Goal: Task Accomplishment & Management: Complete application form

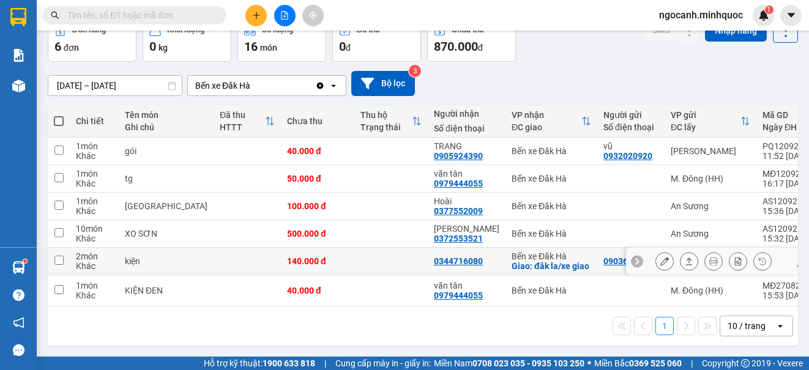
scroll to position [82, 0]
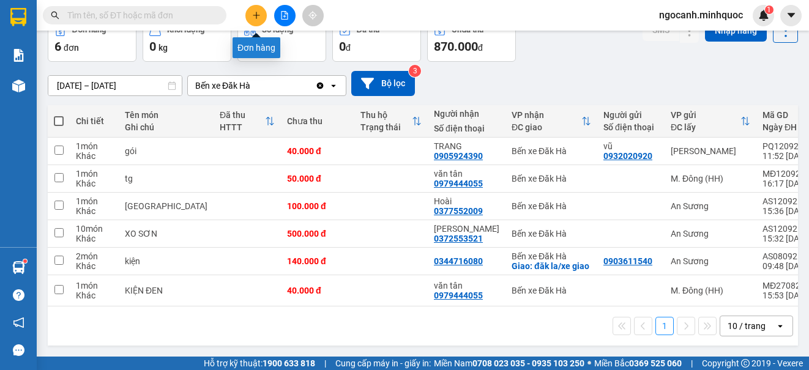
click at [256, 9] on button at bounding box center [255, 15] width 21 height 21
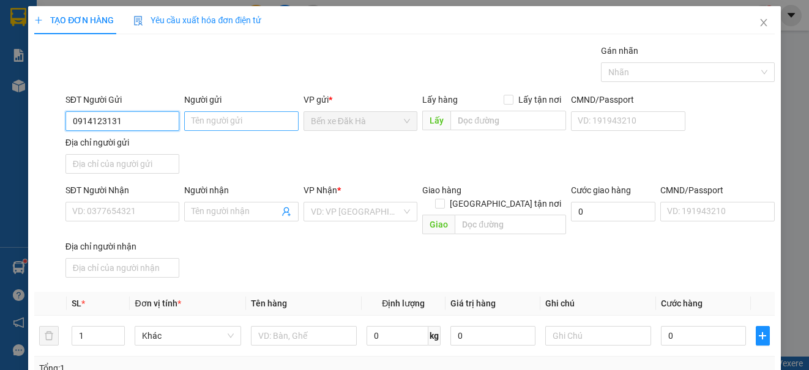
type input "0914123131"
click at [250, 113] on input "Người gửi" at bounding box center [241, 121] width 114 height 20
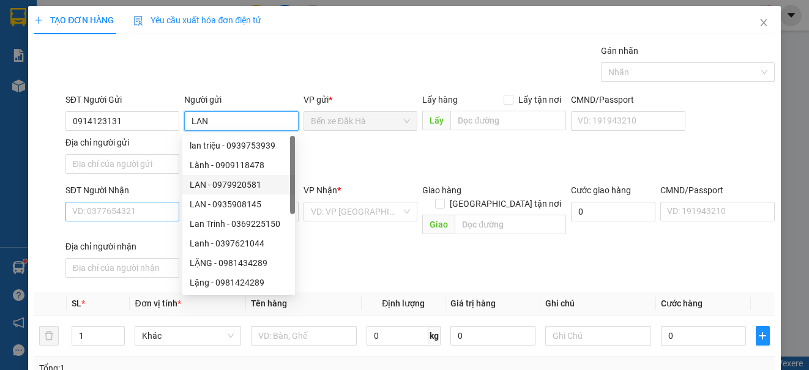
type input "LAN"
click at [140, 210] on input "SĐT Người Nhận" at bounding box center [122, 212] width 114 height 20
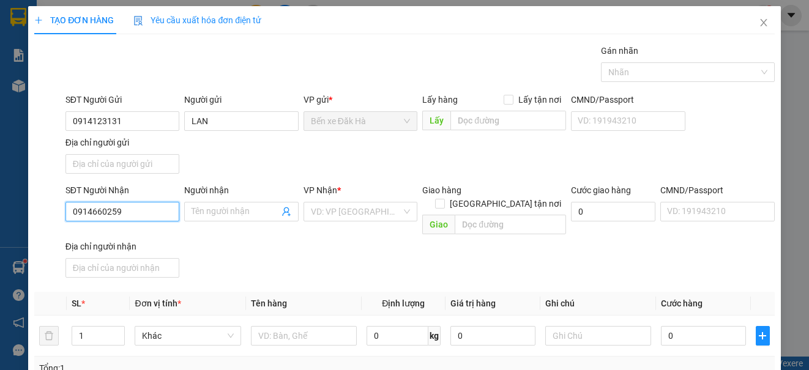
type input "0914660259"
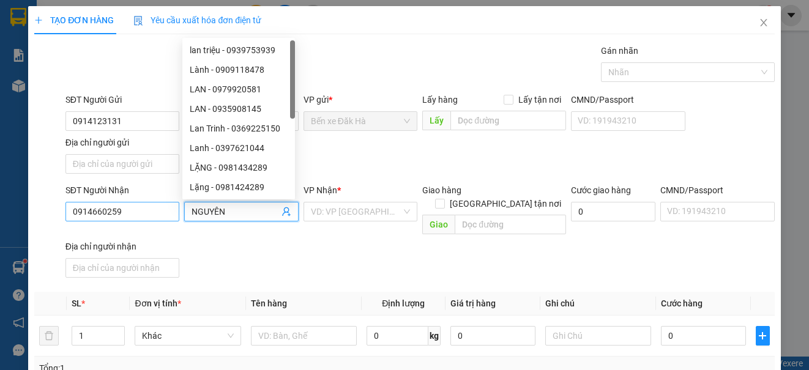
type input "NGUYÊN"
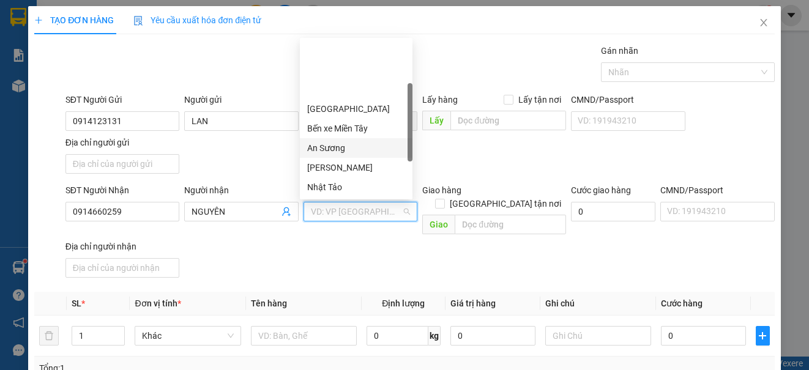
scroll to position [61, 0]
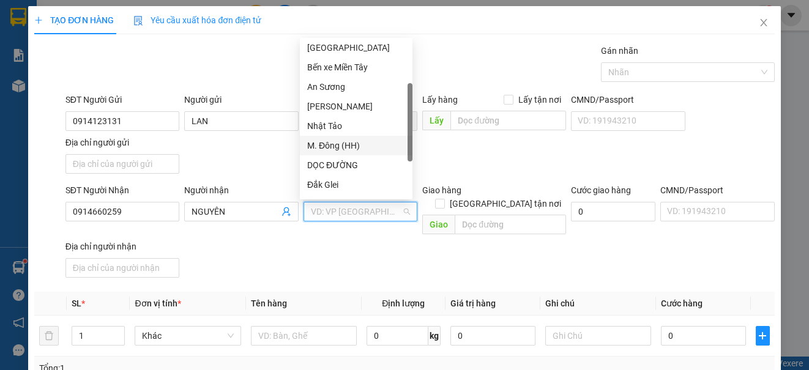
click at [351, 147] on div "M. Đông (HH)" at bounding box center [356, 145] width 98 height 13
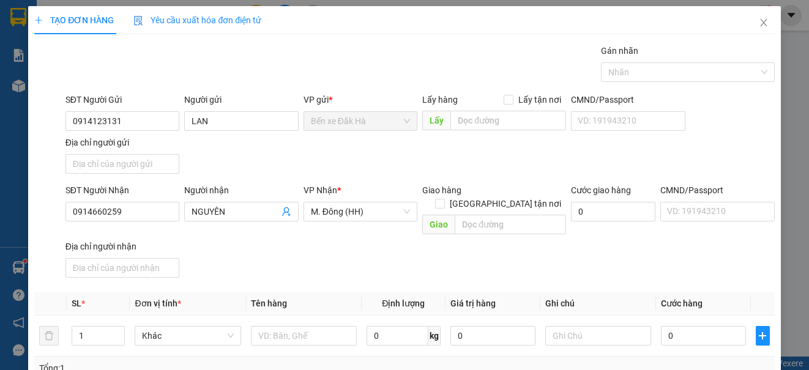
click at [507, 200] on div "Giao hàng [GEOGRAPHIC_DATA] tận nơi" at bounding box center [494, 200] width 144 height 32
click at [503, 216] on input "text" at bounding box center [510, 225] width 111 height 20
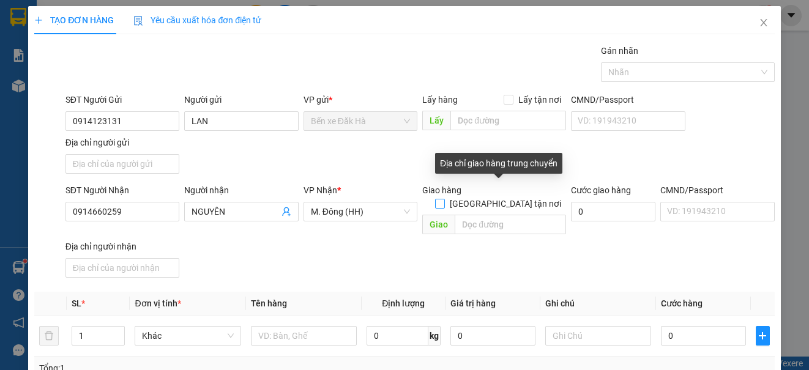
click at [502, 197] on label "[GEOGRAPHIC_DATA] tận nơi" at bounding box center [500, 203] width 131 height 13
click at [444, 199] on input "[GEOGRAPHIC_DATA] tận nơi" at bounding box center [439, 203] width 9 height 9
checkbox input "true"
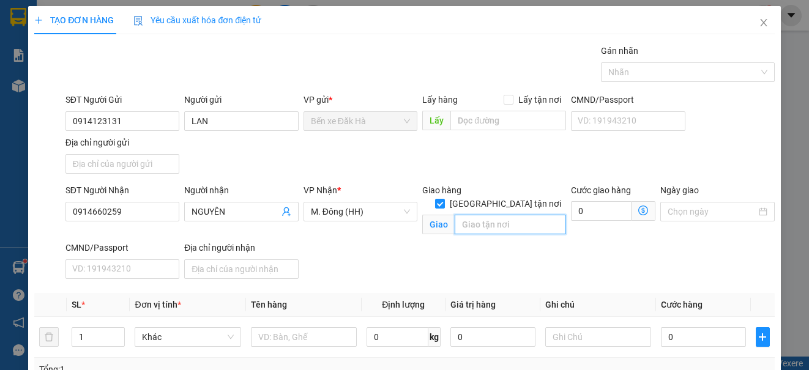
click at [484, 215] on input "text" at bounding box center [510, 225] width 111 height 20
click at [455, 215] on input "Q9" at bounding box center [510, 225] width 111 height 20
type input "51C TanQ9"
click at [515, 215] on input "51C TanQ9" at bounding box center [510, 225] width 111 height 20
type input "t"
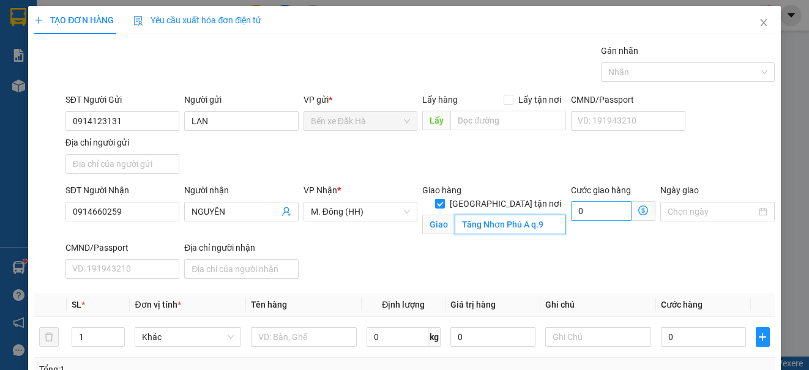
type input "Tăng Nhơn Phú A q.9"
click at [587, 214] on input "0" at bounding box center [601, 211] width 61 height 20
type input "8"
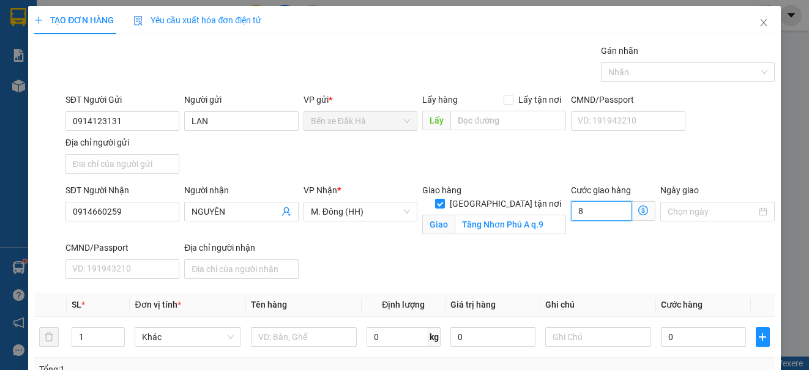
type input "80"
type input "80.000"
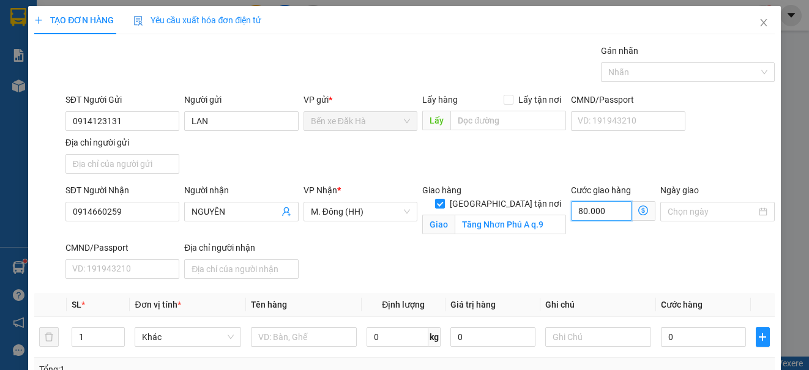
type input "80.000"
click at [456, 281] on div "SĐT Người Nhận 0914660259 Người nhận NGUYÊN VP Nhận * M. Đông (HH) Giao hàng [G…" at bounding box center [420, 234] width 714 height 100
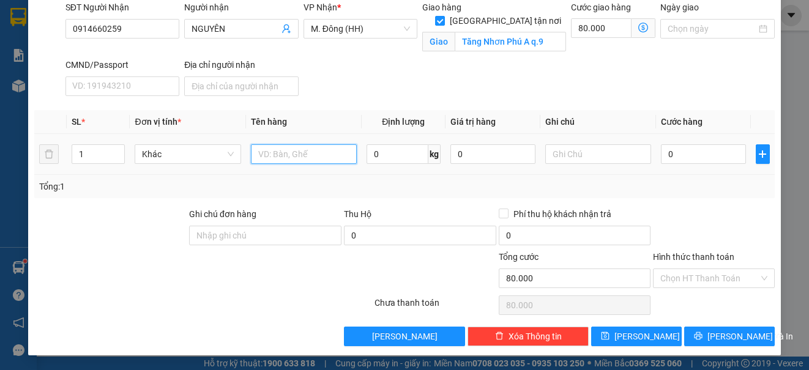
click at [284, 152] on input "text" at bounding box center [304, 154] width 106 height 20
type input "1tx"
click at [713, 149] on input "0" at bounding box center [703, 154] width 85 height 20
type input "6"
type input "80.006"
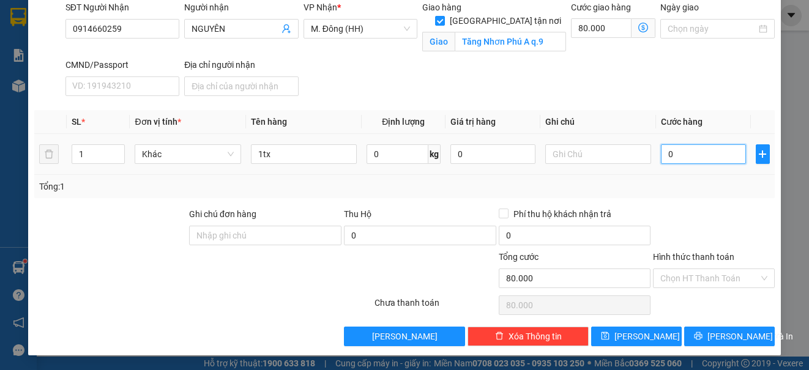
type input "80.006"
type input "60"
type input "80.060"
type input "60.000"
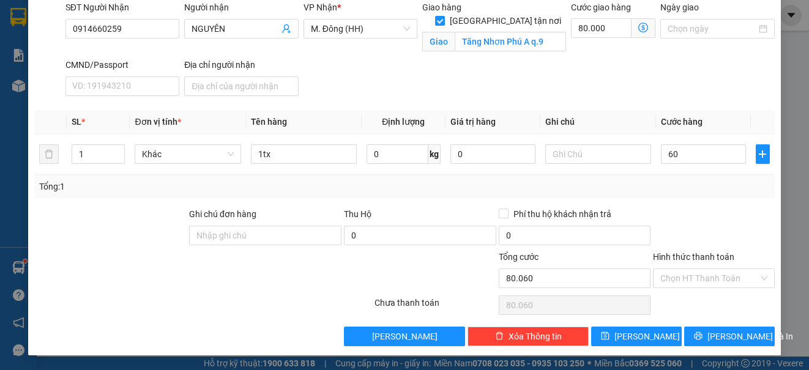
type input "140.000"
click at [514, 44] on div "Giao hàng [GEOGRAPHIC_DATA] tận nơi [GEOGRAPHIC_DATA] A q.9" at bounding box center [494, 30] width 149 height 58
drag, startPoint x: 289, startPoint y: 171, endPoint x: 298, endPoint y: 157, distance: 17.3
click at [289, 171] on td "1tx" at bounding box center [304, 154] width 116 height 41
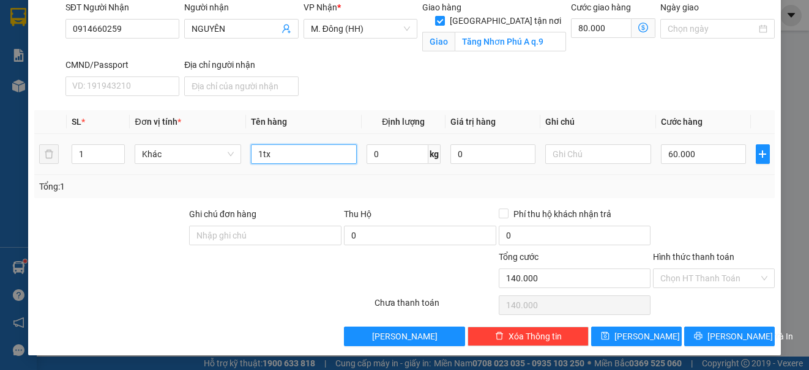
click at [298, 157] on input "1tx" at bounding box center [304, 154] width 106 height 20
type input "1TX"
click at [696, 274] on input "Hình thức thanh toán" at bounding box center [709, 278] width 98 height 18
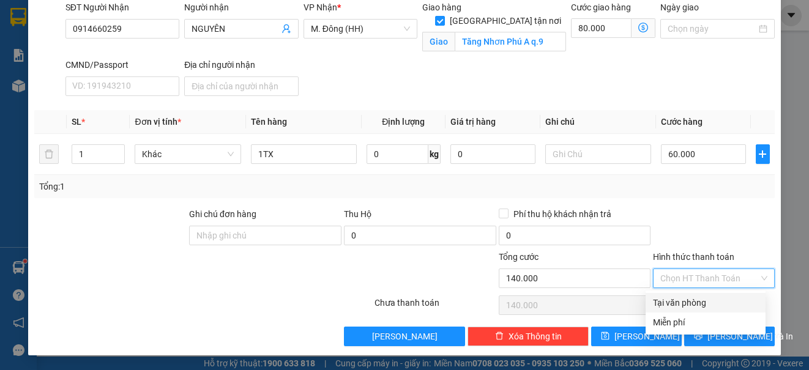
click at [683, 298] on div "Tại văn phòng" at bounding box center [705, 302] width 105 height 13
type input "0"
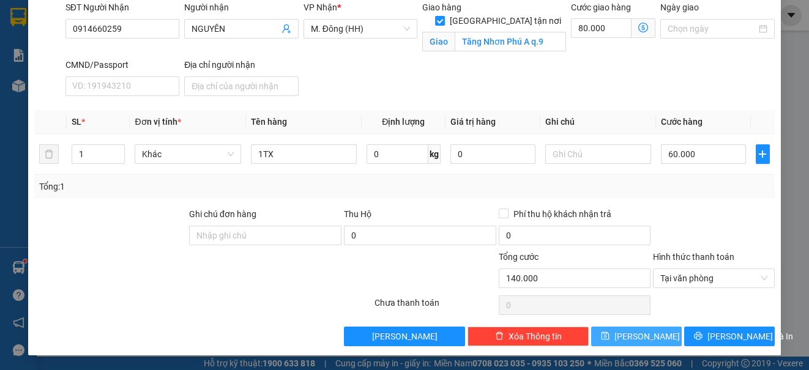
click at [609, 337] on icon "save" at bounding box center [605, 336] width 9 height 9
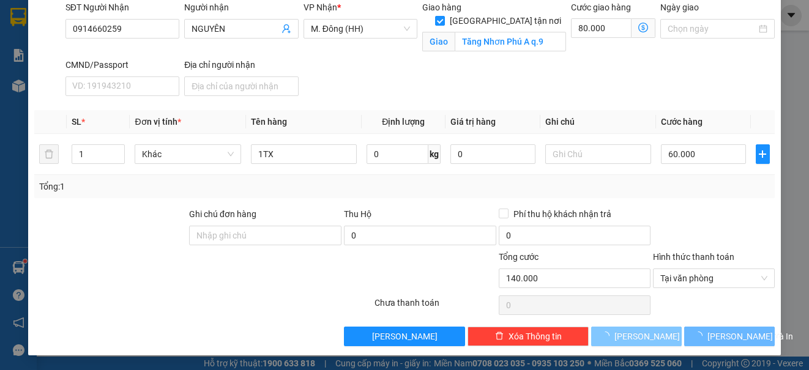
checkbox input "false"
type input "0"
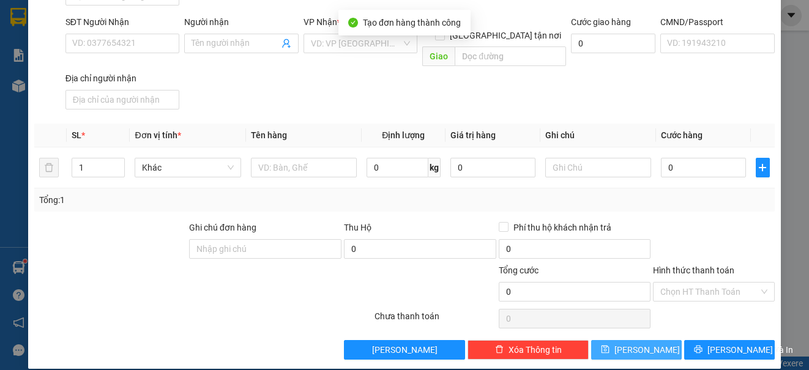
scroll to position [0, 0]
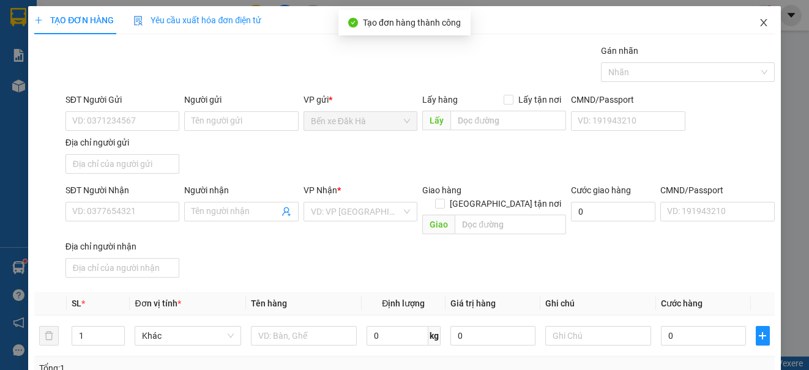
click at [754, 18] on span "Close" at bounding box center [763, 23] width 34 height 34
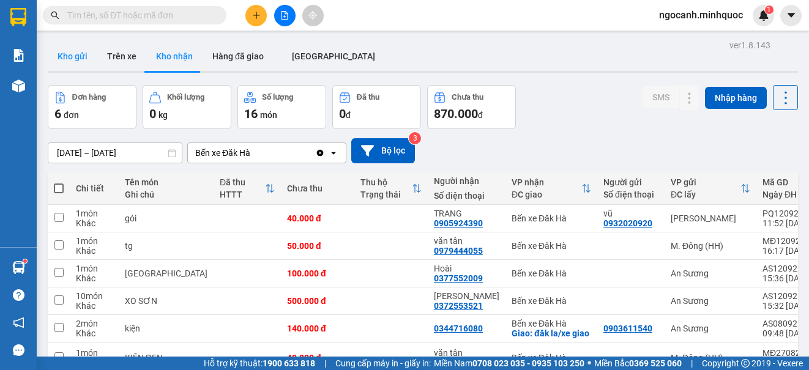
click at [83, 54] on button "Kho gửi" at bounding box center [73, 56] width 50 height 29
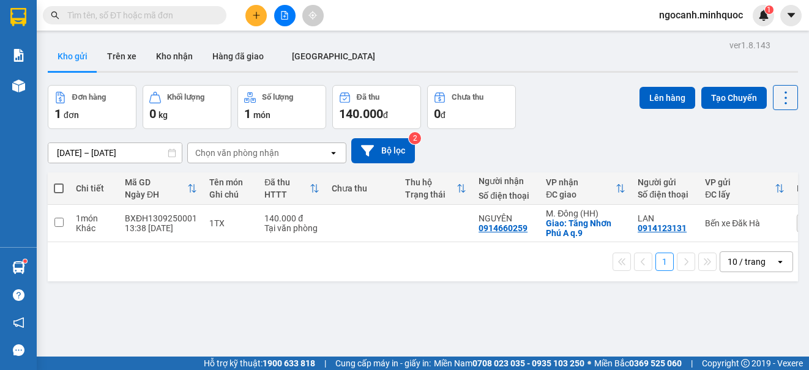
drag, startPoint x: 249, startPoint y: 11, endPoint x: 259, endPoint y: 11, distance: 10.4
click at [259, 11] on button at bounding box center [255, 15] width 21 height 21
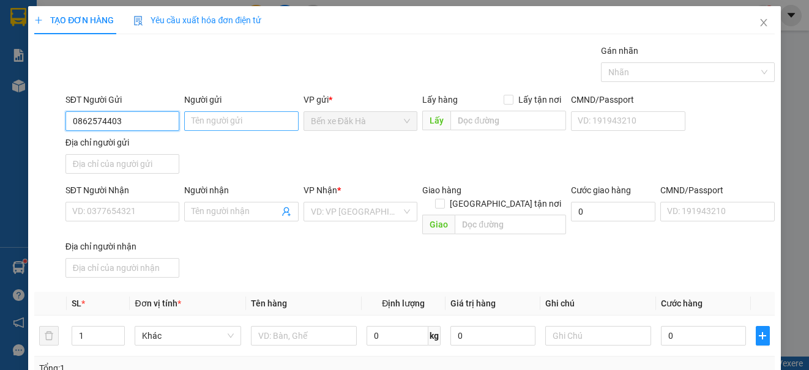
type input "0862574403"
click at [239, 121] on input "Người gửi" at bounding box center [241, 121] width 114 height 20
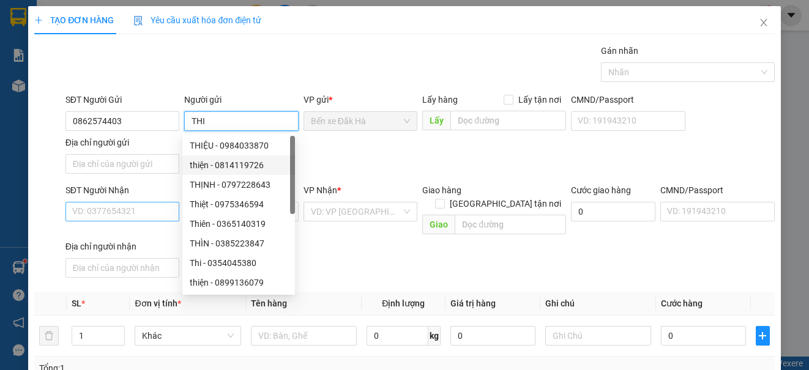
type input "THI"
click at [114, 208] on input "SĐT Người Nhận" at bounding box center [122, 212] width 114 height 20
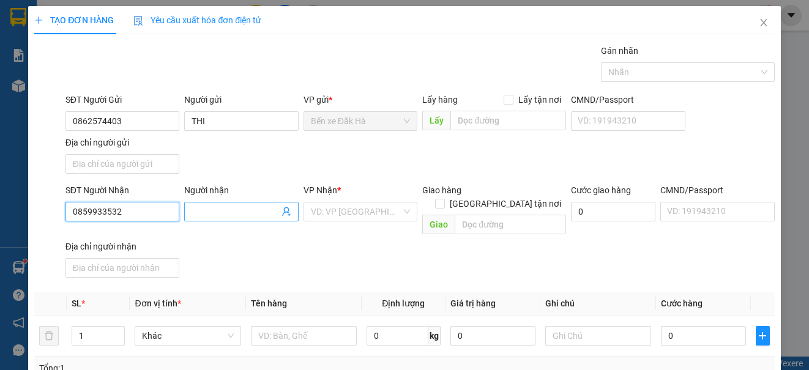
type input "0859933532"
click at [231, 209] on input "Người nhận" at bounding box center [234, 211] width 87 height 13
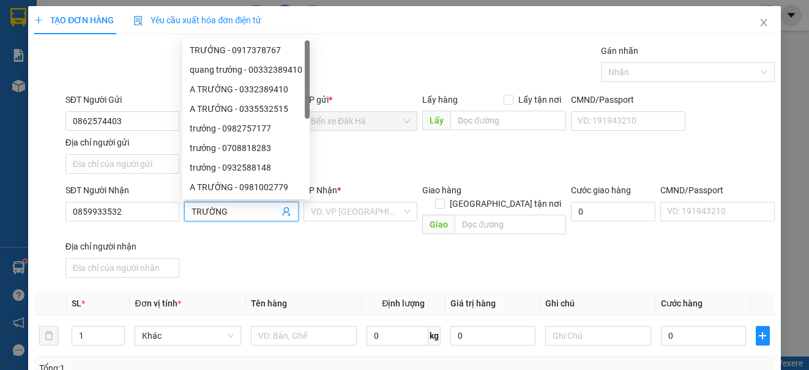
type input "TRƯỜNG"
click at [420, 210] on div "Giao hàng [GEOGRAPHIC_DATA] tận nơi [GEOGRAPHIC_DATA]" at bounding box center [494, 212] width 149 height 56
click at [361, 206] on input "search" at bounding box center [356, 211] width 91 height 18
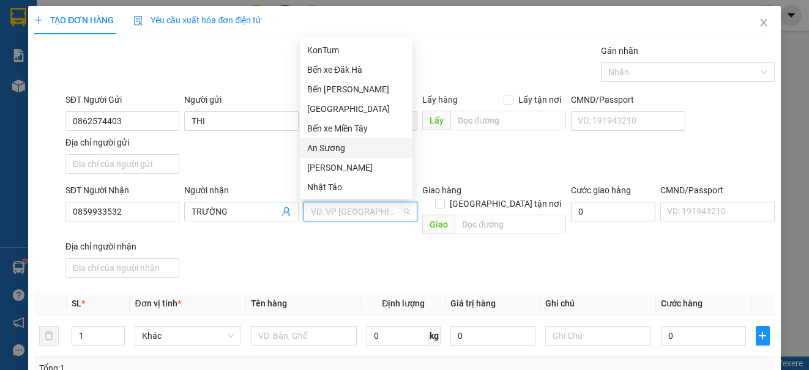
click at [336, 145] on div "An Sương" at bounding box center [356, 147] width 98 height 13
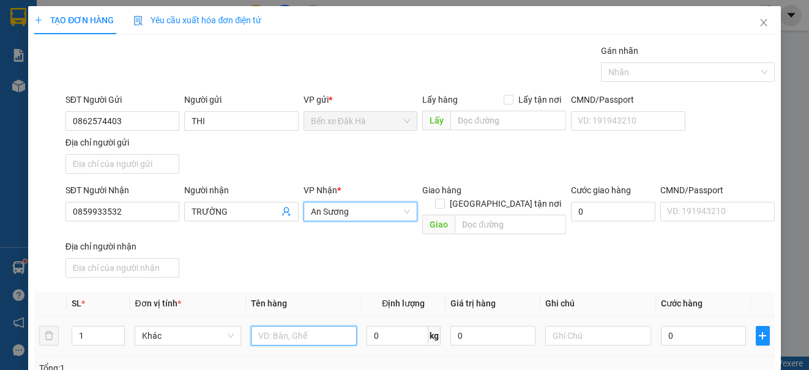
click at [325, 326] on input "text" at bounding box center [304, 336] width 106 height 20
click at [251, 326] on input "TG" at bounding box center [304, 336] width 106 height 20
type input "1TG"
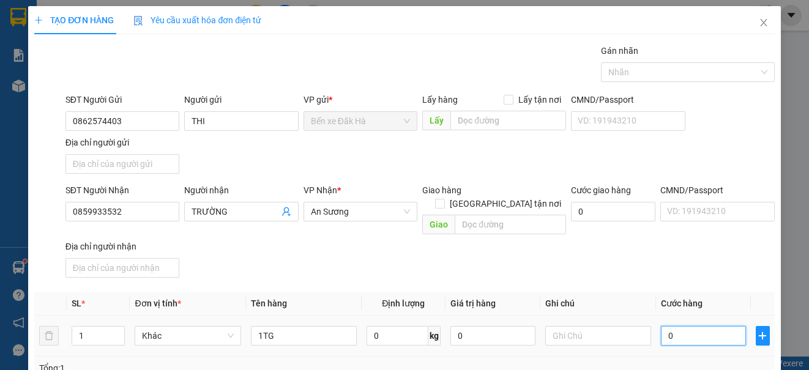
click at [707, 327] on input "0" at bounding box center [703, 336] width 85 height 20
type input "4"
type input "40"
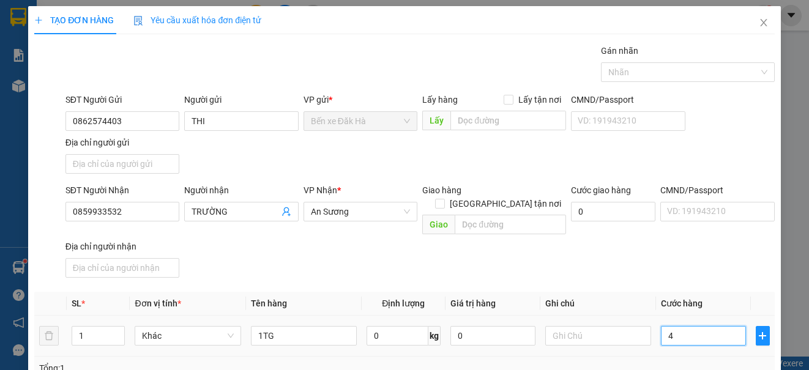
type input "40"
type input "40.000"
click at [744, 266] on div "SĐT Người Nhận 0859933532 Người nhận TRƯỜNG VP Nhận * An Sương Giao hàng Giao t…" at bounding box center [420, 233] width 714 height 99
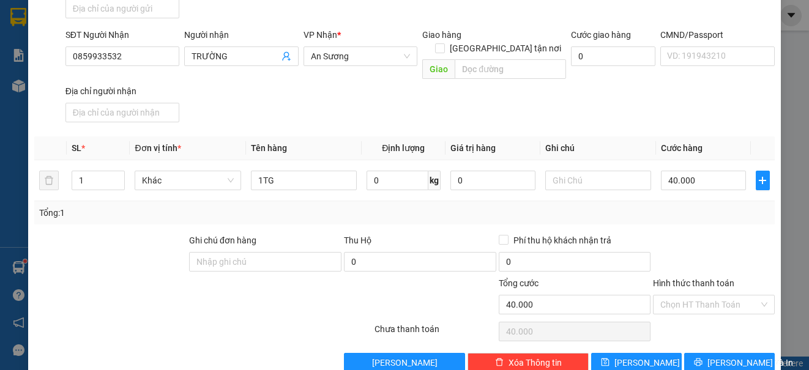
scroll to position [168, 0]
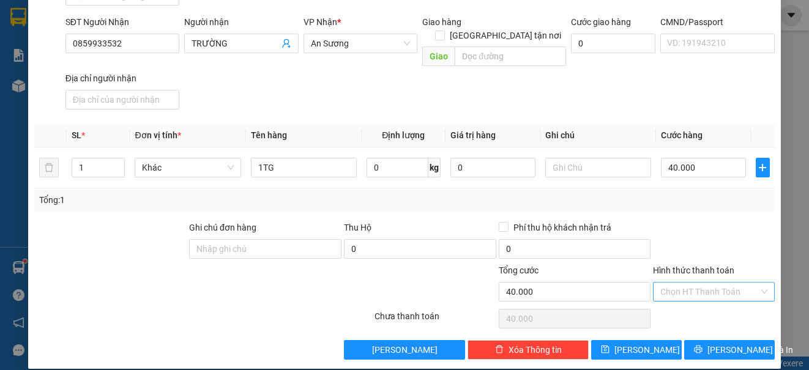
click at [704, 283] on input "Hình thức thanh toán" at bounding box center [709, 292] width 98 height 18
click at [696, 299] on div "Tại văn phòng" at bounding box center [705, 302] width 105 height 13
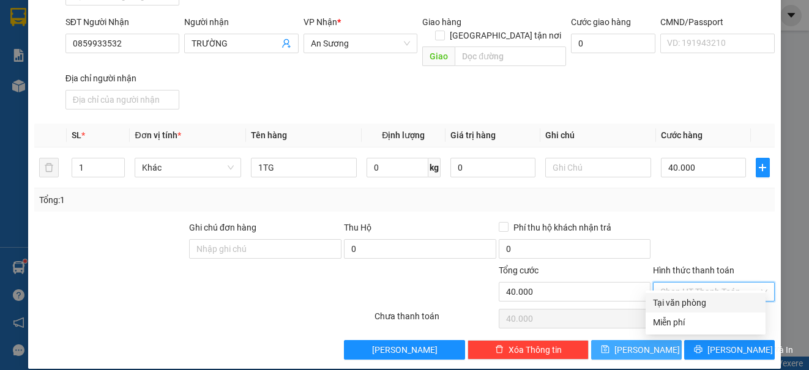
type input "0"
click at [609, 346] on icon "save" at bounding box center [605, 350] width 8 height 8
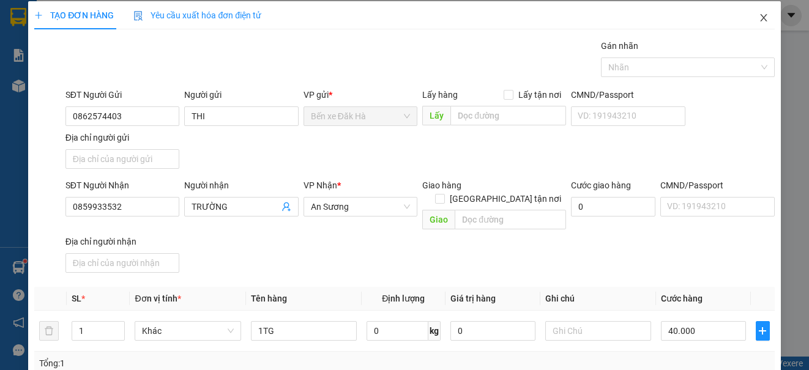
scroll to position [0, 0]
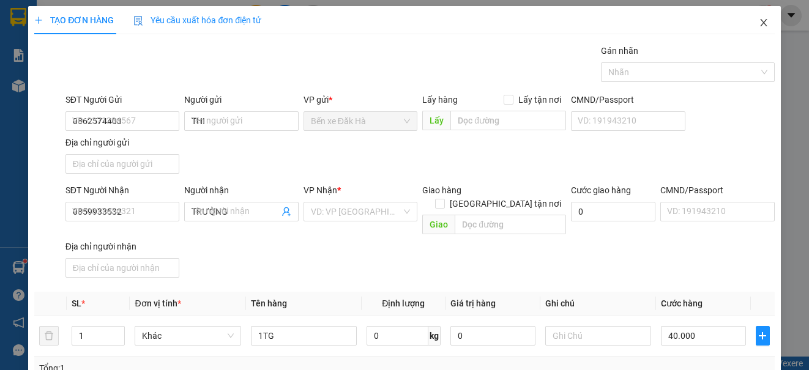
type input "0"
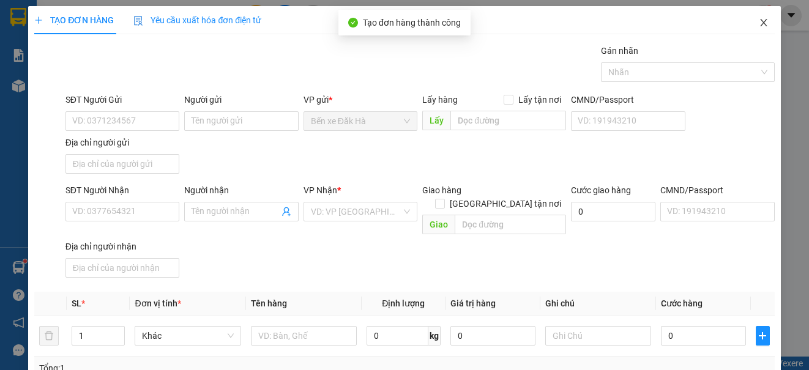
click at [759, 22] on icon "close" at bounding box center [764, 23] width 10 height 10
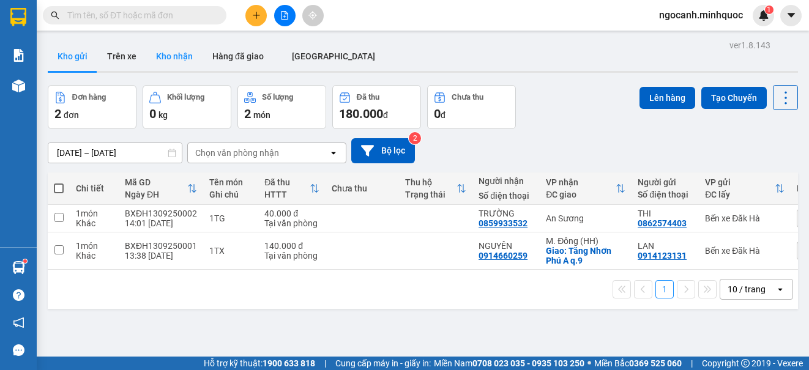
click at [170, 56] on button "Kho nhận" at bounding box center [174, 56] width 56 height 29
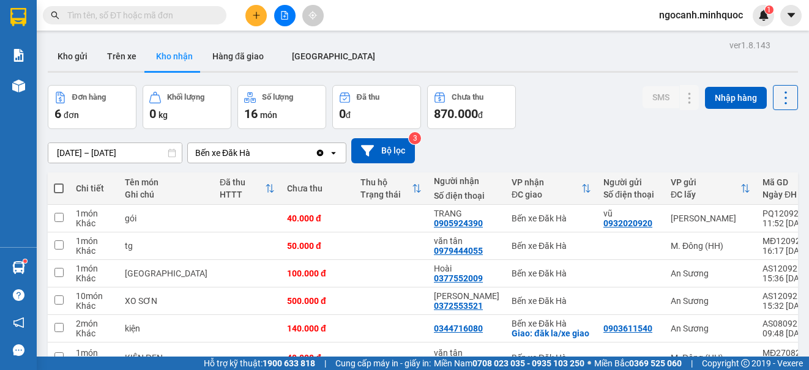
click at [677, 58] on div "Kho gửi Trên [PERSON_NAME] nhận Hàng đã giao [GEOGRAPHIC_DATA]" at bounding box center [423, 58] width 750 height 32
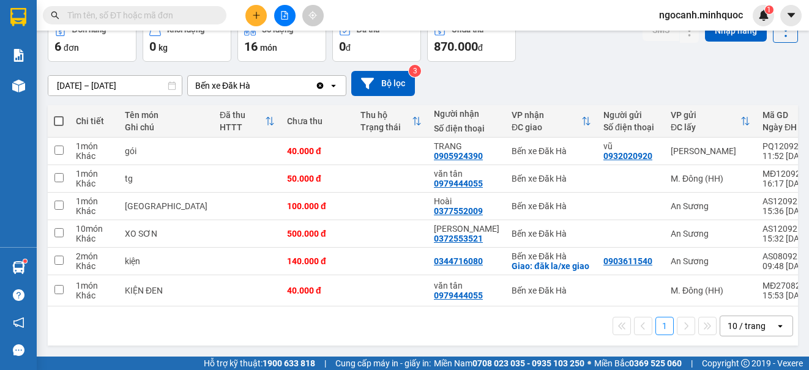
scroll to position [82, 0]
click at [266, 23] on div at bounding box center [285, 15] width 92 height 21
click at [254, 15] on icon "plus" at bounding box center [256, 15] width 9 height 9
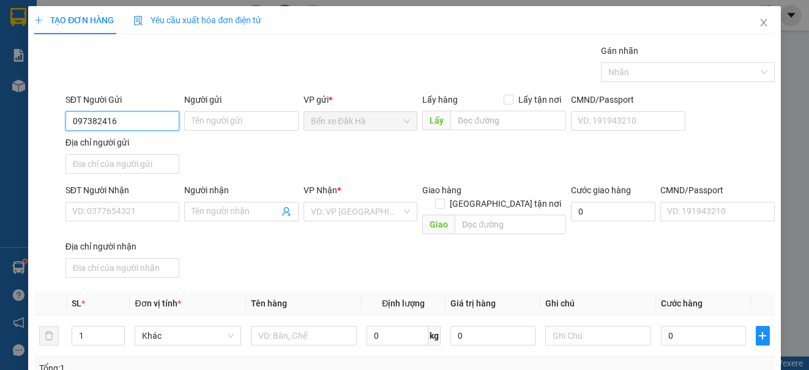
type input "0973824160"
click at [84, 145] on div "0973824160 - Hương" at bounding box center [121, 145] width 98 height 13
type input "Hương"
type input "0906333569"
type input "Phúc"
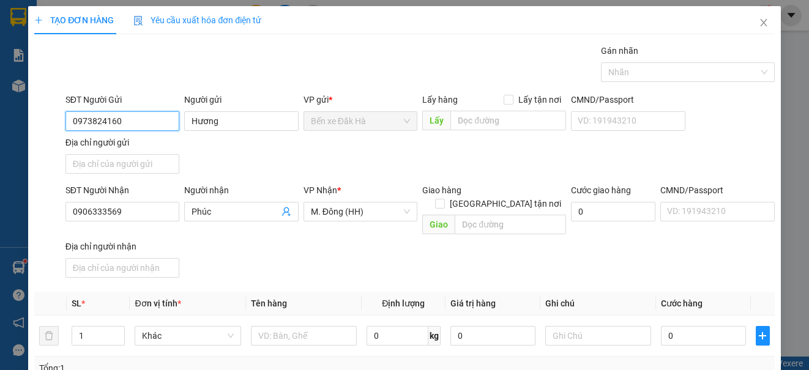
type input "0973824160"
click at [282, 259] on div "SĐT Người Nhận 0906333569 Người nhận Phúc VP Nhận * M. Đông (HH) Giao hàng Giao…" at bounding box center [420, 233] width 714 height 99
type input "2"
click at [117, 331] on icon "up" at bounding box center [118, 333] width 4 height 4
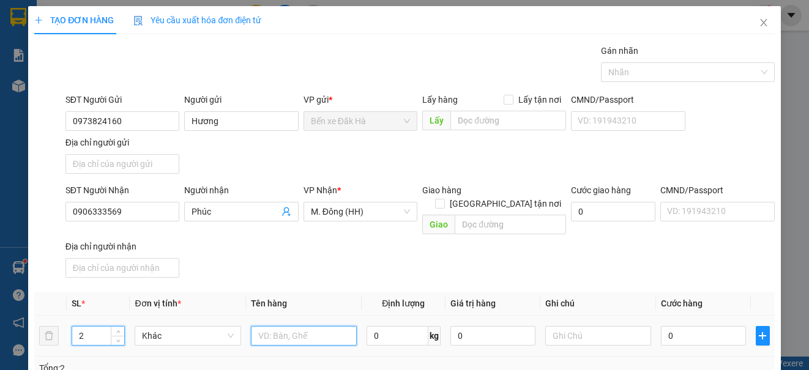
click at [308, 326] on input "text" at bounding box center [304, 336] width 106 height 20
type input "2TÚM GẠO"
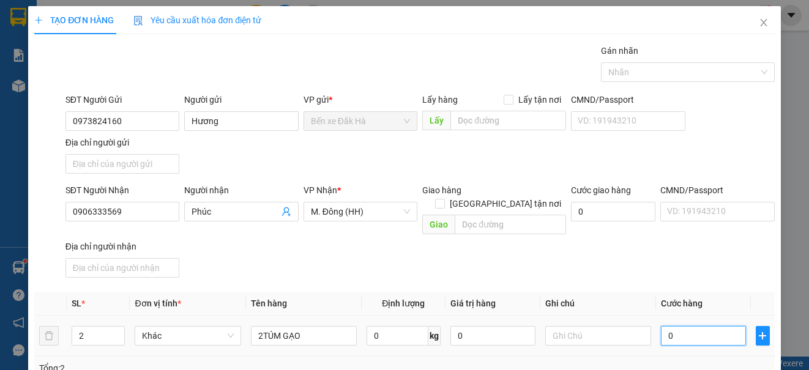
click at [661, 326] on input "0" at bounding box center [703, 336] width 85 height 20
type input "1"
type input "12"
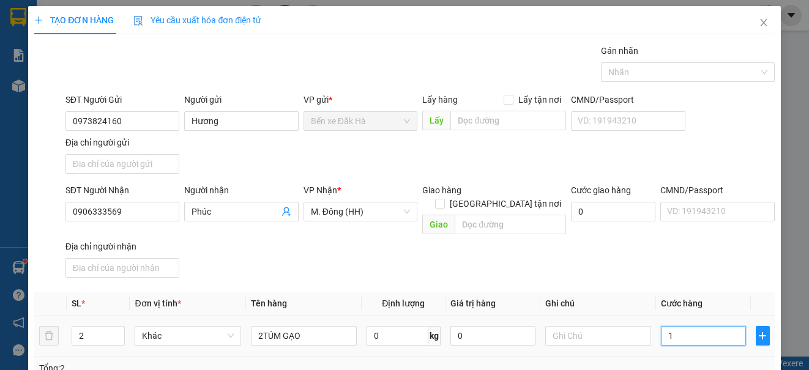
type input "12"
type input "120"
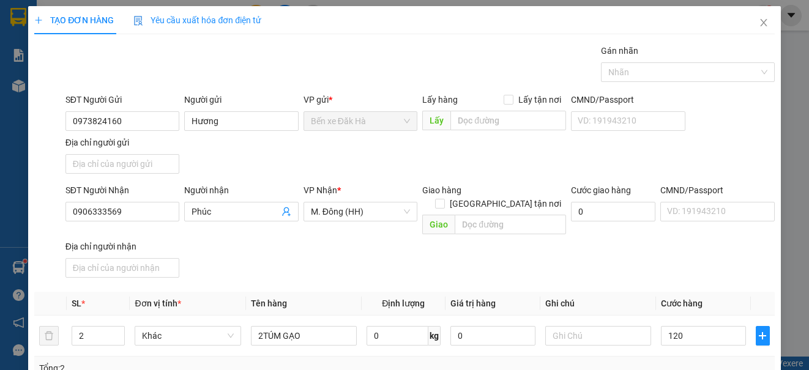
type input "120.000"
click at [603, 254] on div "SĐT Người Nhận 0906333569 Người nhận Phúc VP Nhận * M. Đông (HH) Giao hàng Giao…" at bounding box center [420, 233] width 714 height 99
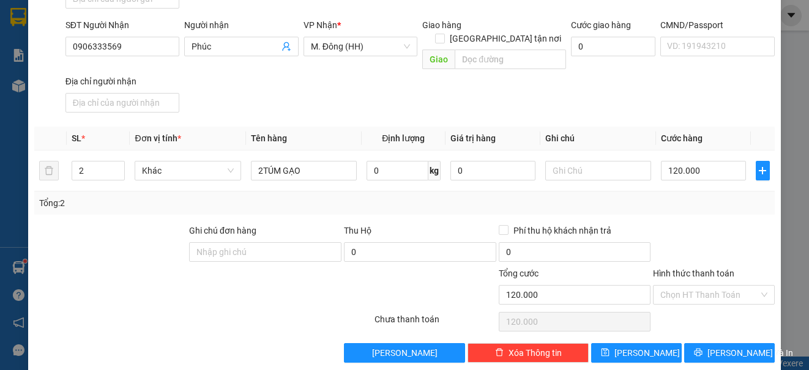
scroll to position [168, 0]
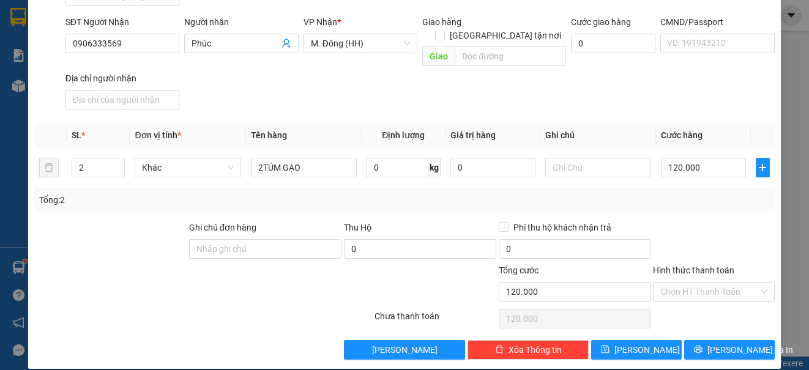
click at [702, 240] on div at bounding box center [714, 242] width 124 height 43
click at [609, 346] on icon "save" at bounding box center [605, 350] width 8 height 8
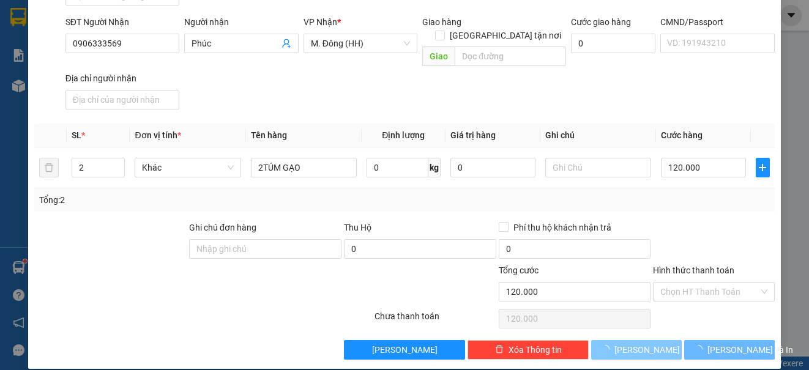
type input "1"
type input "0"
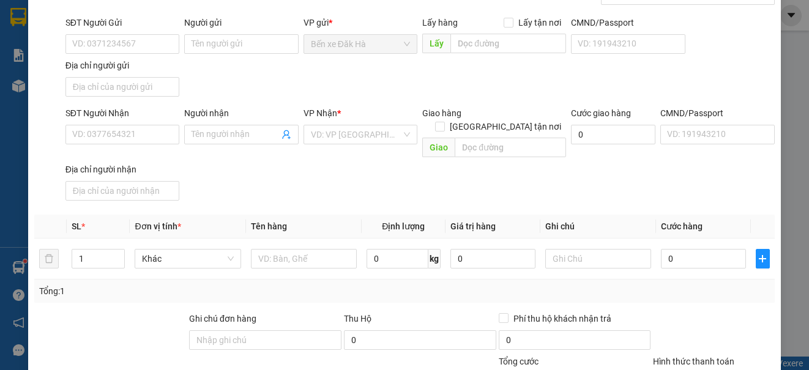
scroll to position [0, 0]
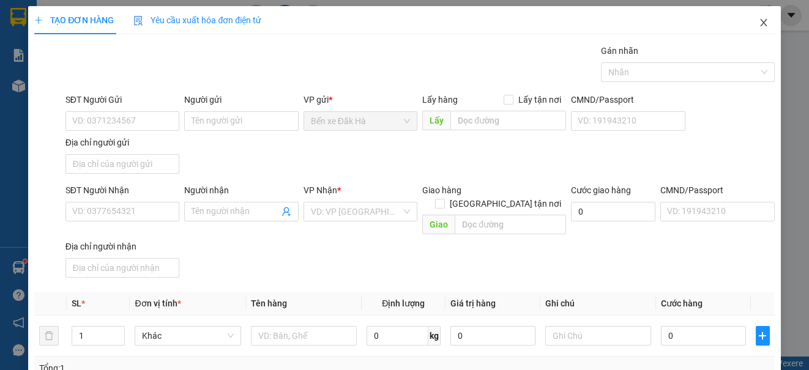
click at [759, 21] on icon "close" at bounding box center [764, 23] width 10 height 10
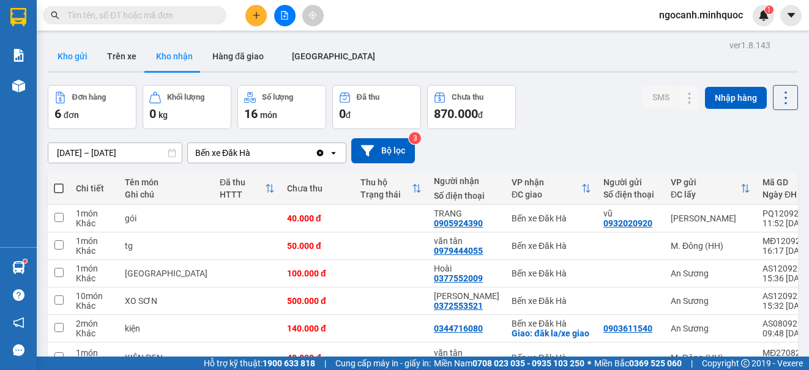
click at [69, 58] on button "Kho gửi" at bounding box center [73, 56] width 50 height 29
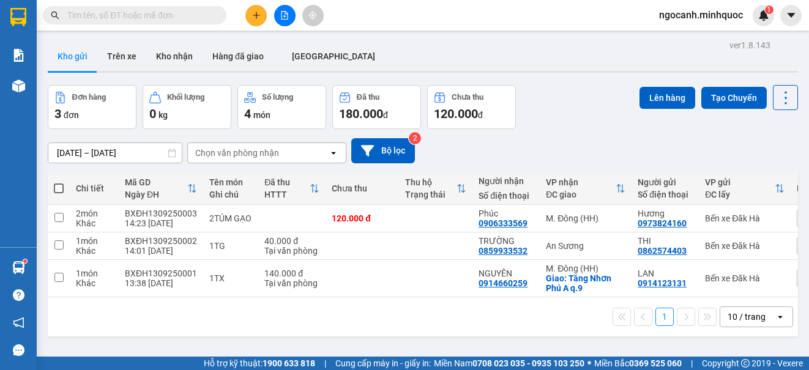
click at [261, 17] on button at bounding box center [255, 15] width 21 height 21
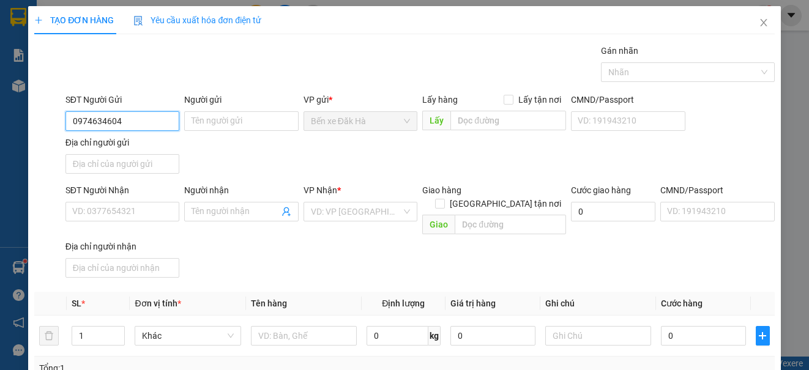
type input "0974634604"
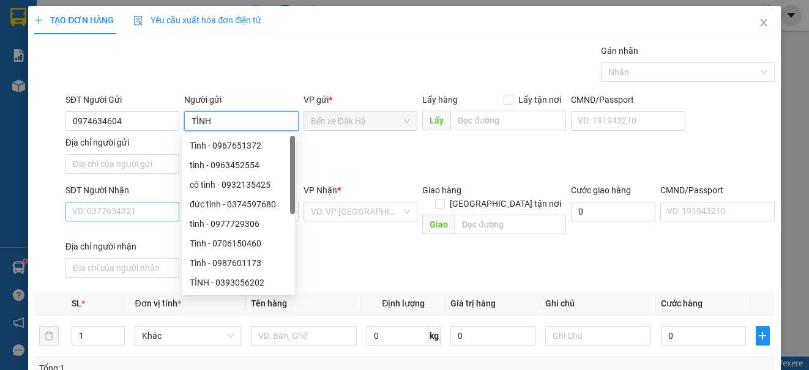
type input "TÌNH"
click at [108, 214] on input "SĐT Người Nhận" at bounding box center [122, 212] width 114 height 20
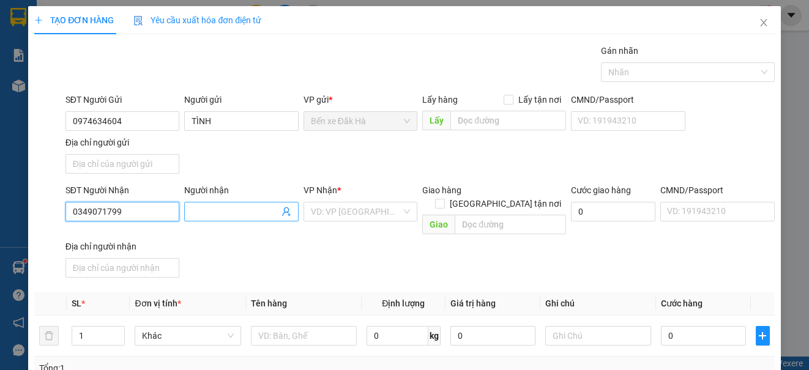
type input "0349071799"
click at [198, 211] on input "Người nhận" at bounding box center [234, 211] width 87 height 13
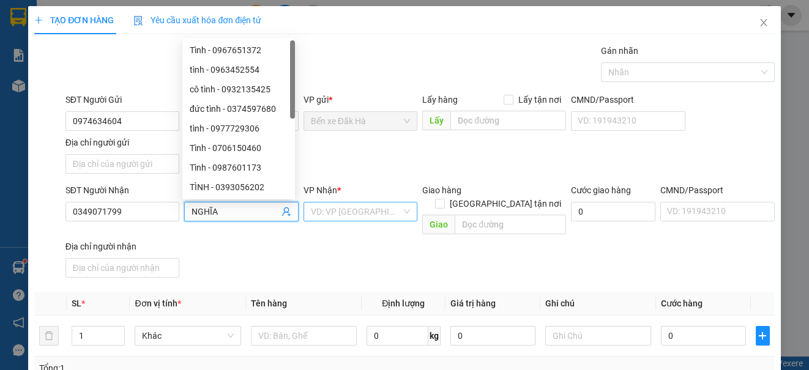
type input "NGHĨA"
click at [387, 206] on input "search" at bounding box center [356, 211] width 91 height 18
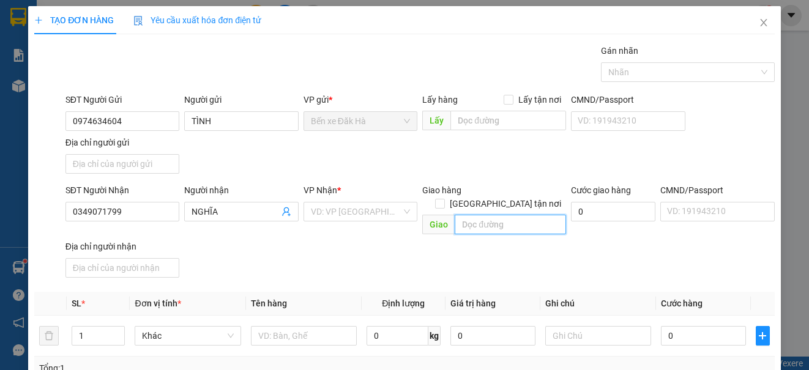
click at [488, 215] on input "text" at bounding box center [510, 225] width 111 height 20
click at [445, 199] on span at bounding box center [440, 204] width 10 height 10
click at [444, 199] on input "[GEOGRAPHIC_DATA] tận nơi" at bounding box center [439, 203] width 9 height 9
checkbox input "true"
click at [496, 215] on input "text" at bounding box center [510, 225] width 111 height 20
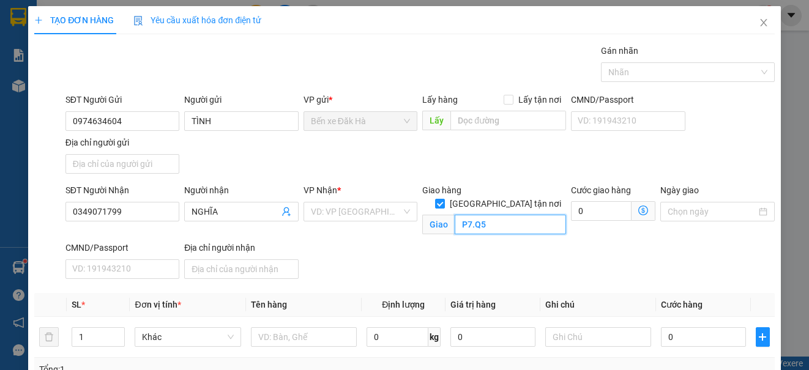
type input "P7.Q5"
click at [384, 218] on input "search" at bounding box center [356, 211] width 91 height 18
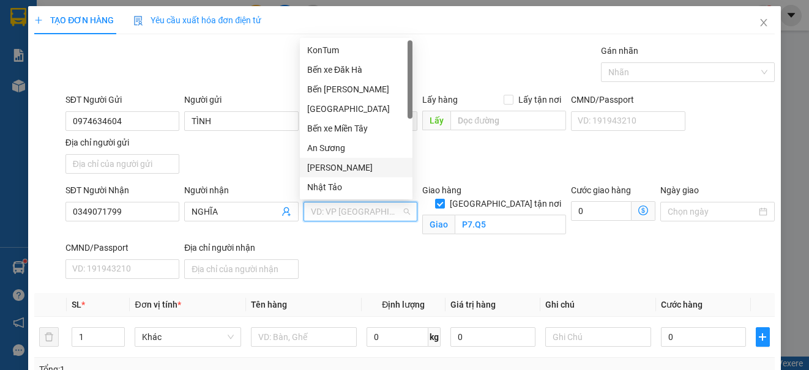
click at [357, 165] on div "[PERSON_NAME]" at bounding box center [356, 167] width 98 height 13
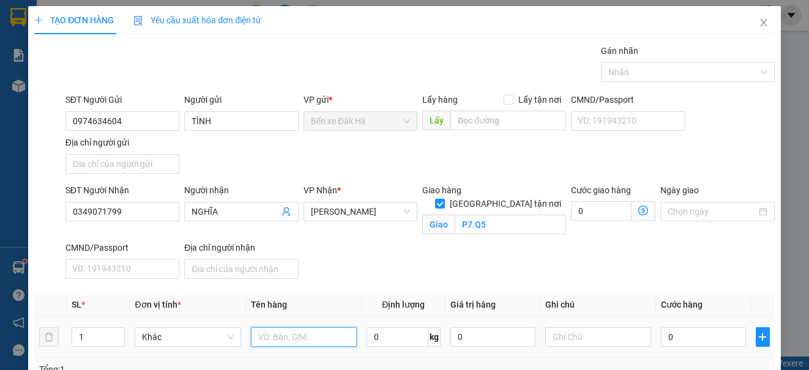
click at [299, 333] on input "text" at bounding box center [304, 337] width 106 height 20
type input "1TX"
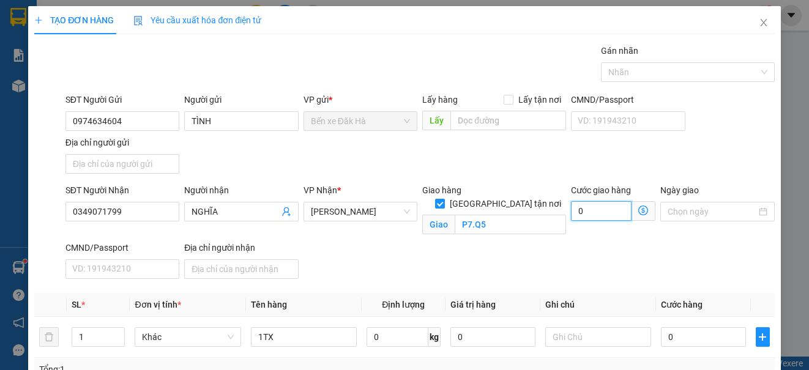
click at [587, 218] on input "0" at bounding box center [601, 211] width 61 height 20
type input "6"
type input "60"
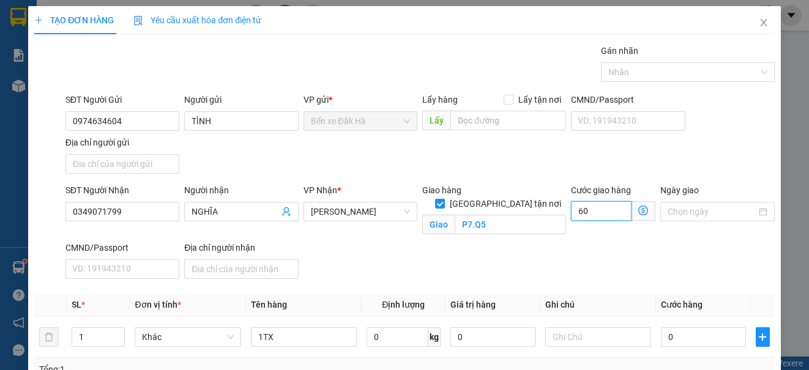
type input "60"
type input "60.000"
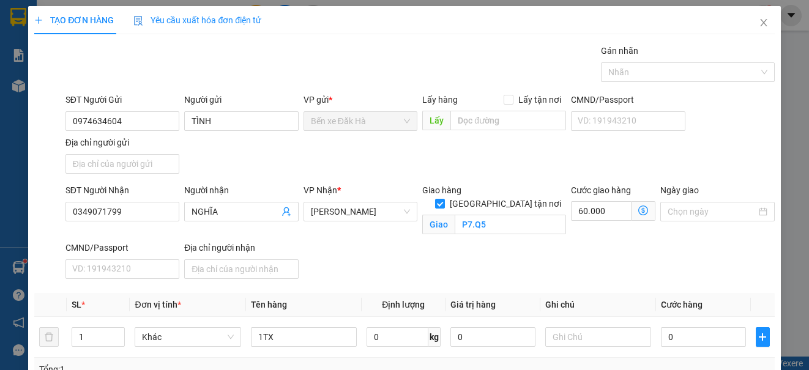
click at [526, 254] on div "SĐT Người Nhận 0349071799 Người nhận NGHĨA VP Nhận * Phổ Quang Giao hàng Giao t…" at bounding box center [420, 234] width 714 height 100
click at [718, 335] on input "0" at bounding box center [703, 337] width 85 height 20
type input "6"
type input "60.006"
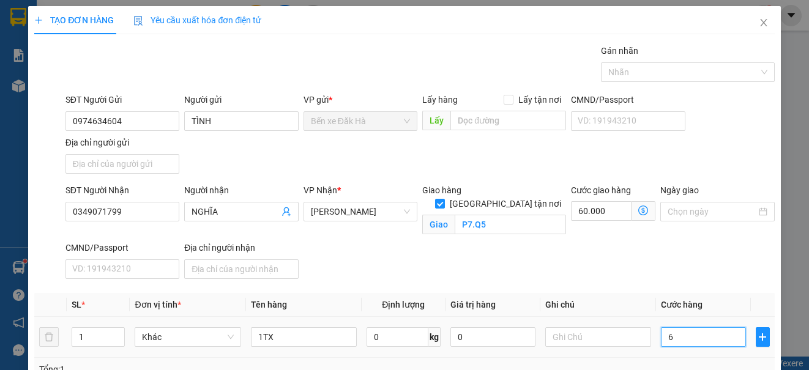
type input "60"
type input "60.060"
type input "60.000"
type input "120.000"
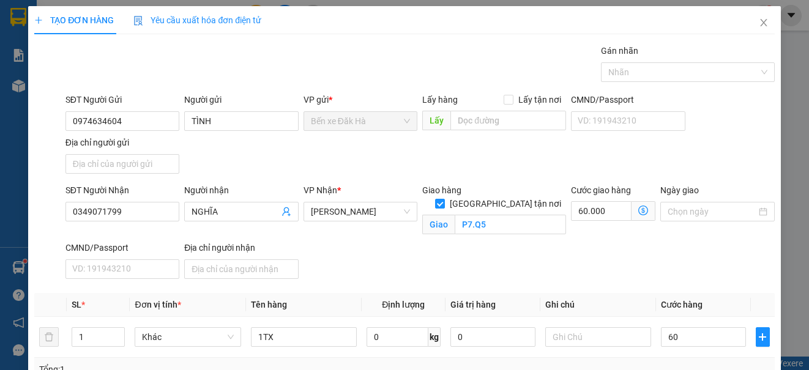
type input "120.000"
click at [696, 247] on div "SĐT Người Nhận 0349071799 Người nhận NGHĨA VP Nhận * Phổ Quang Giao hàng Giao t…" at bounding box center [420, 234] width 714 height 100
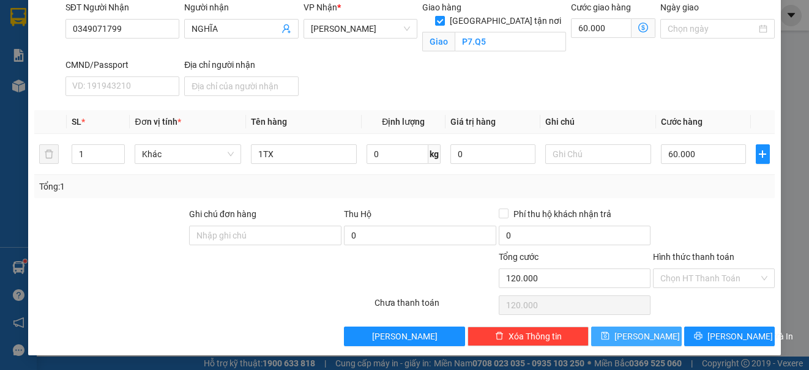
click at [615, 342] on button "[PERSON_NAME]" at bounding box center [636, 337] width 91 height 20
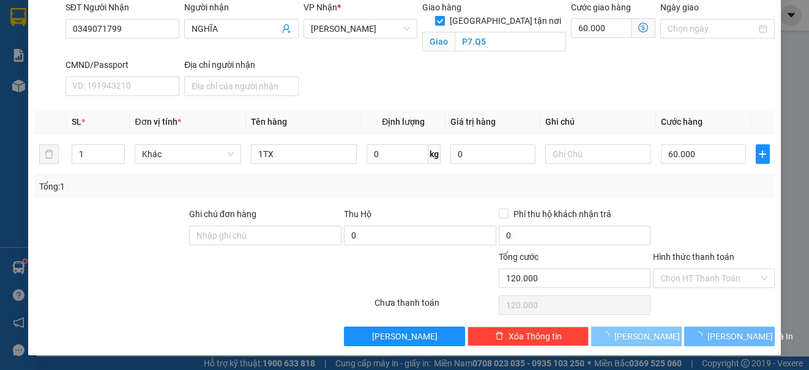
checkbox input "false"
type input "0"
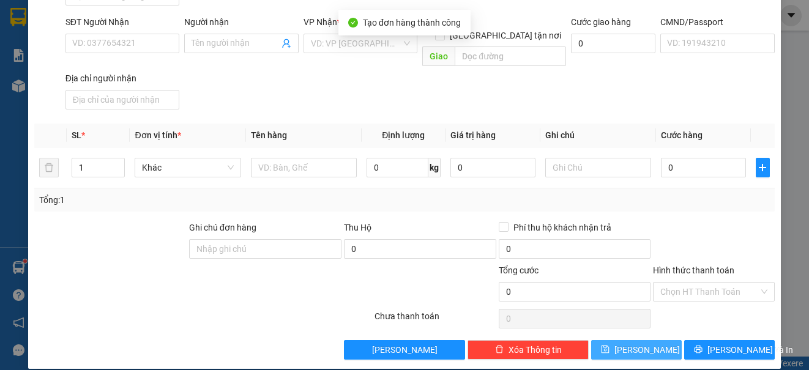
scroll to position [0, 0]
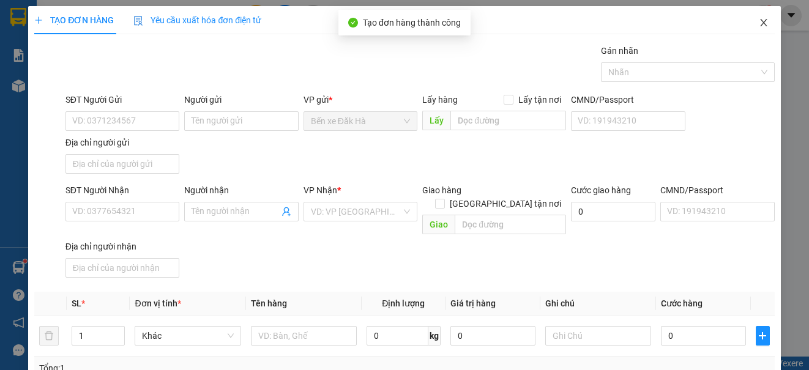
click at [760, 23] on icon "close" at bounding box center [763, 22] width 7 height 7
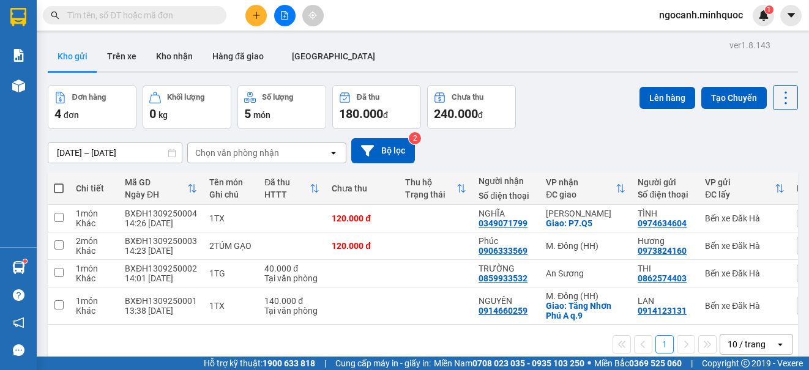
click at [258, 18] on icon "plus" at bounding box center [256, 15] width 9 height 9
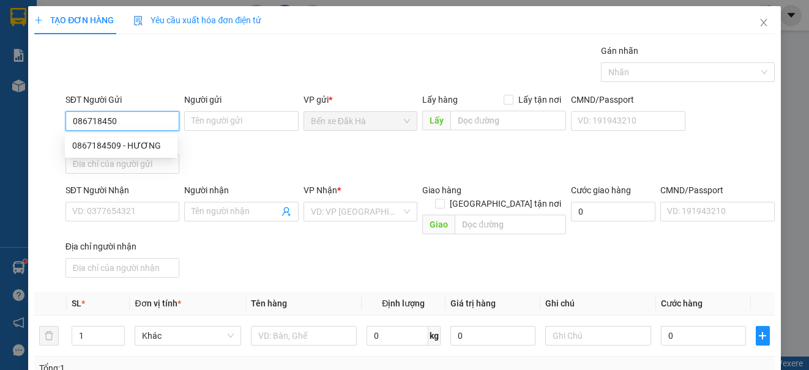
type input "0867184509"
click at [168, 148] on div "0867184509 - HƯƠNG" at bounding box center [121, 145] width 98 height 13
type input "HƯƠNG"
type input "0329734714"
type input "A Hữu"
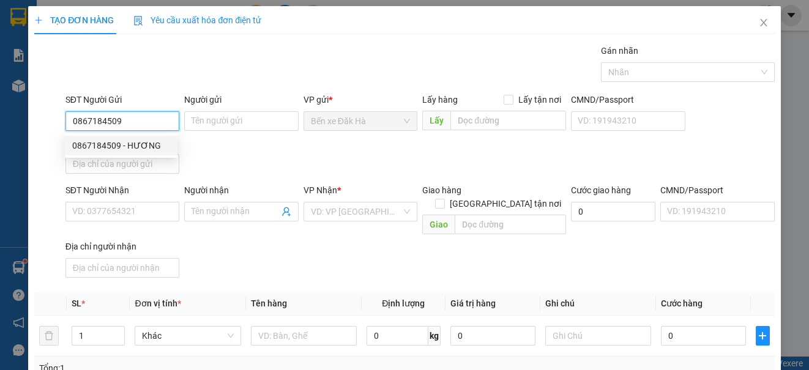
type input "CXHH"
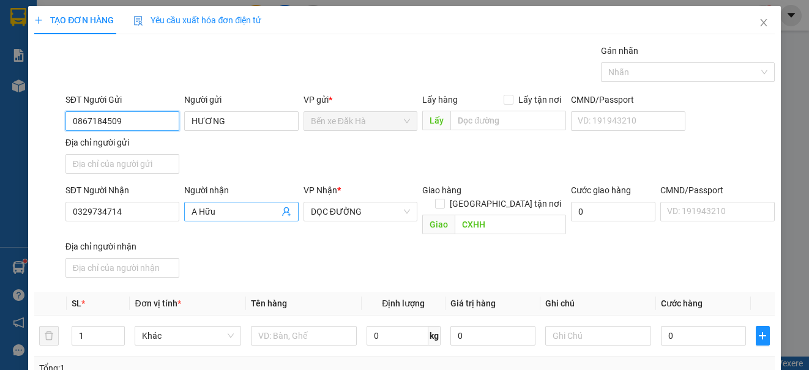
type input "0867184509"
click at [232, 218] on input "A Hữu" at bounding box center [234, 211] width 87 height 13
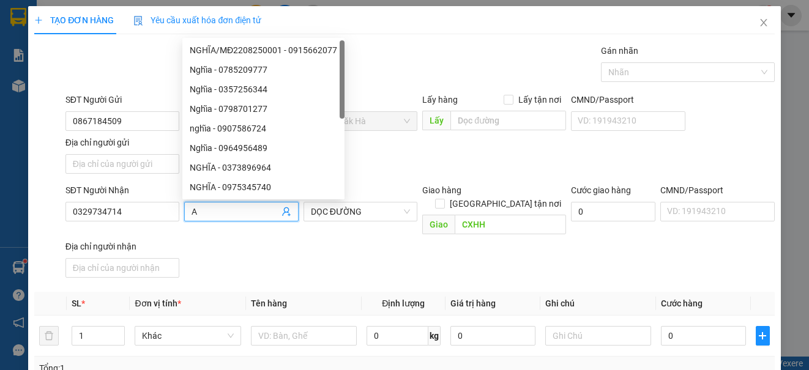
type input "A"
click at [149, 221] on input "0329734714" at bounding box center [122, 212] width 114 height 20
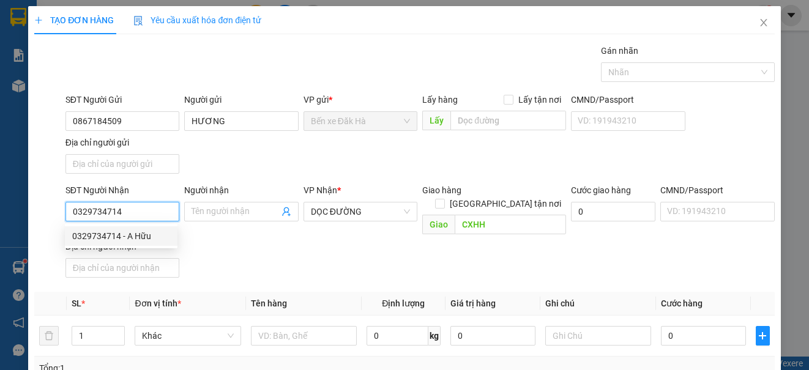
click at [149, 219] on input "0329734714" at bounding box center [122, 212] width 114 height 20
drag, startPoint x: 150, startPoint y: 218, endPoint x: -27, endPoint y: 215, distance: 177.4
click at [0, 215] on html "Kết quả tìm kiếm ( 0 ) Bộ lọc No Data ngocanh.minhquoc 1 Báo cáo Báo cáo dòng t…" at bounding box center [404, 185] width 809 height 370
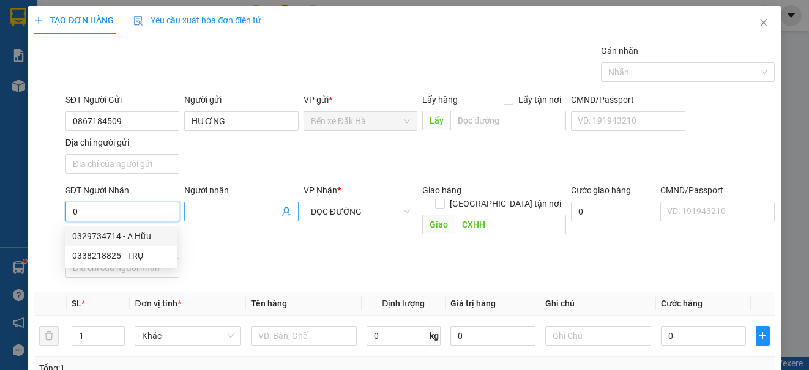
type input "0"
click at [206, 210] on input "Người nhận" at bounding box center [234, 211] width 87 height 13
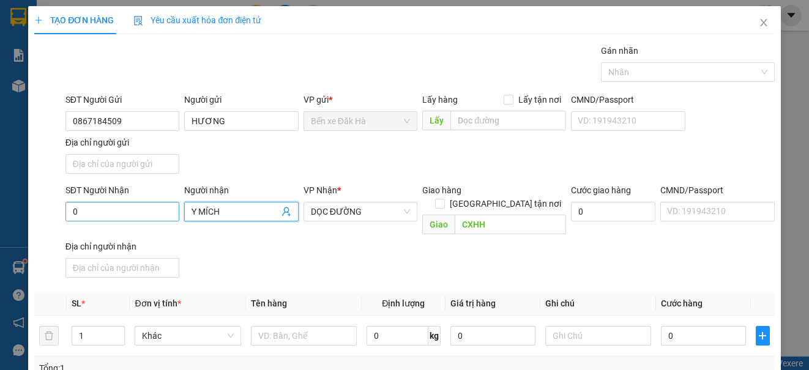
type input "Y MÍCH"
click at [87, 218] on input "0" at bounding box center [122, 212] width 114 height 20
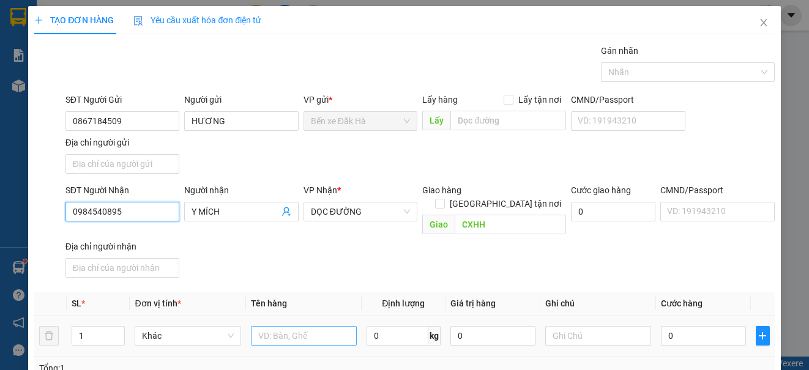
type input "0984540895"
click at [262, 331] on input "text" at bounding box center [304, 336] width 106 height 20
type input "1TG"
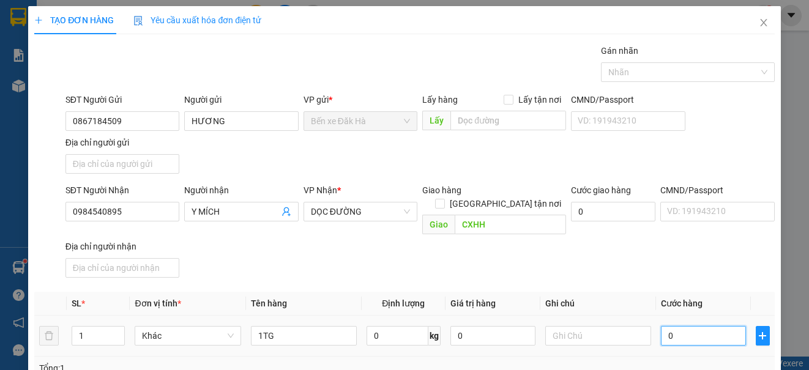
click at [677, 326] on input "0" at bounding box center [703, 336] width 85 height 20
type input "5"
type input "50"
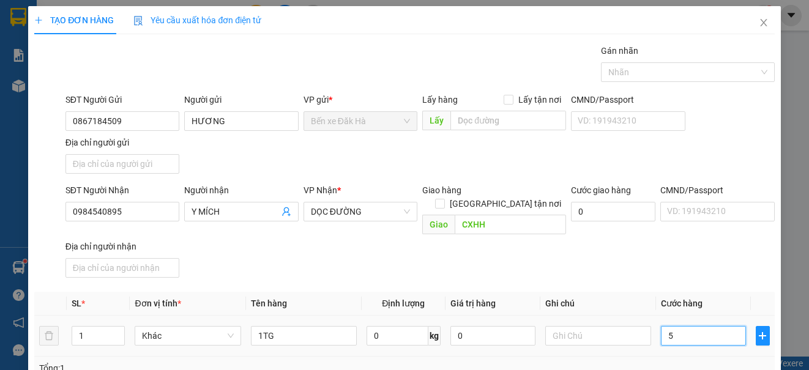
type input "50"
type input "50.000"
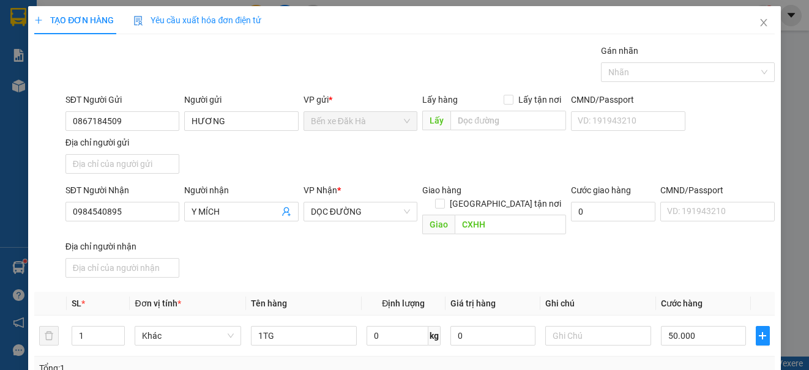
click at [722, 292] on th "Cước hàng" at bounding box center [703, 304] width 95 height 24
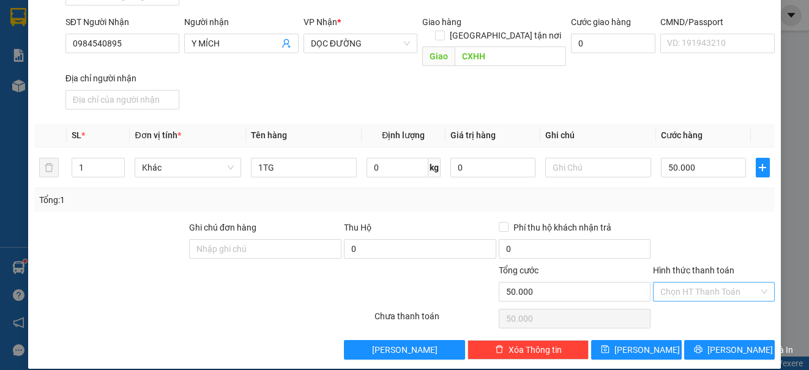
click at [686, 283] on input "Hình thức thanh toán" at bounding box center [709, 292] width 98 height 18
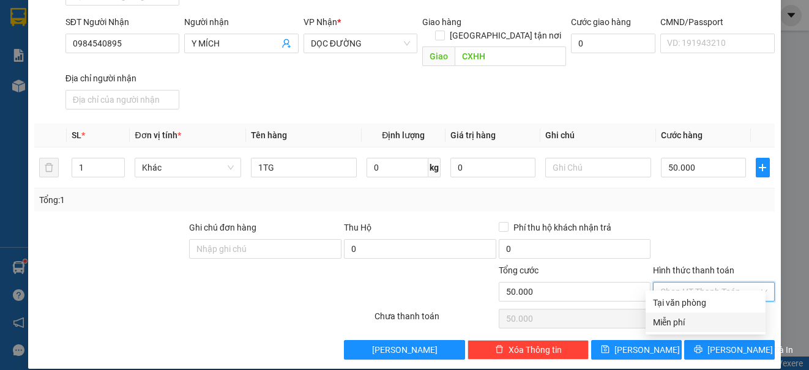
click at [683, 313] on div "Miễn phí" at bounding box center [705, 323] width 120 height 20
type input "0"
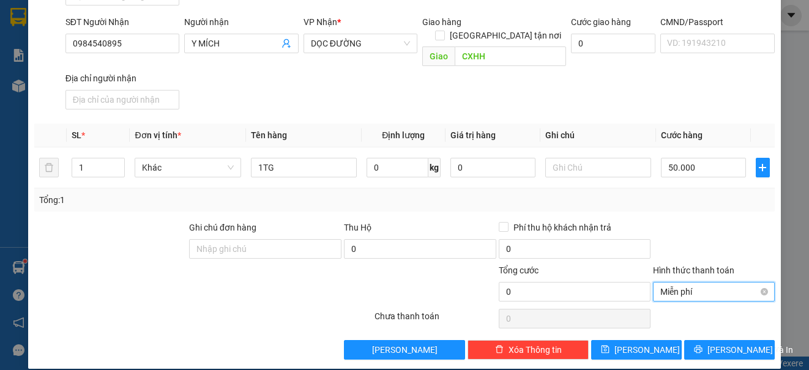
click at [667, 288] on div "Miễn phí" at bounding box center [713, 292] width 121 height 20
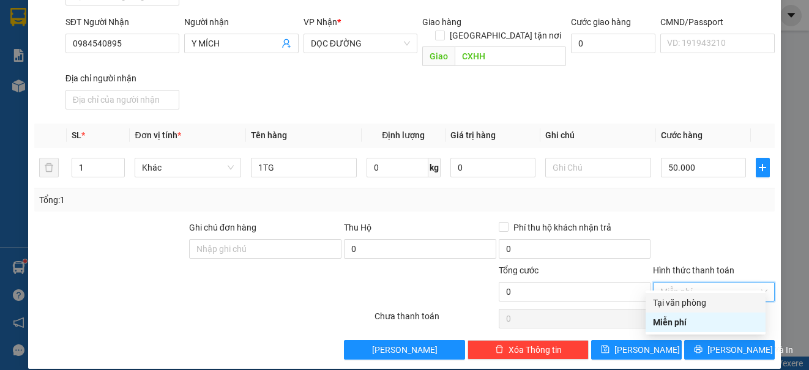
click at [667, 303] on div "Tại văn phòng" at bounding box center [705, 302] width 105 height 13
type input "50.000"
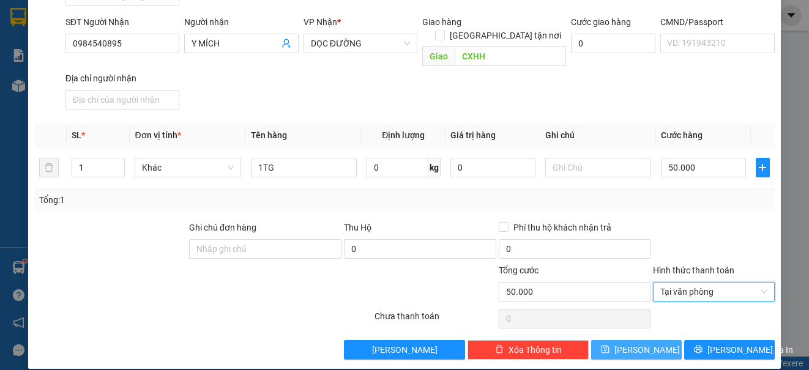
click at [642, 340] on button "[PERSON_NAME]" at bounding box center [636, 350] width 91 height 20
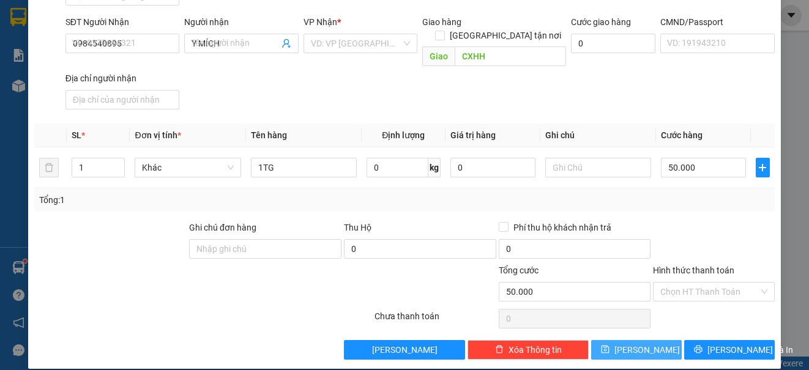
type input "0"
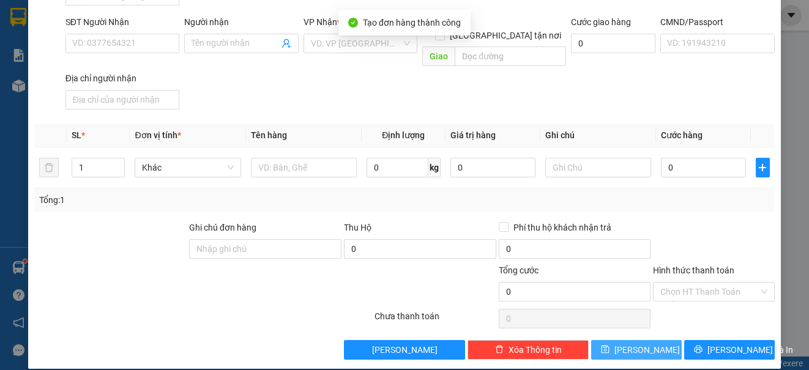
scroll to position [0, 0]
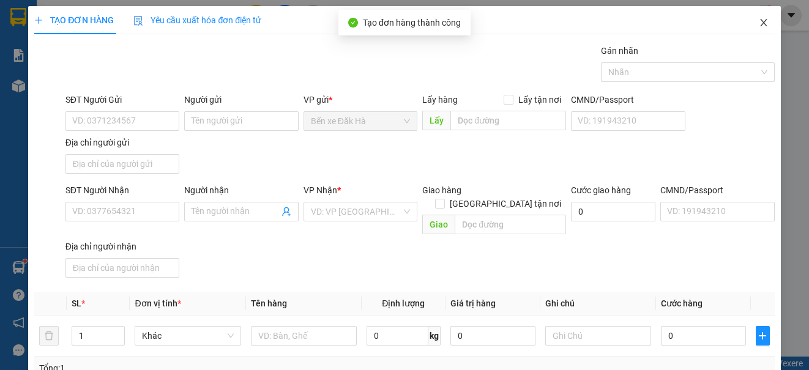
click at [760, 21] on icon "close" at bounding box center [763, 22] width 7 height 7
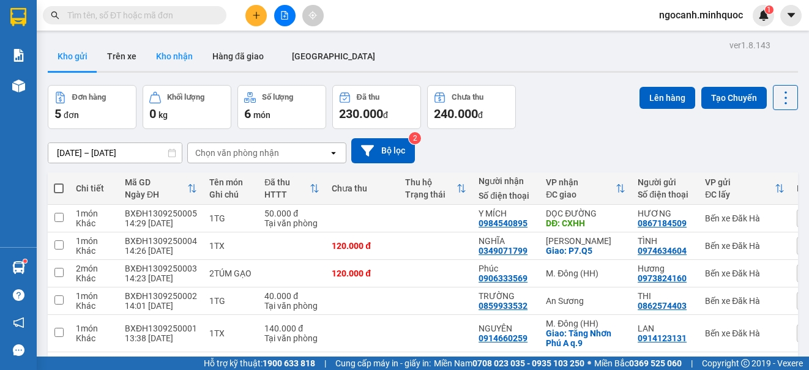
click at [173, 51] on button "Kho nhận" at bounding box center [174, 56] width 56 height 29
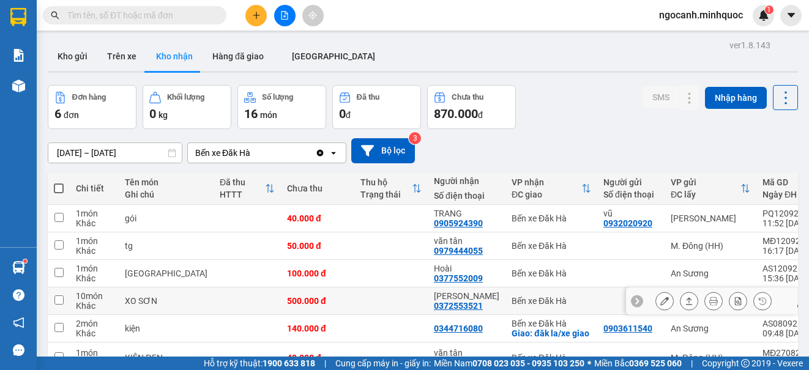
click at [686, 299] on icon at bounding box center [689, 300] width 7 height 7
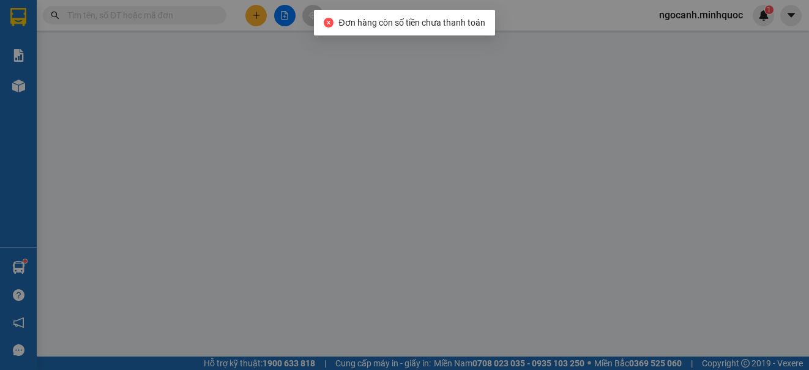
type input "0372553521"
type input "[PERSON_NAME]"
type input "500.000"
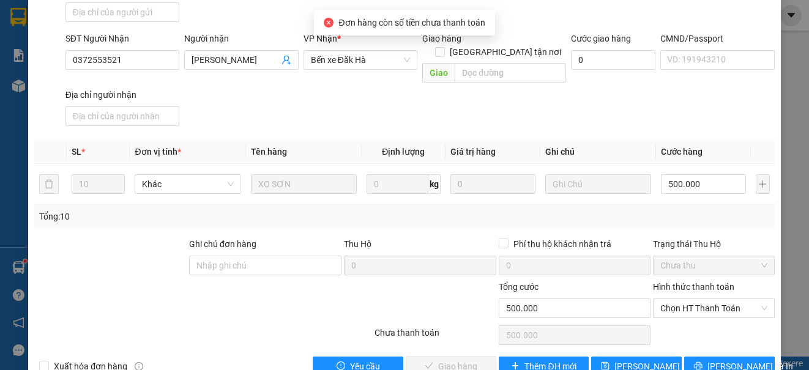
scroll to position [184, 0]
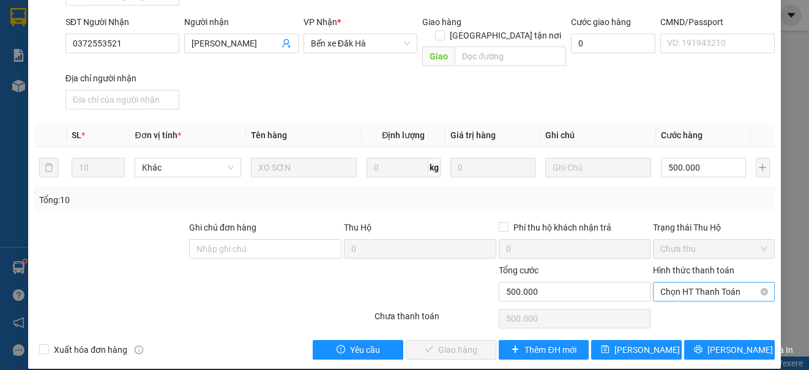
click at [694, 283] on span "Chọn HT Thanh Toán" at bounding box center [713, 292] width 106 height 18
click at [693, 299] on div "Tại văn phòng" at bounding box center [705, 302] width 105 height 13
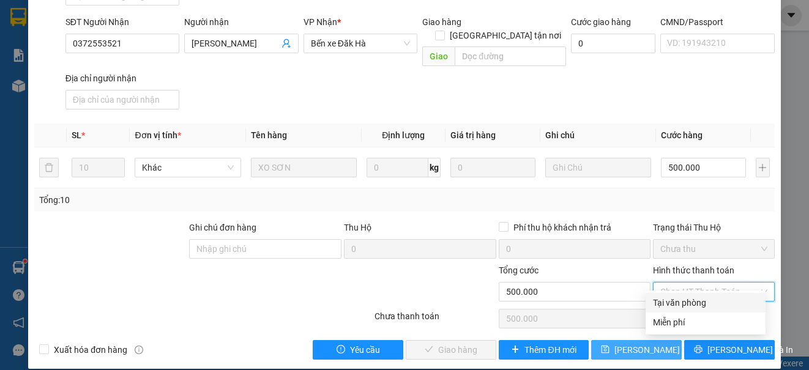
type input "0"
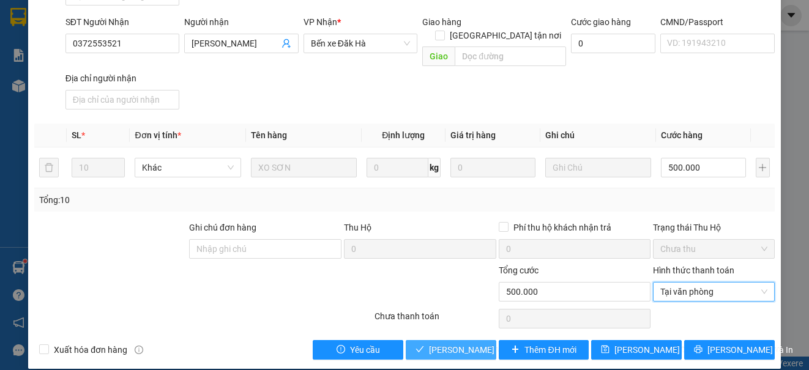
click at [439, 343] on span "[PERSON_NAME] và Giao hàng" at bounding box center [487, 349] width 117 height 13
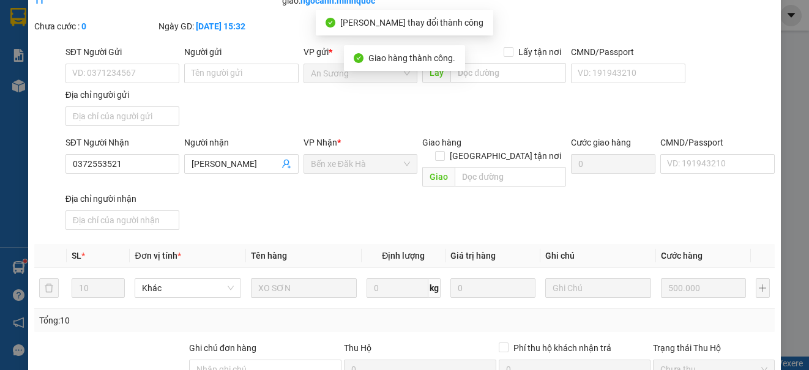
scroll to position [13, 0]
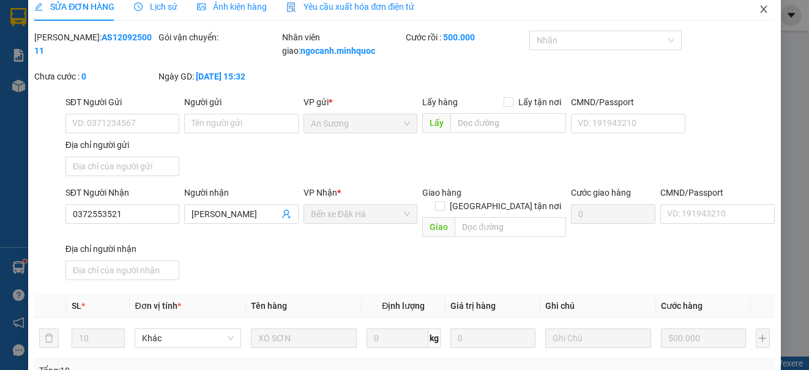
click at [760, 8] on span "Close" at bounding box center [763, 10] width 34 height 34
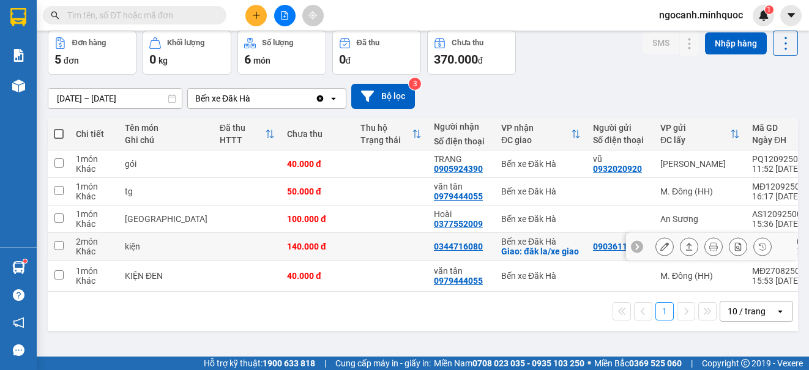
scroll to position [56, 0]
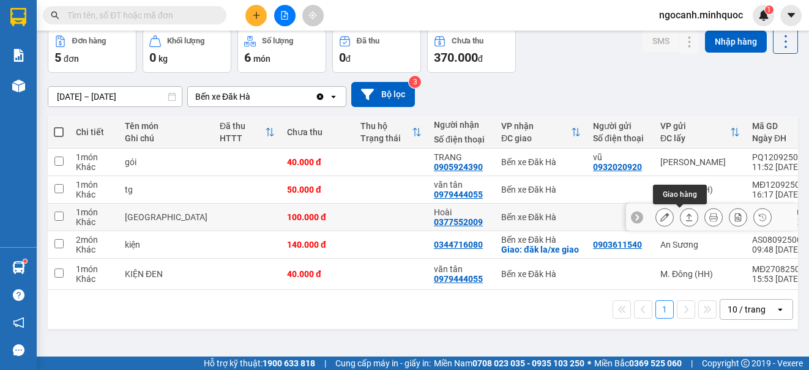
click at [680, 218] on button at bounding box center [688, 217] width 17 height 21
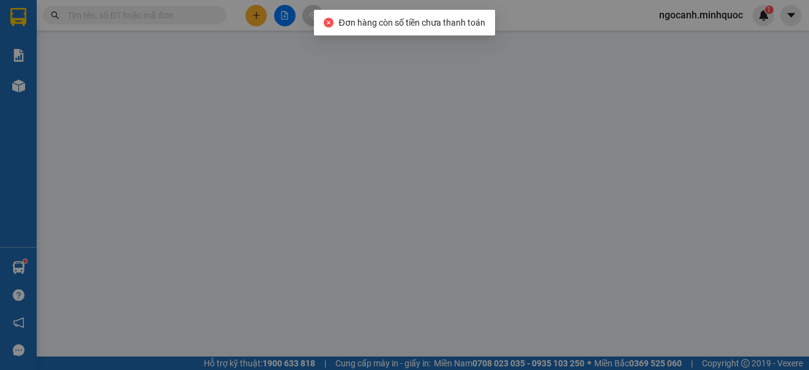
type input "0377552009"
type input "Hoài"
type input "100.000"
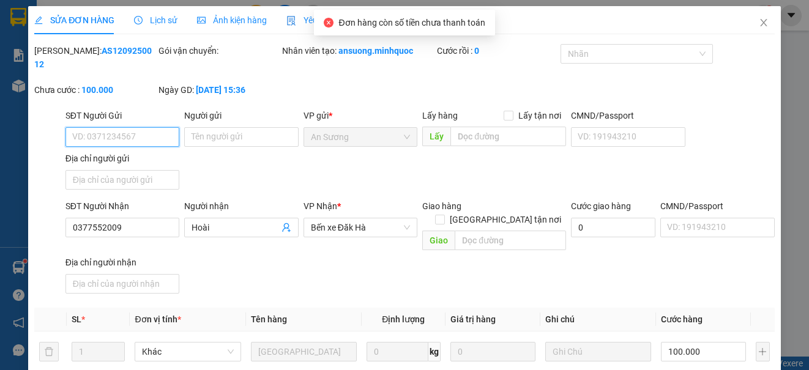
scroll to position [165, 0]
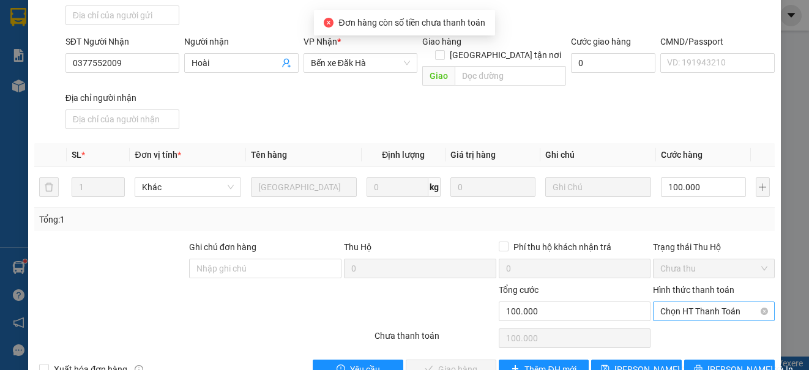
click at [691, 302] on span "Chọn HT Thanh Toán" at bounding box center [713, 311] width 106 height 18
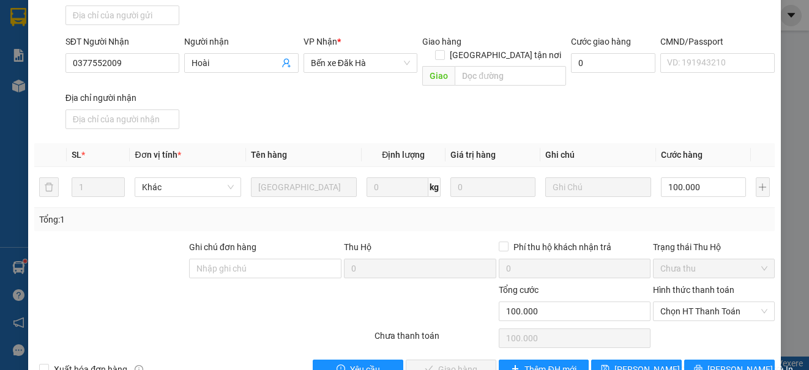
click at [689, 311] on div "Total Paid Fee 0 Total UnPaid Fee 100.000 Cash Collection Total Fee Mã ĐH: AS12…" at bounding box center [404, 129] width 740 height 500
click at [680, 302] on span "Chọn HT Thanh Toán" at bounding box center [713, 311] width 106 height 18
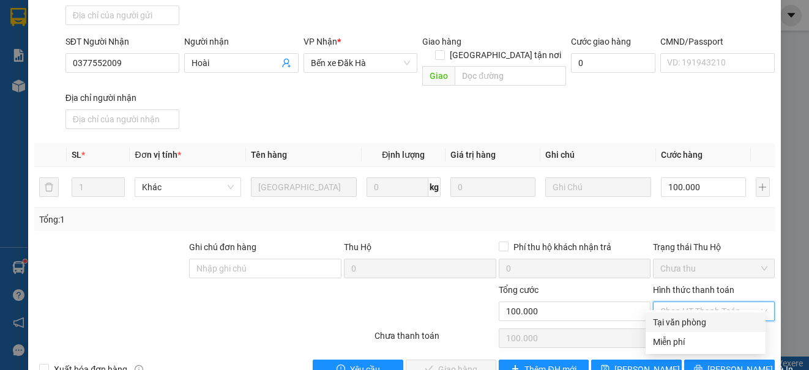
click at [680, 327] on div "Tại văn phòng" at bounding box center [705, 322] width 105 height 13
type input "0"
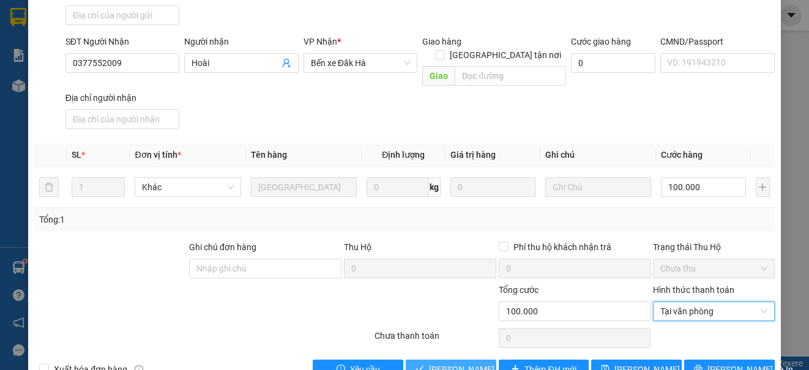
click at [453, 363] on span "[PERSON_NAME] và Giao hàng" at bounding box center [487, 369] width 117 height 13
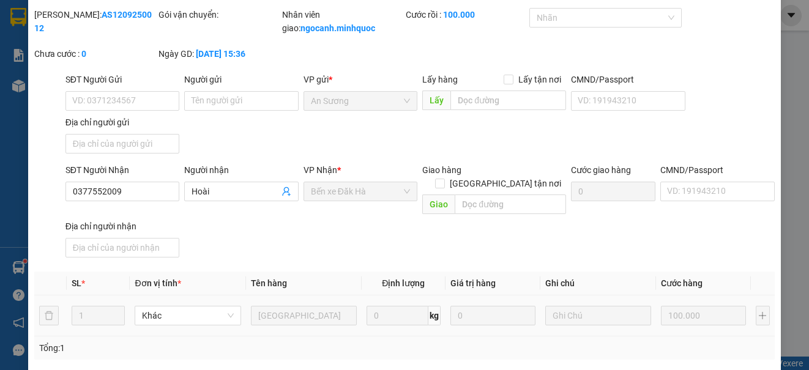
scroll to position [0, 0]
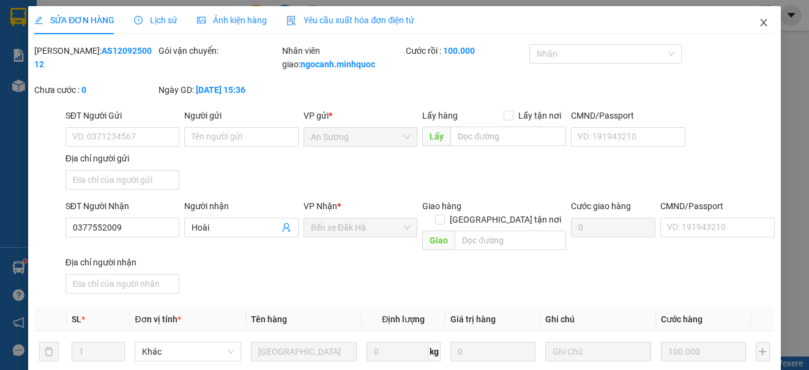
click at [759, 20] on icon "close" at bounding box center [764, 23] width 10 height 10
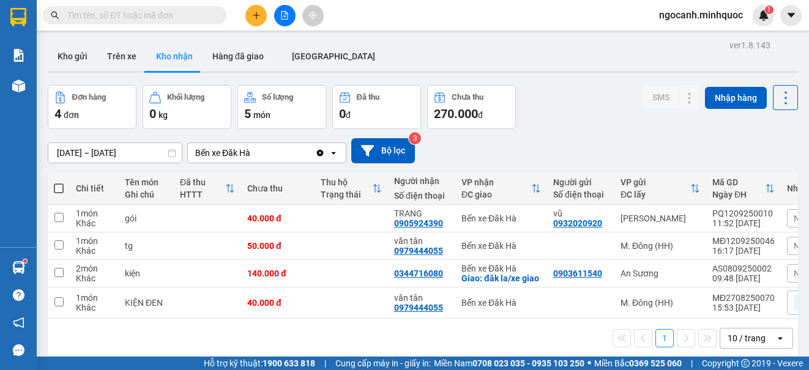
click at [258, 15] on icon "plus" at bounding box center [256, 15] width 7 height 1
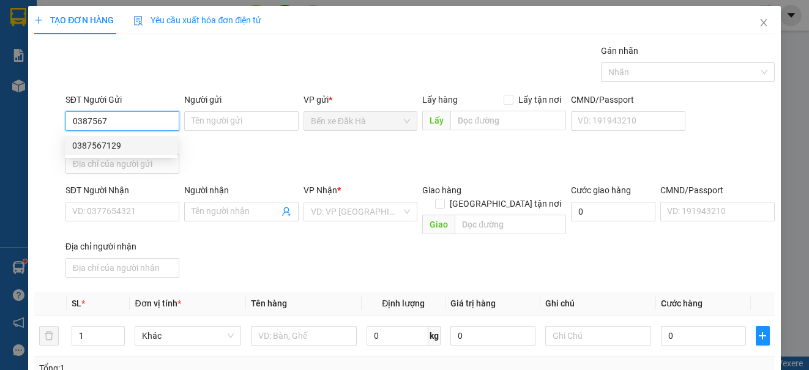
click at [136, 141] on div "0387567129" at bounding box center [121, 145] width 98 height 13
type input "0387567129"
type input "0349691956"
type input "Duyên"
type input "cầu ông bố"
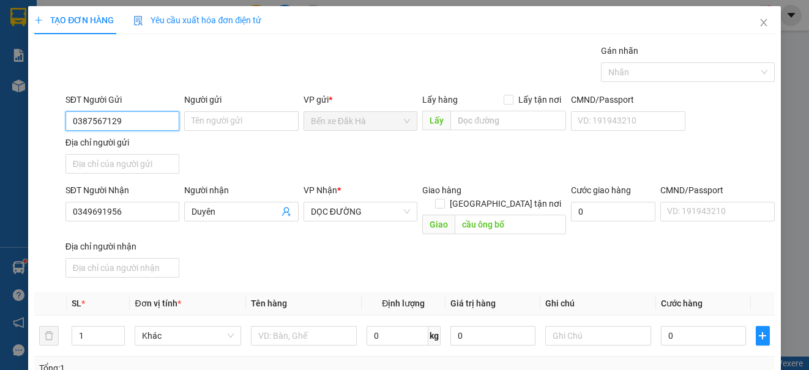
type input "0387567129"
click at [212, 159] on div "SĐT Người Gửi 0387567129 0387567129 Người gửi Tên người gửi VP gửi * Bến xe Đăk…" at bounding box center [420, 136] width 714 height 86
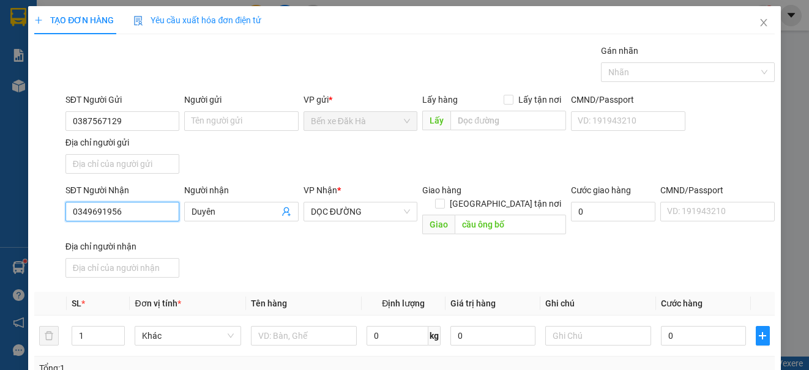
click at [153, 211] on input "0349691956" at bounding box center [122, 212] width 114 height 20
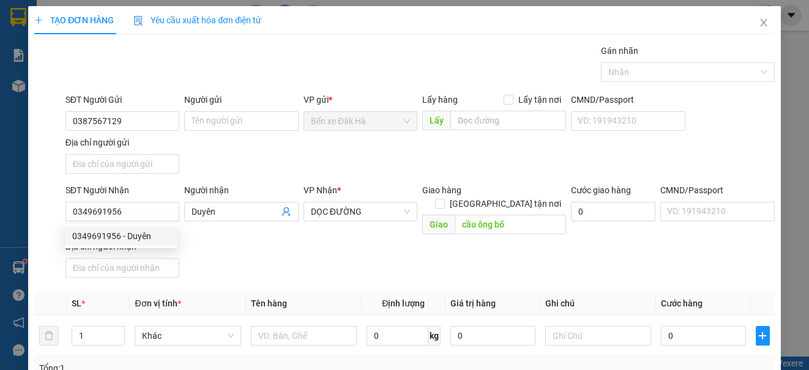
click at [226, 240] on div "SĐT Người Nhận 0349691956 Người nhận Duyên VP Nhận * DỌC ĐƯỜNG Giao hàng [GEOGR…" at bounding box center [420, 233] width 714 height 99
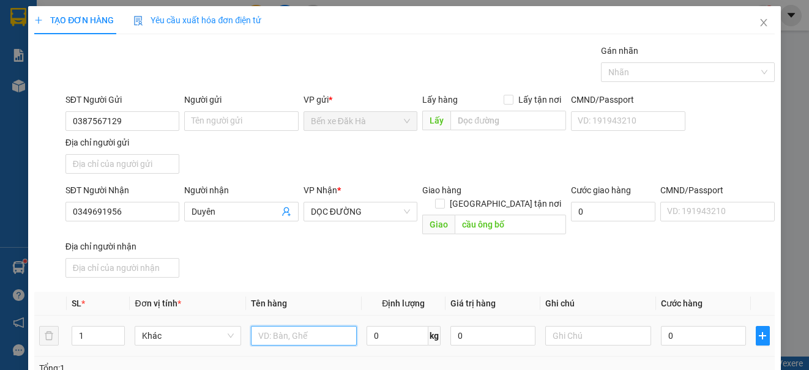
click at [297, 326] on input "text" at bounding box center [304, 336] width 106 height 20
type input "1TG"
click at [684, 326] on input "0" at bounding box center [703, 336] width 85 height 20
type input "5"
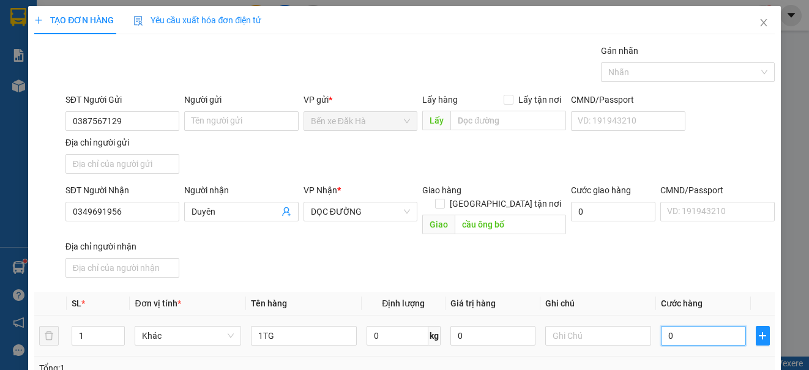
type input "5"
type input "50"
type input "50.000"
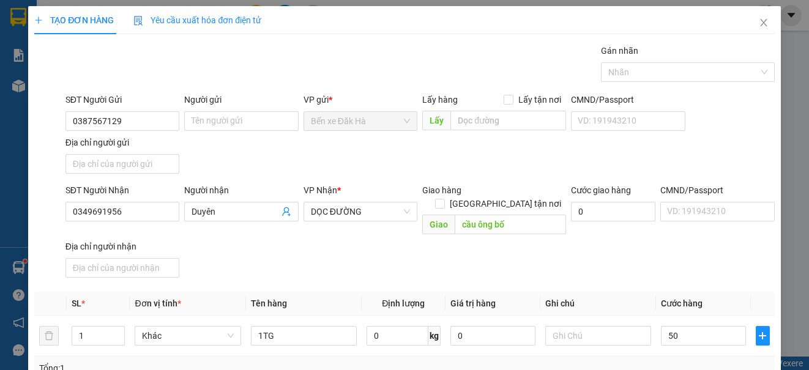
type input "50.000"
click at [666, 270] on div "Transit Pickup Surcharge Ids Transit Deliver Surcharge Ids Transit Deliver Surc…" at bounding box center [404, 286] width 740 height 484
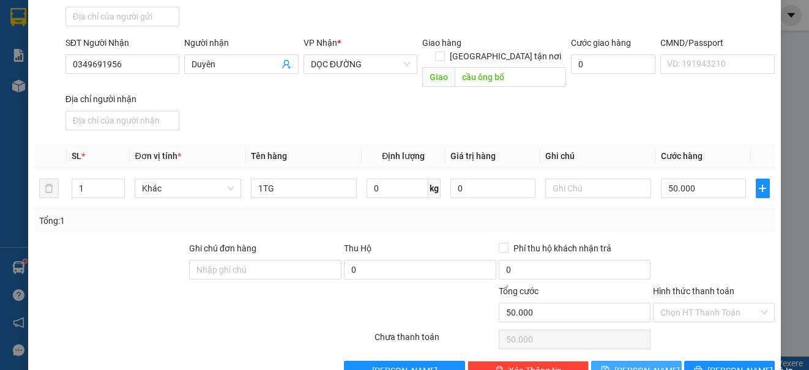
scroll to position [168, 0]
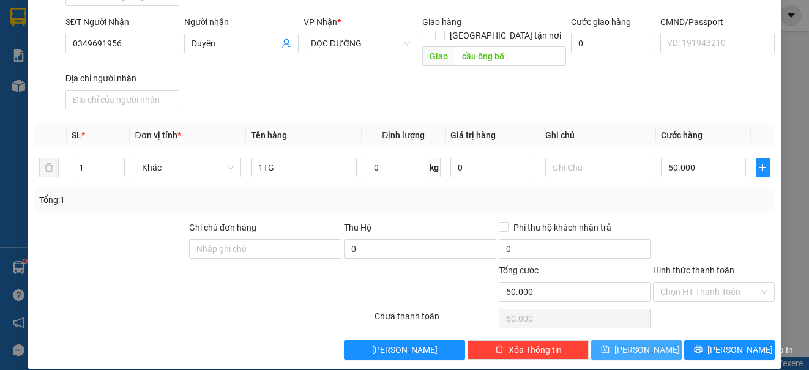
click at [614, 340] on button "[PERSON_NAME]" at bounding box center [636, 350] width 91 height 20
type input "0"
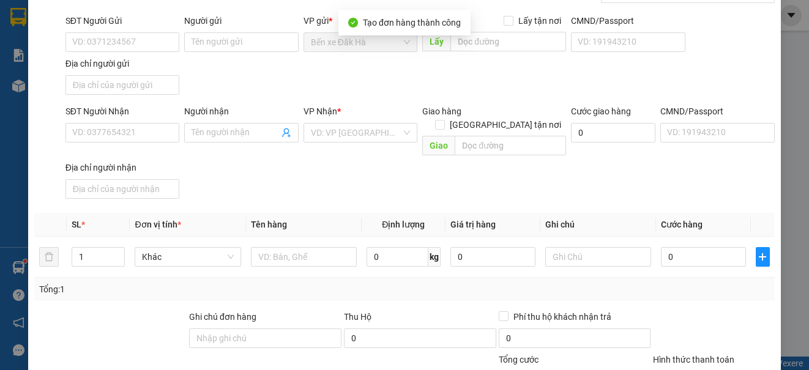
scroll to position [0, 0]
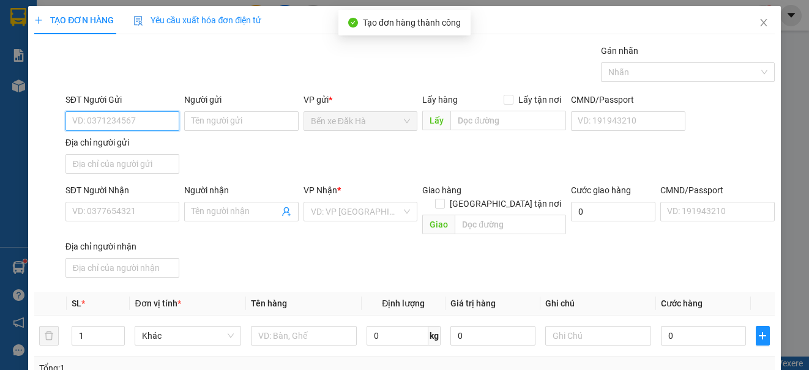
click at [127, 124] on input "SĐT Người Gửi" at bounding box center [122, 121] width 114 height 20
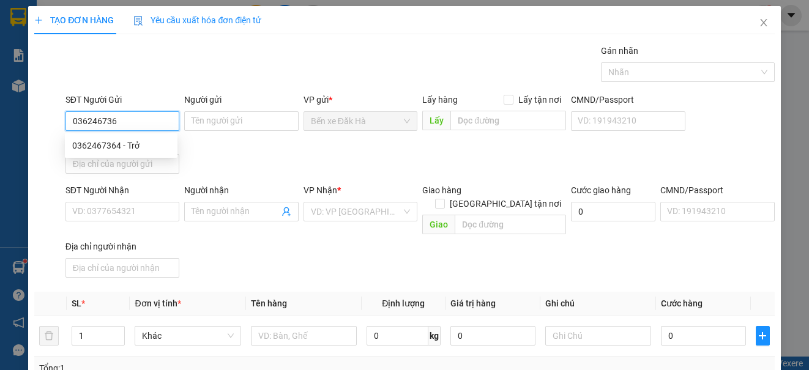
type input "0362467364"
click at [127, 125] on input "0362467364" at bounding box center [122, 121] width 114 height 20
click at [127, 146] on div "0362467364 - Trở" at bounding box center [121, 145] width 98 height 13
type input "Trở"
type input "0968190738"
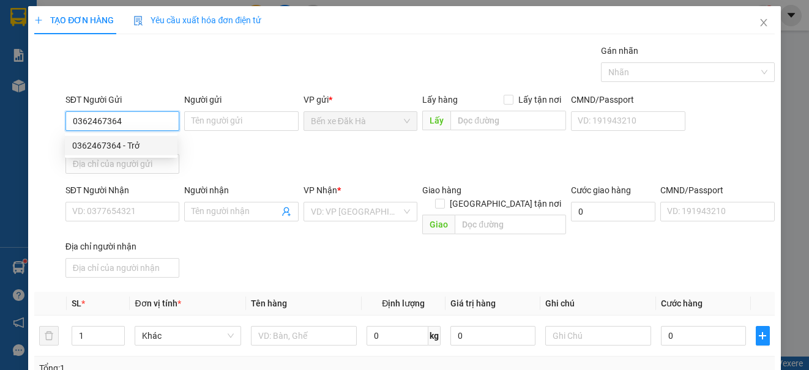
type input "Thắm"
type input "512 [DOMAIN_NAME]"
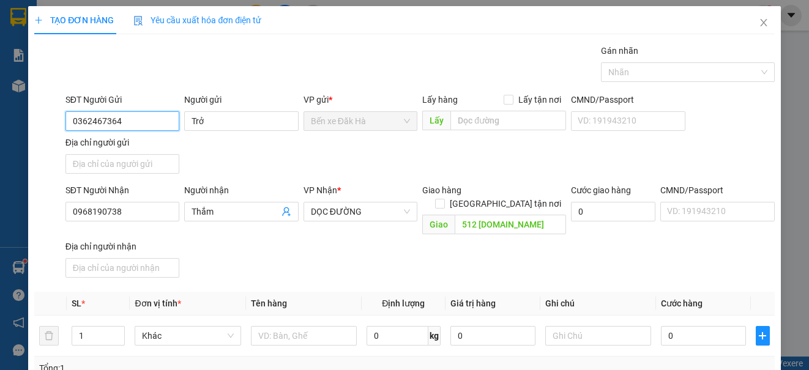
type input "0362467364"
click at [272, 139] on div "SĐT Người Gửi 0362467364 0362467364 Người gửi Trở VP gửi * Bến xe Đăk Hà Lấy hà…" at bounding box center [420, 136] width 714 height 86
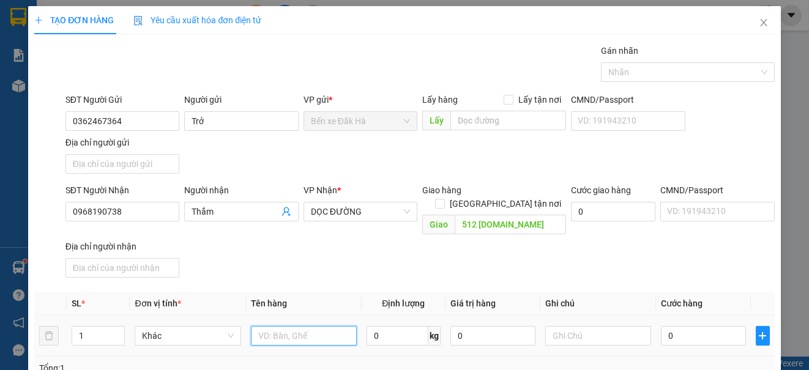
click at [292, 328] on input "text" at bounding box center [304, 336] width 106 height 20
type input "1TX"
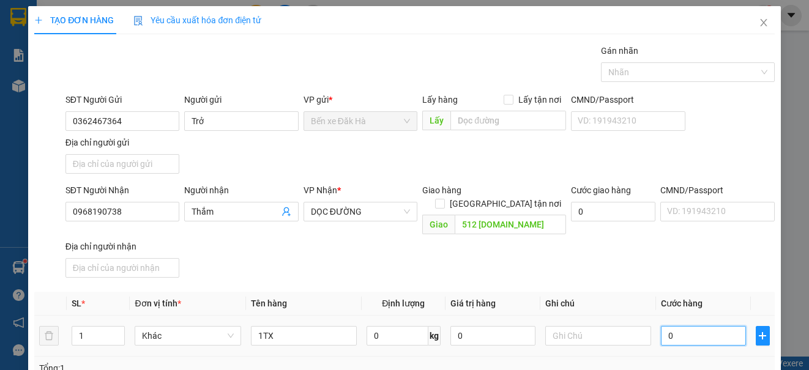
click at [661, 326] on input "0" at bounding box center [703, 336] width 85 height 20
type input "5"
type input "50"
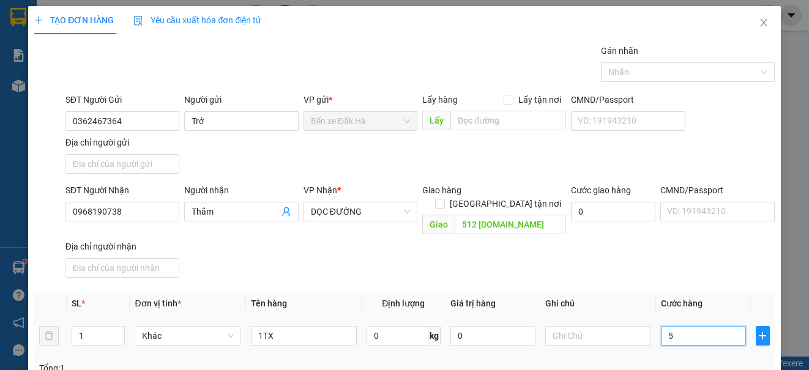
type input "50"
type input "50.000"
click at [599, 240] on div "SĐT Người Nhận 0968190738 Người nhận Thắm VP Nhận * DỌC ĐƯỜNG Giao hàng [GEOGRA…" at bounding box center [420, 233] width 714 height 99
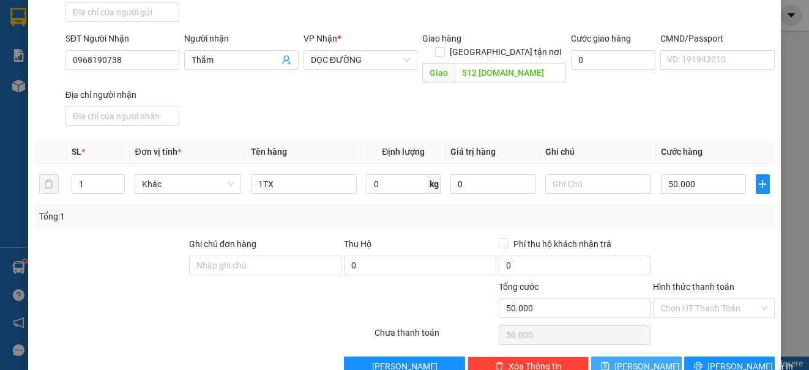
scroll to position [168, 0]
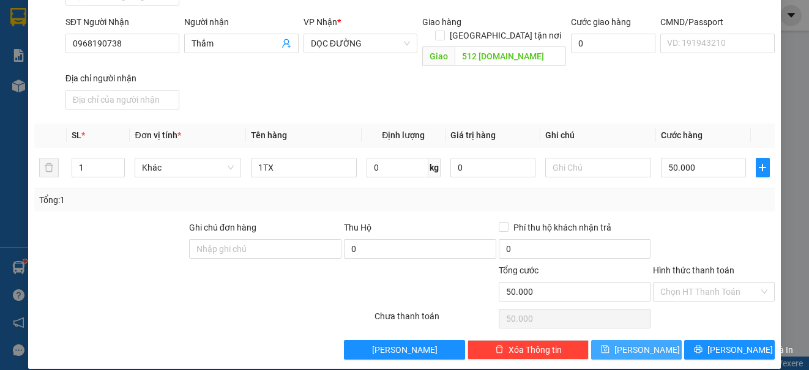
click at [605, 340] on button "[PERSON_NAME]" at bounding box center [636, 350] width 91 height 20
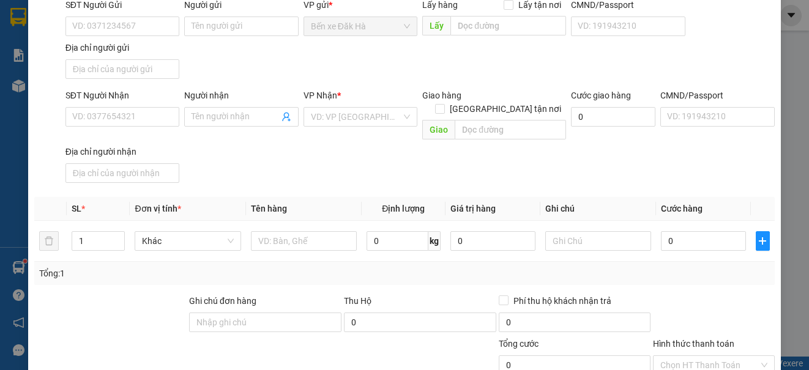
scroll to position [0, 0]
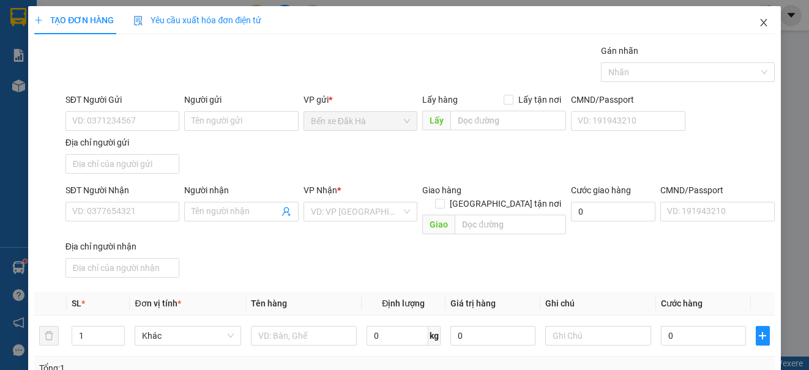
click at [759, 25] on icon "close" at bounding box center [764, 23] width 10 height 10
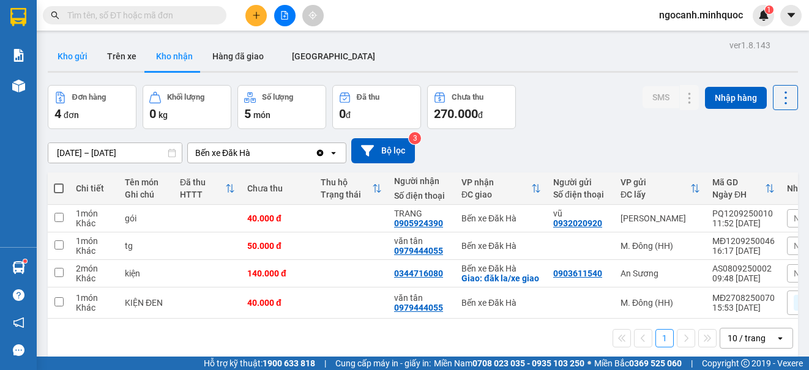
click at [71, 56] on button "Kho gửi" at bounding box center [73, 56] width 50 height 29
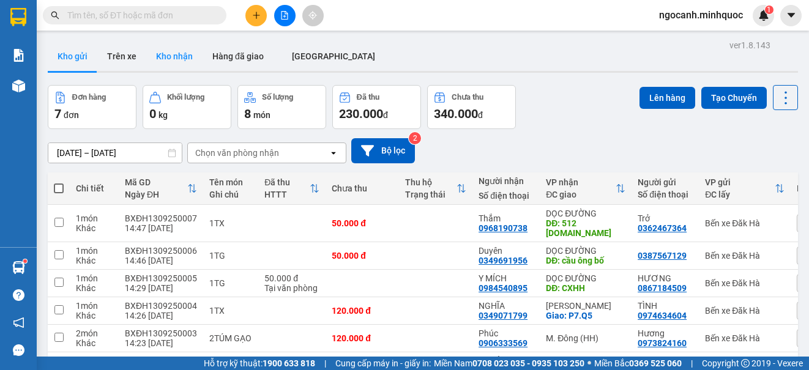
click at [173, 60] on button "Kho nhận" at bounding box center [174, 56] width 56 height 29
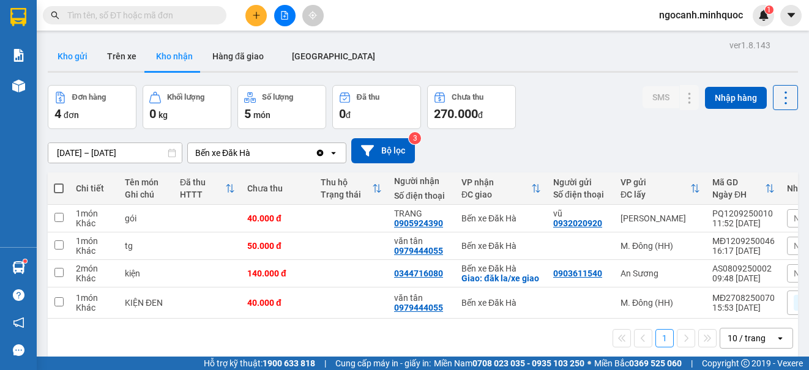
click at [83, 58] on button "Kho gửi" at bounding box center [73, 56] width 50 height 29
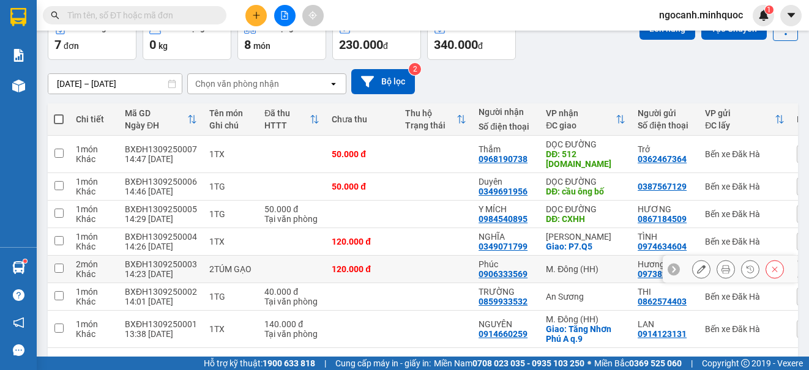
scroll to position [106, 0]
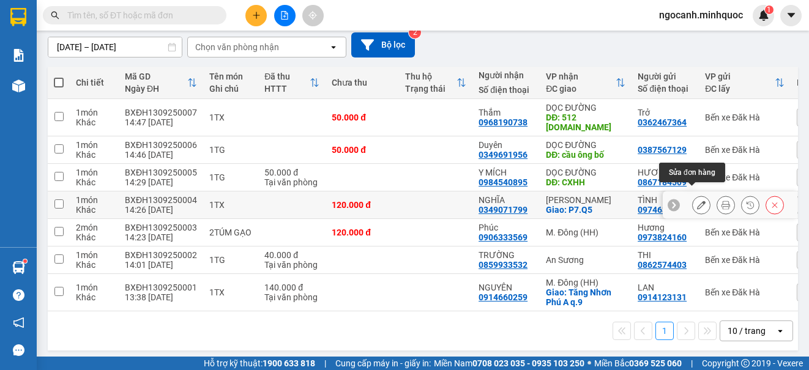
click at [697, 201] on icon at bounding box center [701, 205] width 9 height 9
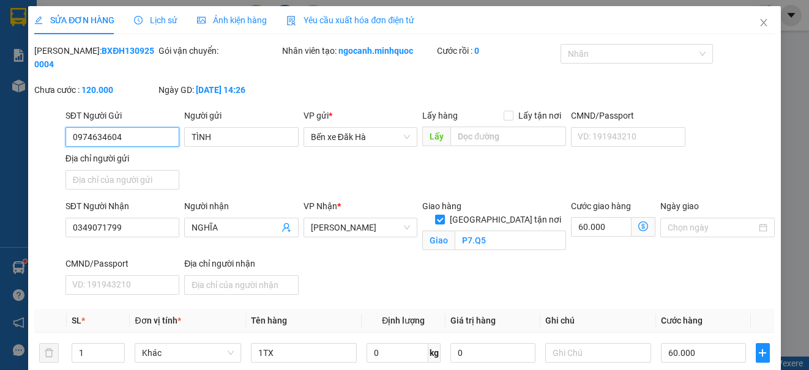
scroll to position [122, 0]
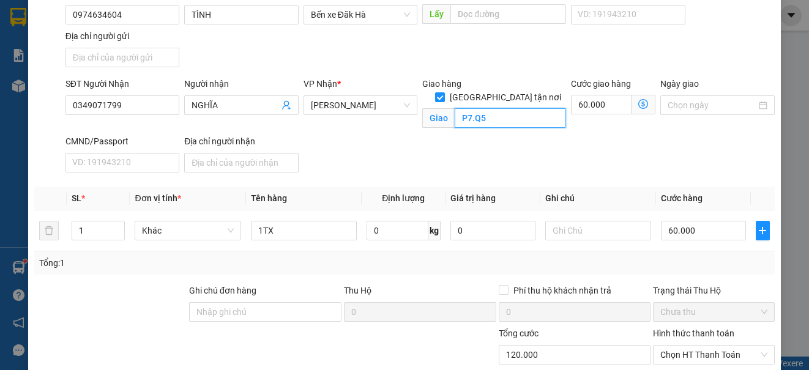
click at [455, 108] on input "P7.Q5" at bounding box center [510, 118] width 111 height 20
click at [471, 109] on input "P7.Q5" at bounding box center [510, 118] width 111 height 20
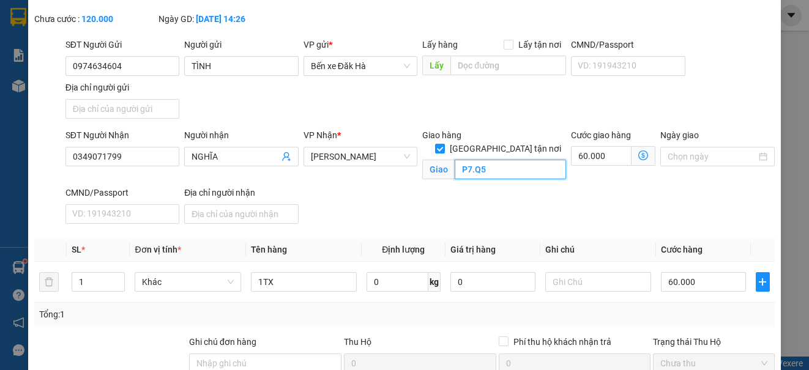
scroll to position [0, 0]
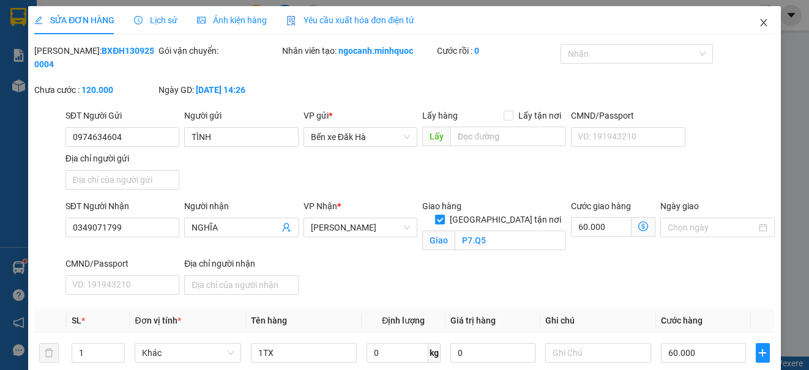
click at [759, 28] on icon "close" at bounding box center [764, 23] width 10 height 10
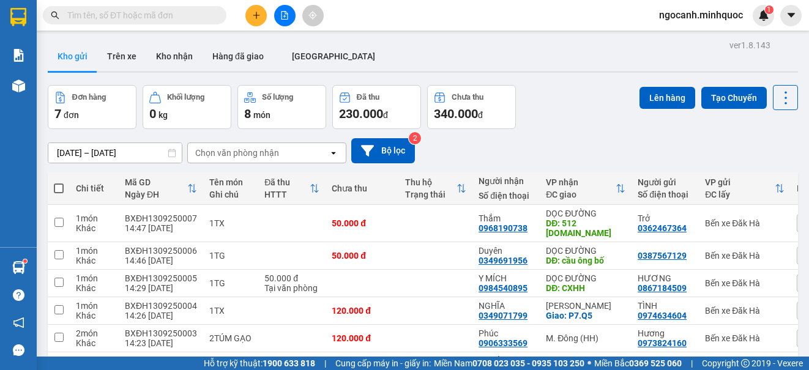
click at [261, 6] on button at bounding box center [255, 15] width 21 height 21
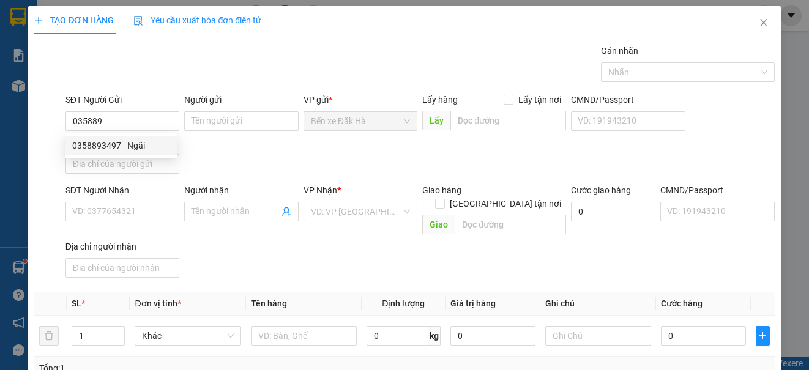
click at [110, 134] on div "0358893497 0358893497 - Ngãi" at bounding box center [121, 145] width 113 height 24
click at [112, 143] on div "Địa chỉ người gửi" at bounding box center [122, 142] width 114 height 13
click at [112, 154] on input "Địa chỉ người gửi" at bounding box center [122, 164] width 114 height 20
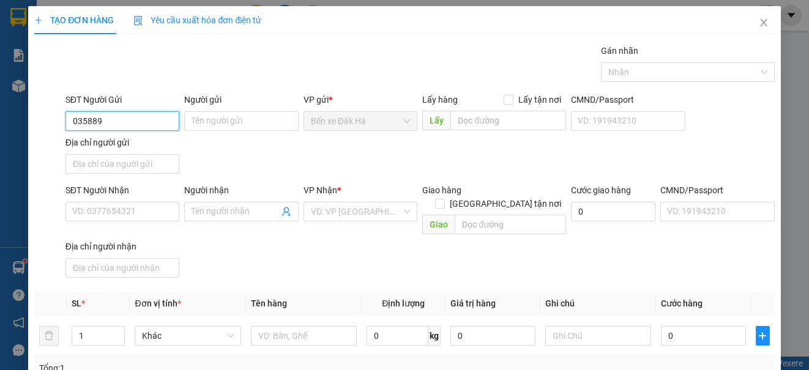
click at [121, 128] on input "035889" at bounding box center [122, 121] width 114 height 20
click at [121, 138] on div "0358893497 - Ngãi" at bounding box center [121, 146] width 113 height 20
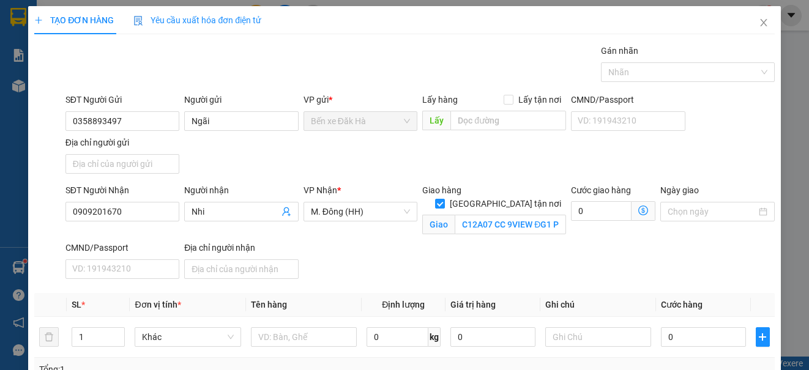
click at [450, 264] on div "SĐT Người Nhận 0909201670 Người nhận Nhi VP Nhận * M. Đông (HH) Giao hàng [GEOG…" at bounding box center [420, 234] width 714 height 100
drag, startPoint x: 165, startPoint y: 207, endPoint x: -27, endPoint y: 222, distance: 192.7
click at [0, 222] on html "Kết quả tìm kiếm ( 0 ) Bộ lọc No Data ngocanh.minhquoc 1 Báo cáo Báo cáo dòng t…" at bounding box center [404, 185] width 809 height 370
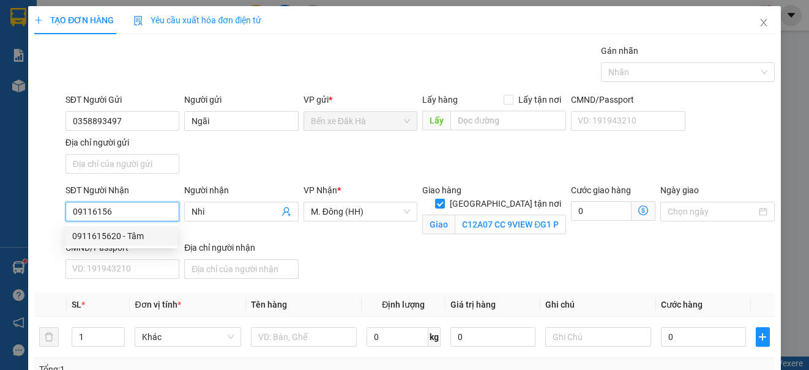
click at [144, 231] on div "0911615620 - Tâm" at bounding box center [121, 235] width 98 height 13
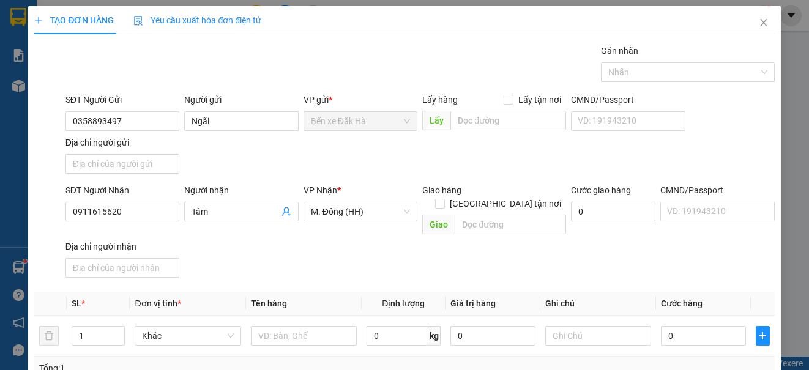
click at [412, 236] on div "SĐT Người Nhận 0911615620 0911615620 Người nhận Tâm VP Nhận * M. Đông (HH) Giao…" at bounding box center [420, 233] width 714 height 99
click at [116, 331] on icon "up" at bounding box center [118, 333] width 4 height 4
click at [322, 326] on input "text" at bounding box center [304, 336] width 106 height 20
click at [495, 182] on form "SĐT Người Gửi 0358893497 Người gửi Ngãi VP gửi * Bến xe Đăk Hà Lấy hàng Lấy tận…" at bounding box center [404, 188] width 740 height 190
click at [444, 199] on input "[GEOGRAPHIC_DATA] tận nơi" at bounding box center [439, 203] width 9 height 9
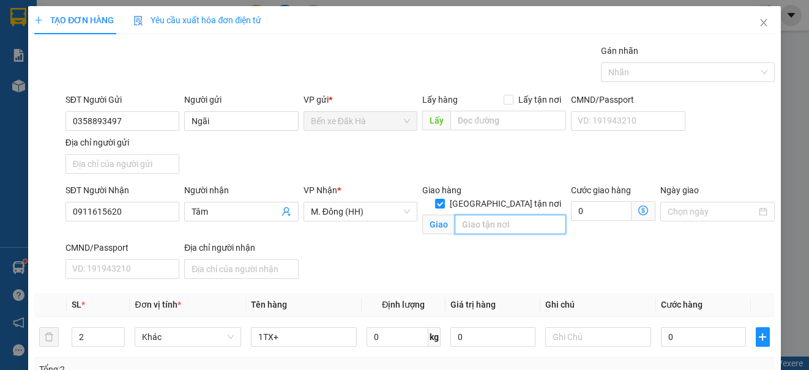
click at [486, 220] on input "text" at bounding box center [510, 225] width 111 height 20
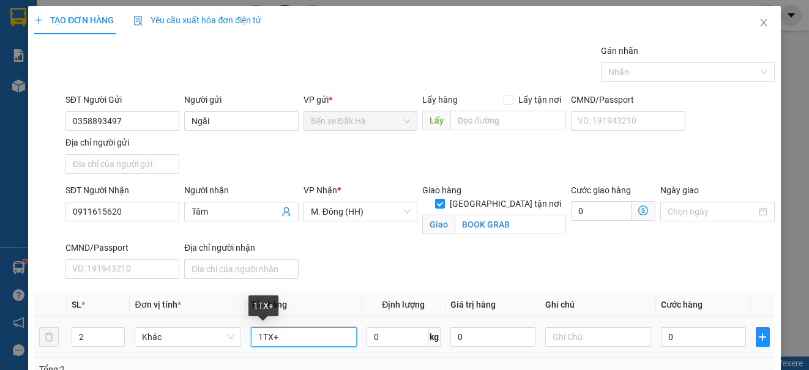
click at [310, 339] on input "1TX+" at bounding box center [304, 337] width 106 height 20
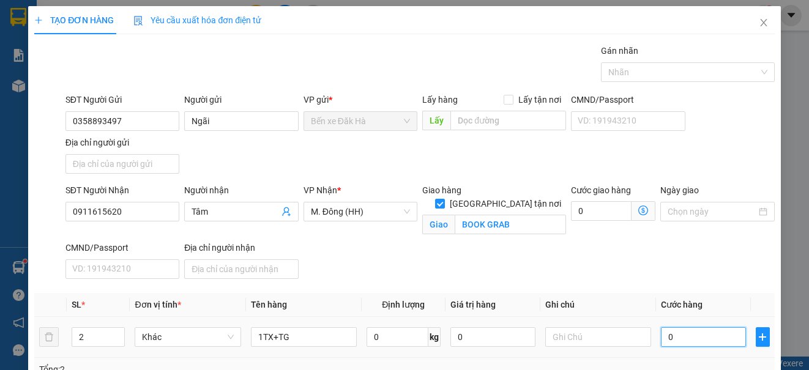
click at [721, 339] on input "0" at bounding box center [703, 337] width 85 height 20
click at [726, 152] on div "SĐT Người Gửi 0358893497 Người gửi Ngãi VP gửi * Bến xe Đăk Hà Lấy hàng Lấy tận…" at bounding box center [420, 136] width 714 height 86
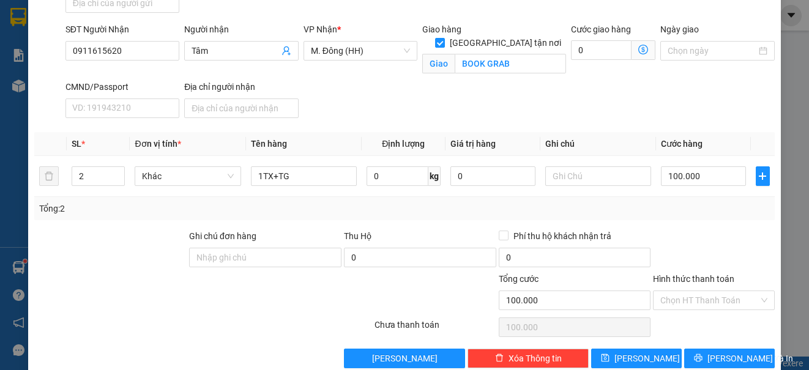
scroll to position [183, 0]
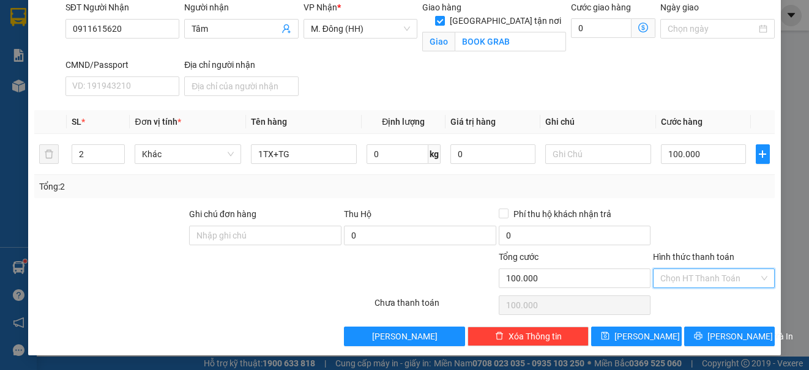
click at [689, 280] on input "Hình thức thanh toán" at bounding box center [709, 278] width 98 height 18
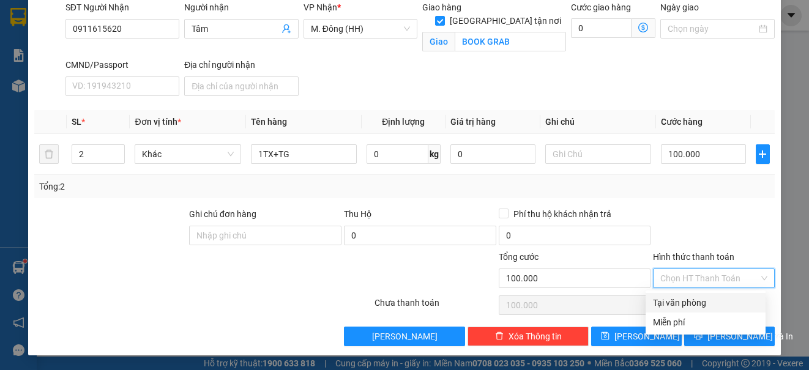
click at [680, 303] on div "Tại văn phòng" at bounding box center [705, 302] width 105 height 13
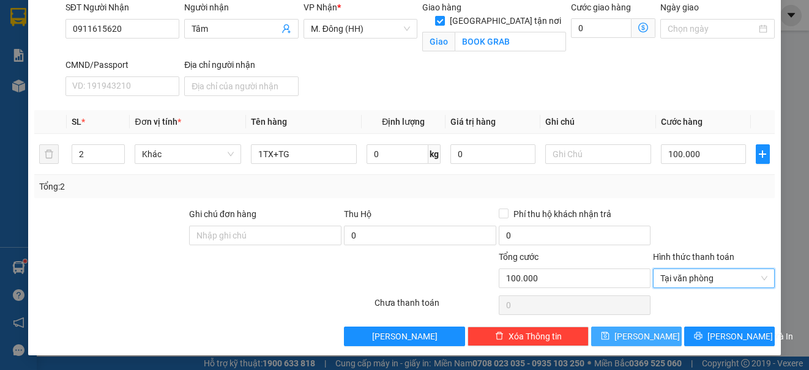
click at [638, 335] on span "[PERSON_NAME]" at bounding box center [646, 336] width 65 height 13
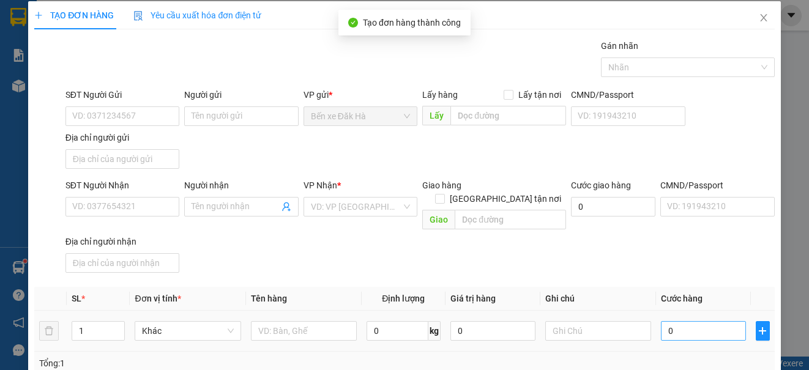
scroll to position [0, 0]
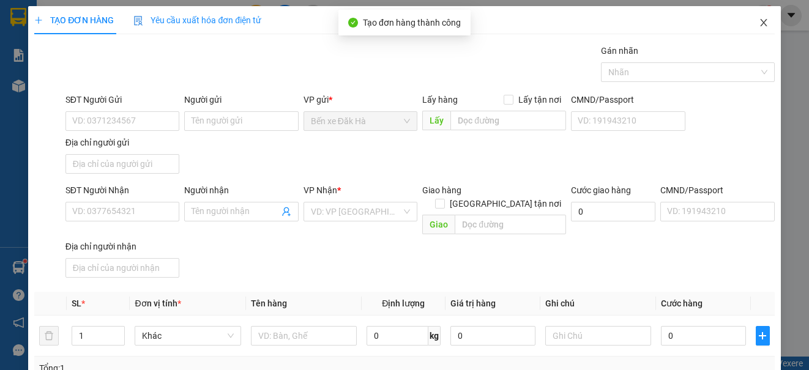
click at [756, 18] on span "Close" at bounding box center [763, 23] width 34 height 34
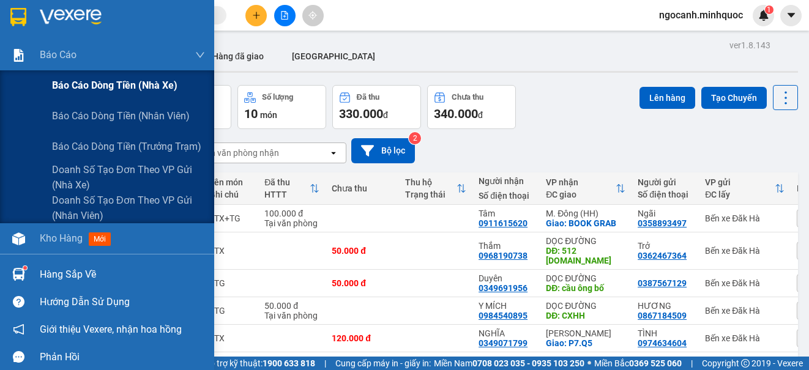
click at [62, 92] on span "Báo cáo dòng tiền (nhà xe)" at bounding box center [114, 85] width 125 height 15
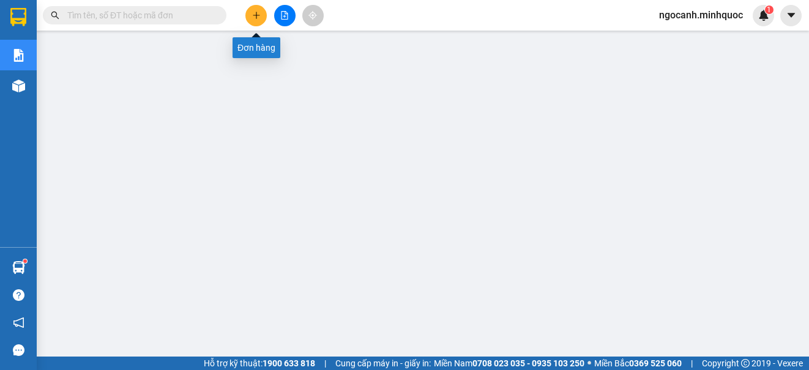
click at [253, 11] on icon "plus" at bounding box center [256, 15] width 9 height 9
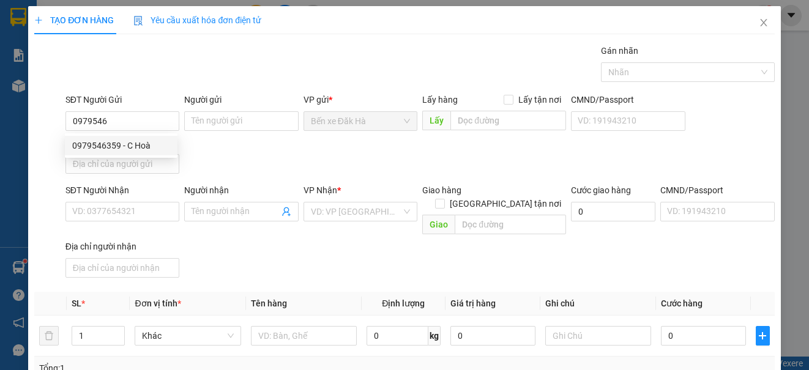
click at [106, 133] on div "SĐT Người Gửi 0979546" at bounding box center [122, 114] width 114 height 43
click at [107, 137] on div "Địa chỉ người gửi" at bounding box center [122, 142] width 114 height 13
click at [107, 154] on input "Địa chỉ người gửi" at bounding box center [122, 164] width 114 height 20
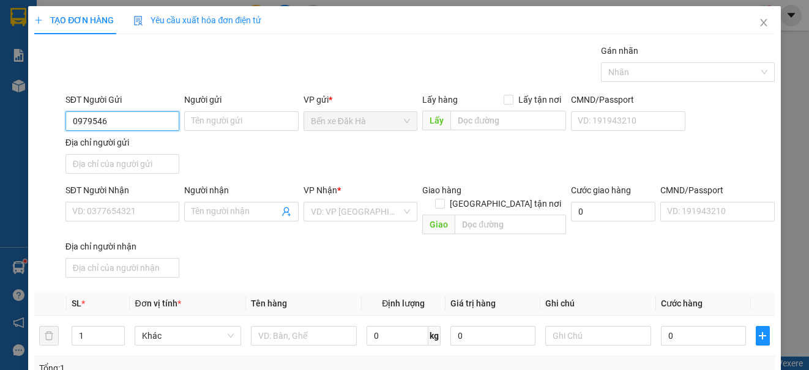
click at [152, 125] on input "0979546" at bounding box center [122, 121] width 114 height 20
click at [149, 155] on div "0979546359 - C Hoà" at bounding box center [121, 146] width 113 height 20
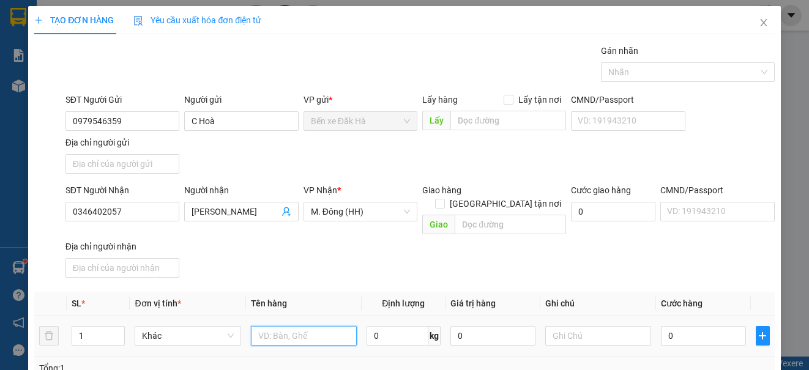
click at [338, 326] on input "text" at bounding box center [304, 336] width 106 height 20
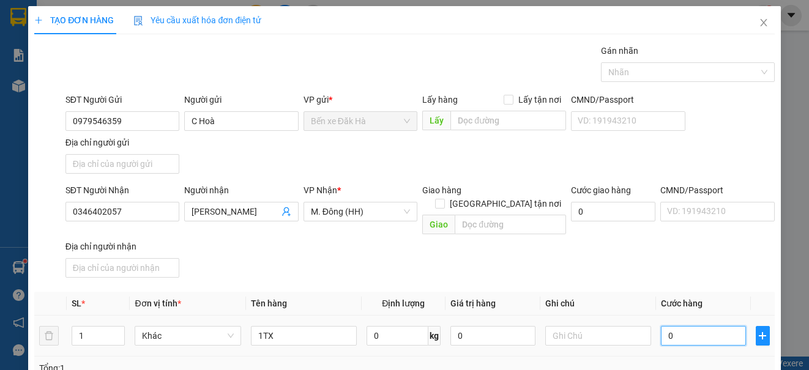
click at [680, 326] on input "0" at bounding box center [703, 336] width 85 height 20
click at [667, 299] on span "Cước hàng" at bounding box center [682, 304] width 42 height 10
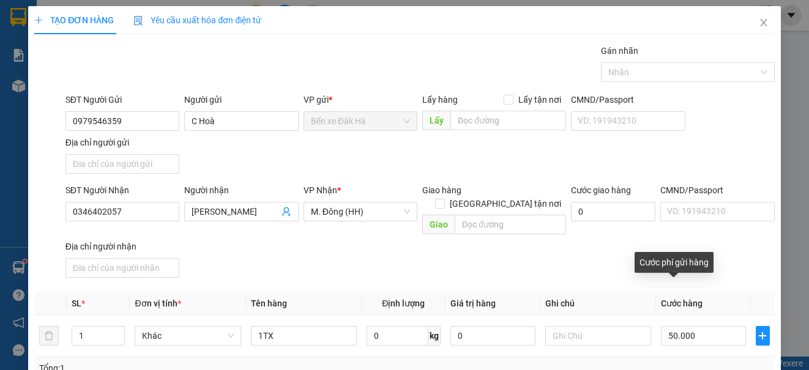
scroll to position [122, 0]
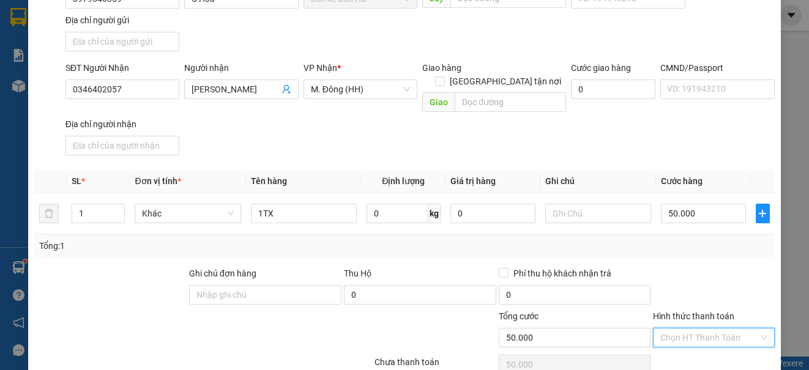
click at [686, 329] on input "Hình thức thanh toán" at bounding box center [709, 338] width 98 height 18
click at [698, 283] on div "Tại văn phòng" at bounding box center [705, 279] width 105 height 13
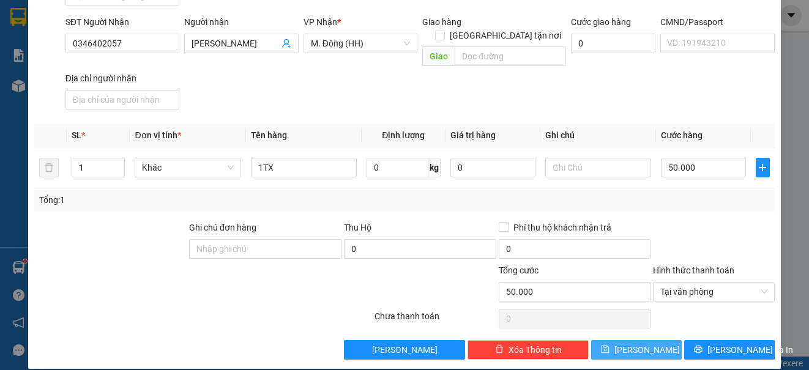
click at [653, 342] on button "[PERSON_NAME]" at bounding box center [636, 350] width 91 height 20
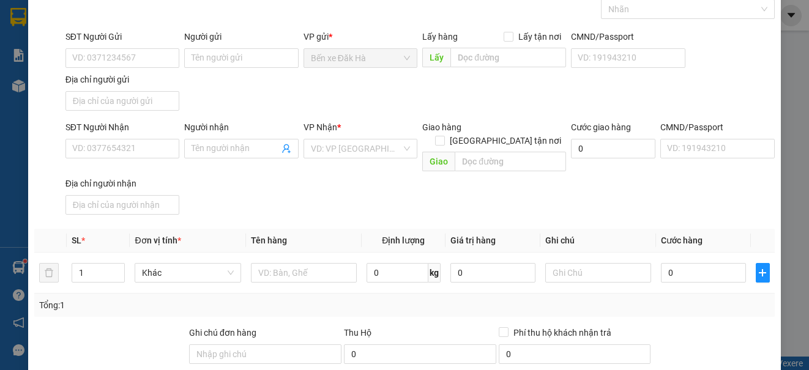
scroll to position [0, 0]
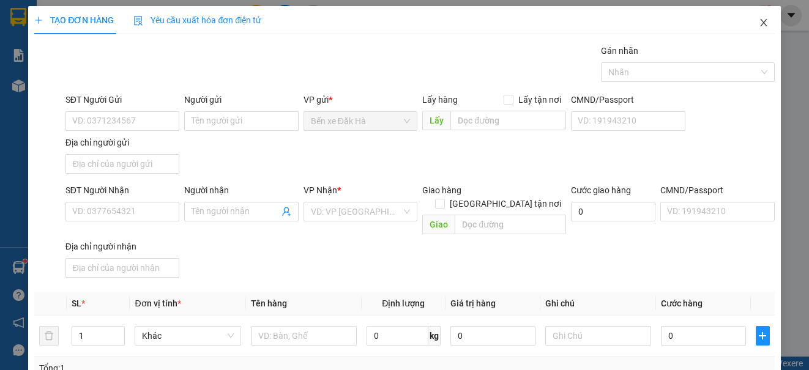
click at [756, 12] on span "Close" at bounding box center [763, 23] width 34 height 34
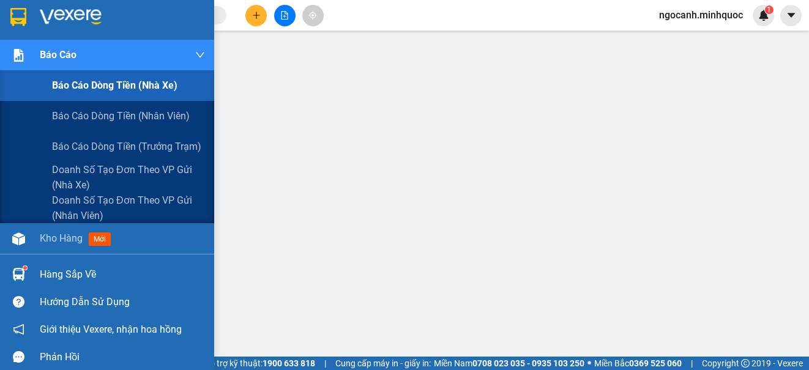
click at [69, 87] on span "Báo cáo dòng tiền (nhà xe)" at bounding box center [114, 85] width 125 height 15
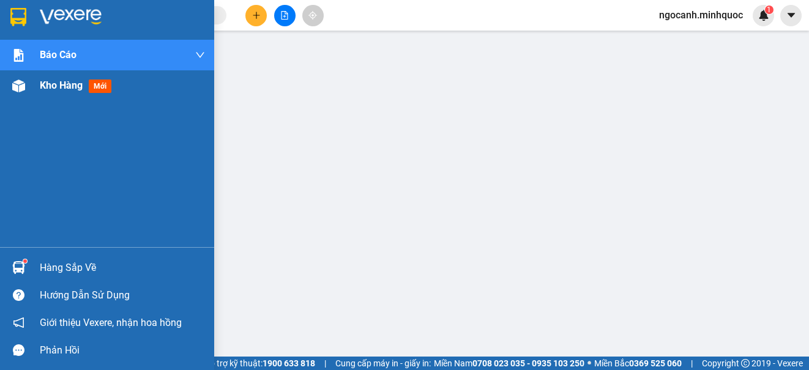
click at [22, 91] on img at bounding box center [18, 86] width 13 height 13
click at [48, 88] on span "Kho hàng" at bounding box center [61, 86] width 43 height 12
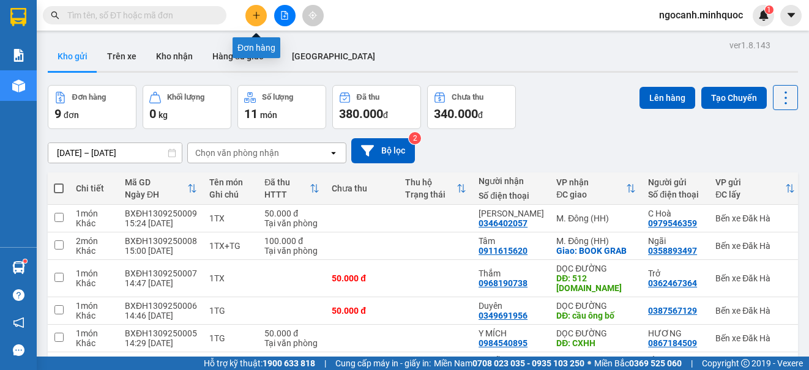
click at [258, 12] on icon "plus" at bounding box center [256, 15] width 9 height 9
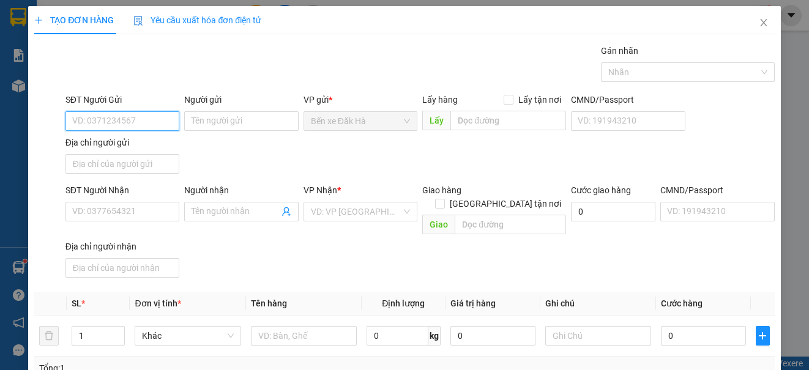
click at [150, 117] on input "SĐT Người Gửi" at bounding box center [122, 121] width 114 height 20
drag, startPoint x: 147, startPoint y: 114, endPoint x: 64, endPoint y: 121, distance: 82.9
click at [65, 121] on input "0355002599" at bounding box center [122, 121] width 114 height 20
click at [89, 223] on div "SĐT Người Nhận VD: 0377654321" at bounding box center [122, 205] width 114 height 43
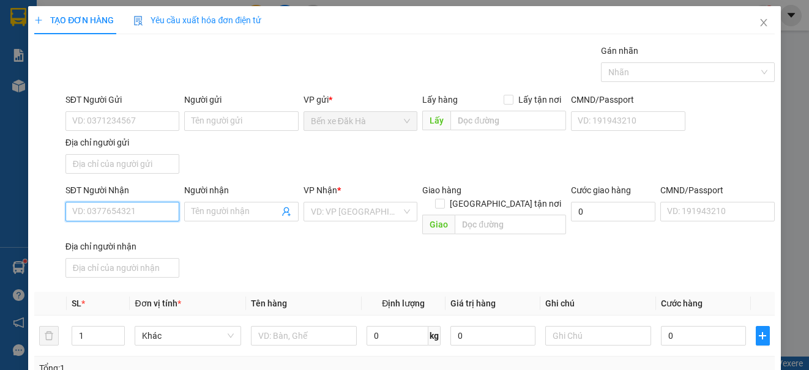
click at [91, 212] on input "SĐT Người Nhận" at bounding box center [122, 212] width 114 height 20
paste input "0355002599"
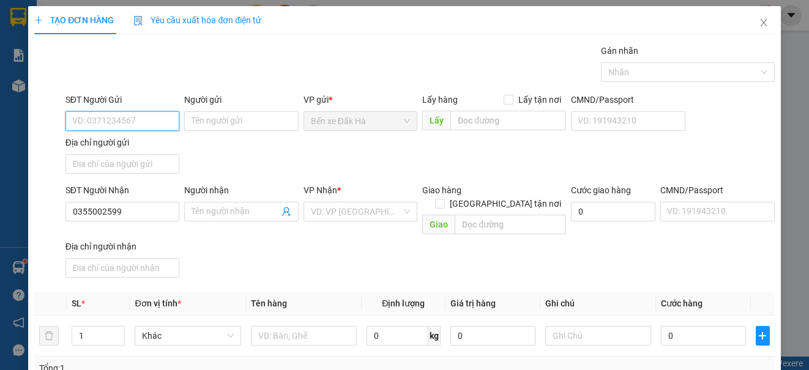
click at [114, 111] on input "SĐT Người Gửi" at bounding box center [122, 121] width 114 height 20
click at [121, 144] on div "0349907777 - HƯNG" at bounding box center [121, 145] width 98 height 13
click at [272, 158] on div "SĐT Người Gửi 0349907777 0349907777 Người gửi HƯNG VP gửi * Bến xe Đăk Hà Lấy h…" at bounding box center [420, 136] width 714 height 86
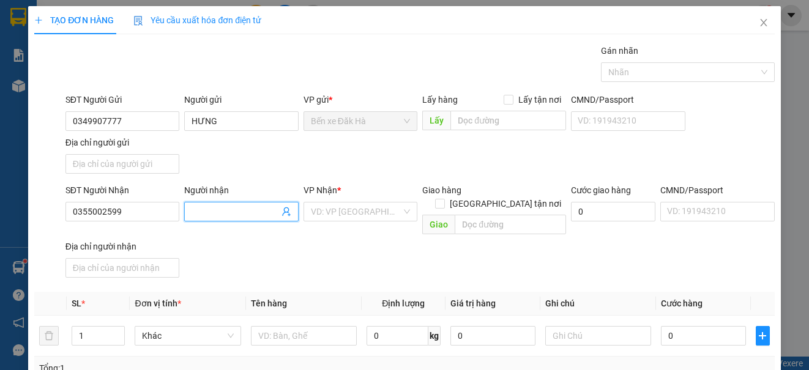
click at [251, 217] on input "Người nhận" at bounding box center [234, 211] width 87 height 13
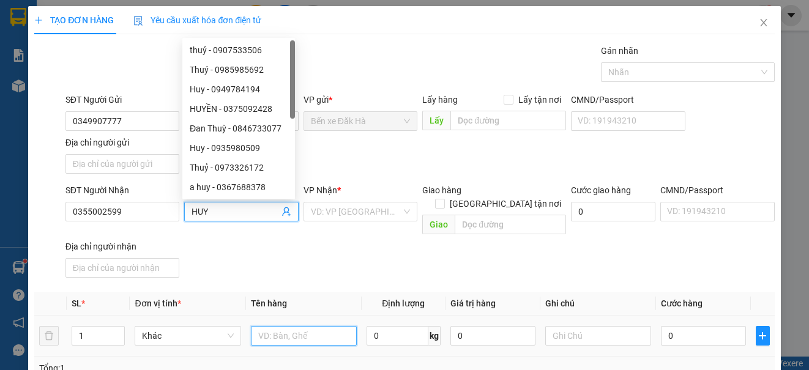
click at [303, 331] on input "text" at bounding box center [304, 336] width 106 height 20
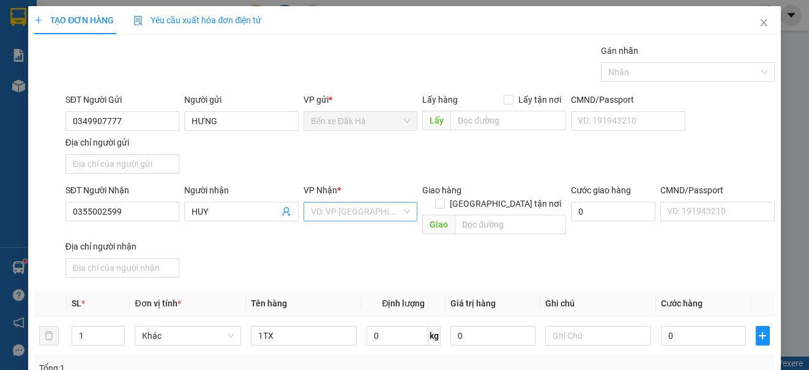
click at [332, 217] on input "search" at bounding box center [356, 211] width 91 height 18
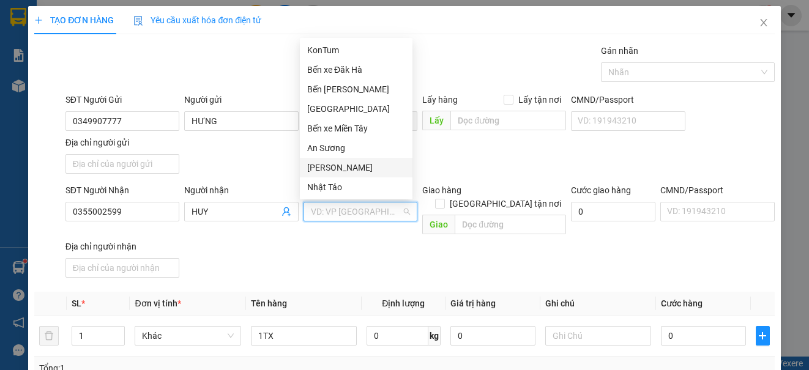
scroll to position [117, 0]
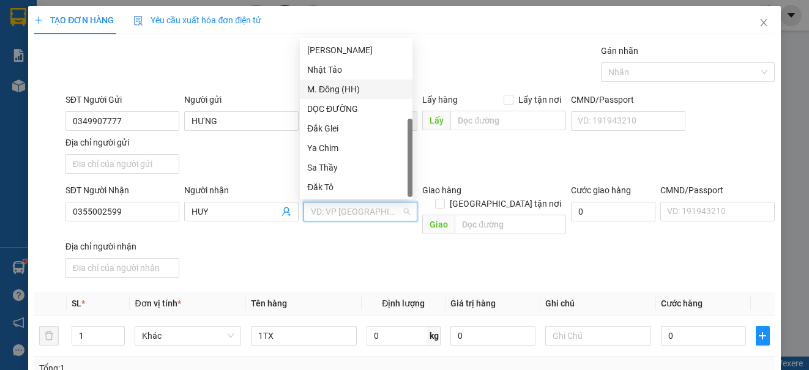
click at [335, 92] on div "M. Đông (HH)" at bounding box center [356, 89] width 98 height 13
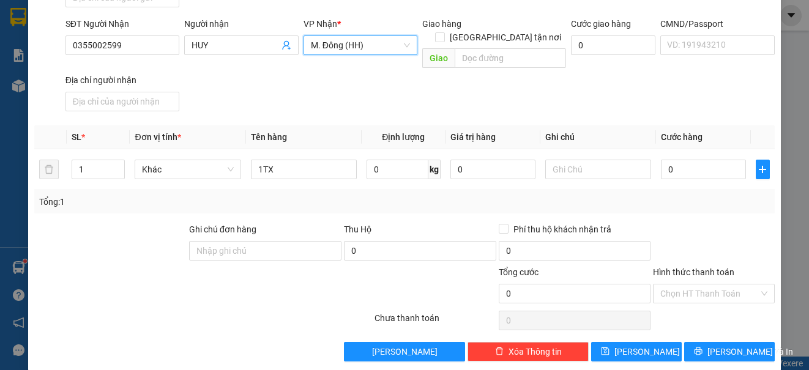
scroll to position [168, 0]
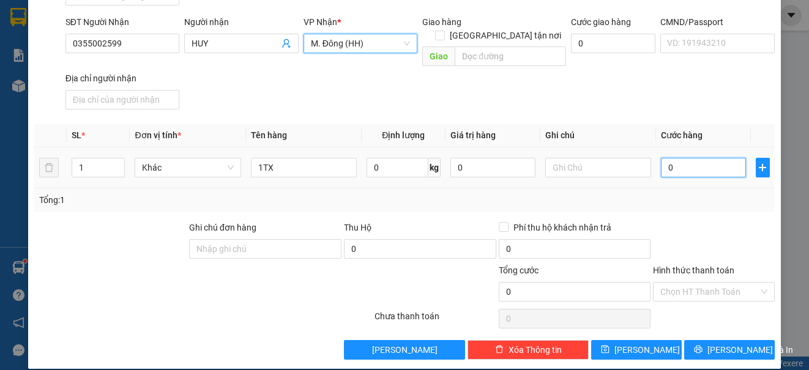
click at [677, 158] on input "0" at bounding box center [703, 168] width 85 height 20
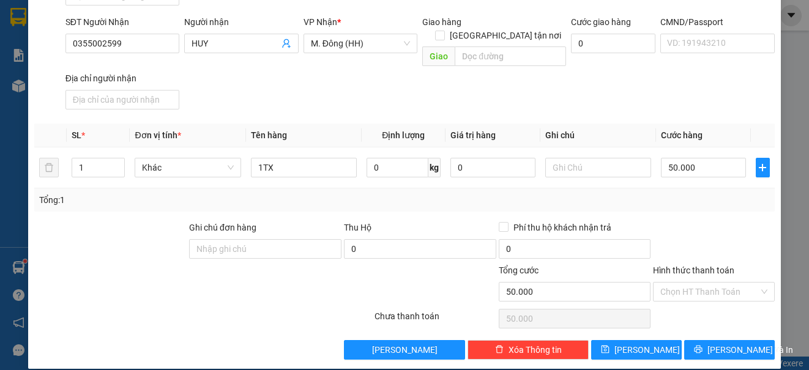
click at [735, 193] on div "Tổng: 1" at bounding box center [404, 199] width 730 height 13
click at [715, 283] on input "Hình thức thanh toán" at bounding box center [709, 292] width 98 height 18
click at [700, 300] on div "Tại văn phòng" at bounding box center [705, 302] width 105 height 13
click at [630, 344] on button "[PERSON_NAME]" at bounding box center [636, 350] width 91 height 20
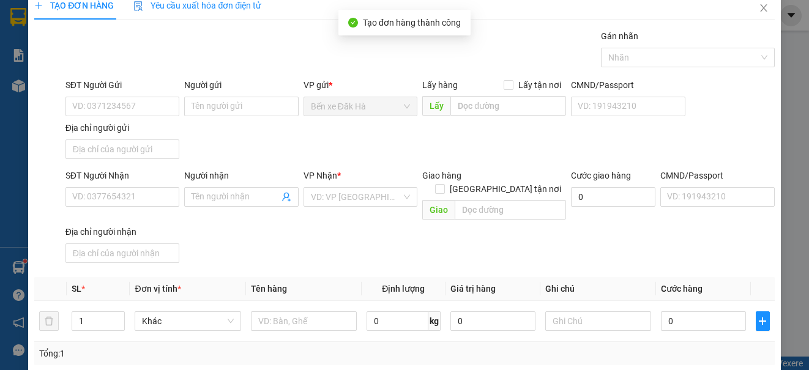
scroll to position [0, 0]
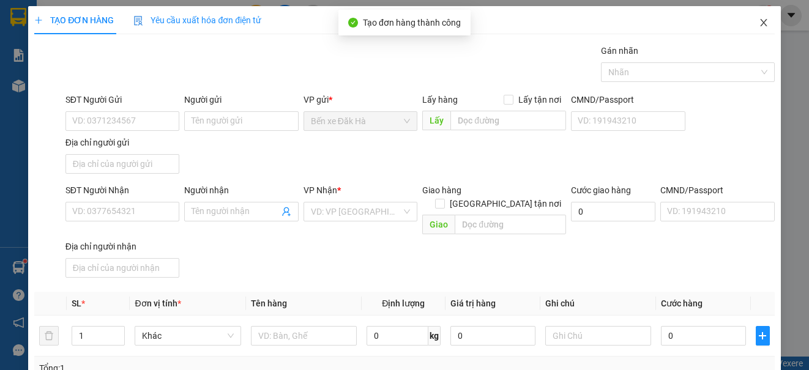
click at [763, 21] on span "Close" at bounding box center [763, 23] width 34 height 34
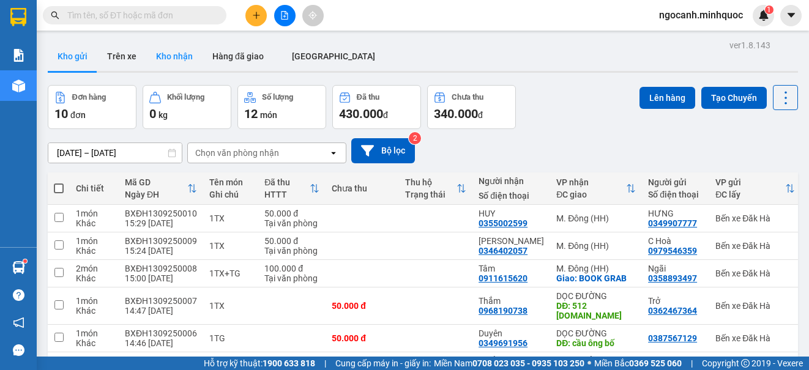
click at [184, 60] on button "Kho nhận" at bounding box center [174, 56] width 56 height 29
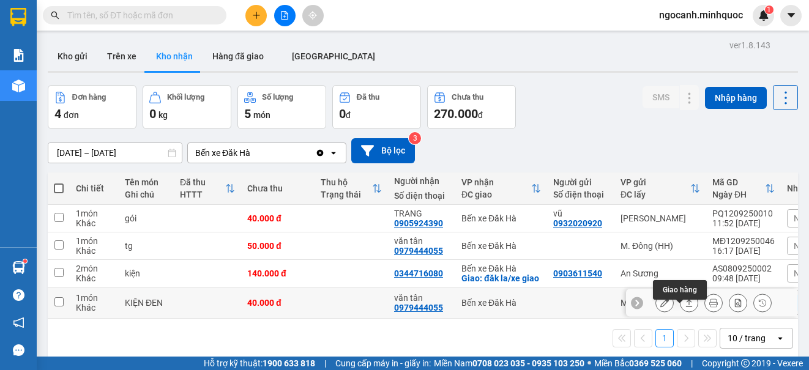
click at [680, 314] on button at bounding box center [688, 302] width 17 height 21
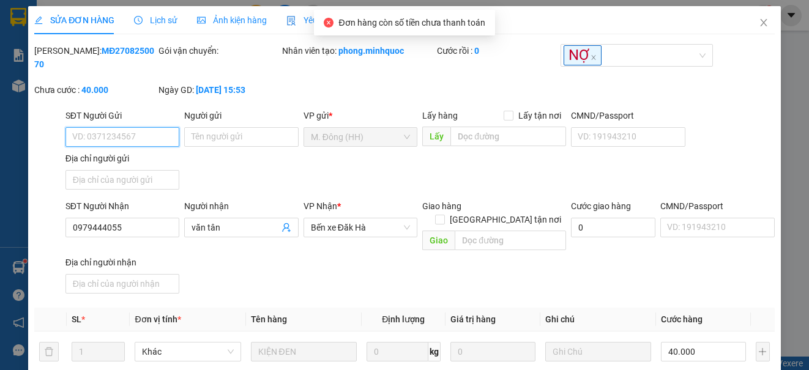
scroll to position [165, 0]
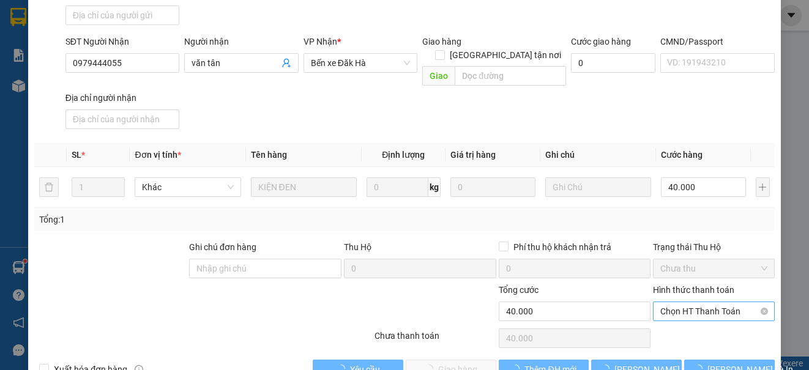
click at [694, 303] on span "Chọn HT Thanh Toán" at bounding box center [713, 311] width 106 height 18
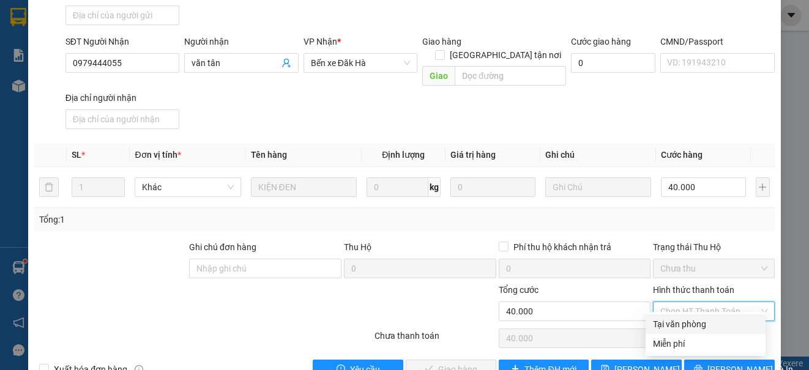
click at [696, 324] on div "Tại văn phòng" at bounding box center [705, 324] width 105 height 13
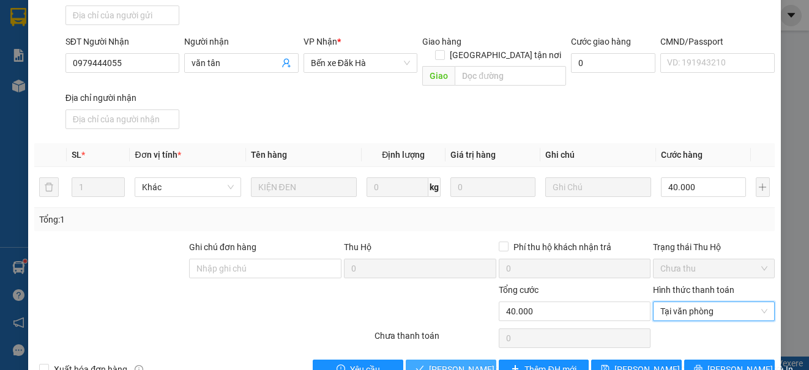
click at [478, 363] on span "[PERSON_NAME] và Giao hàng" at bounding box center [487, 369] width 117 height 13
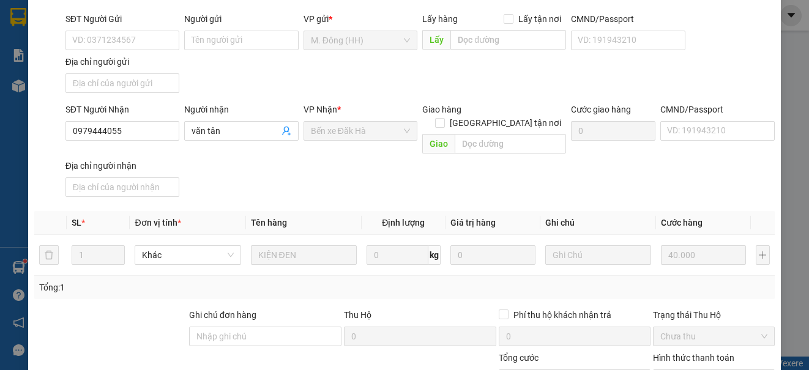
scroll to position [0, 0]
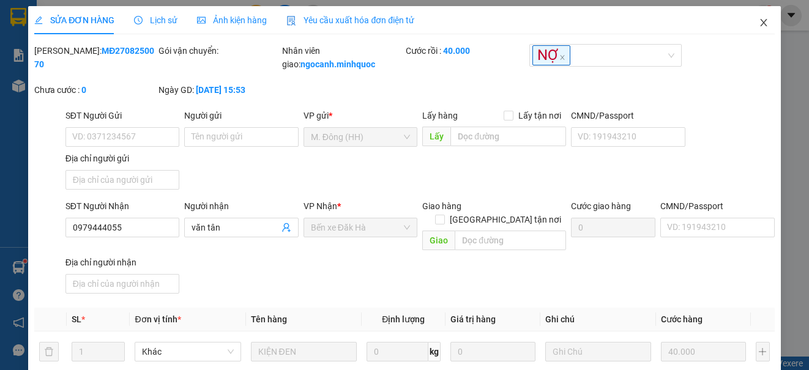
click at [760, 24] on icon "close" at bounding box center [763, 22] width 7 height 7
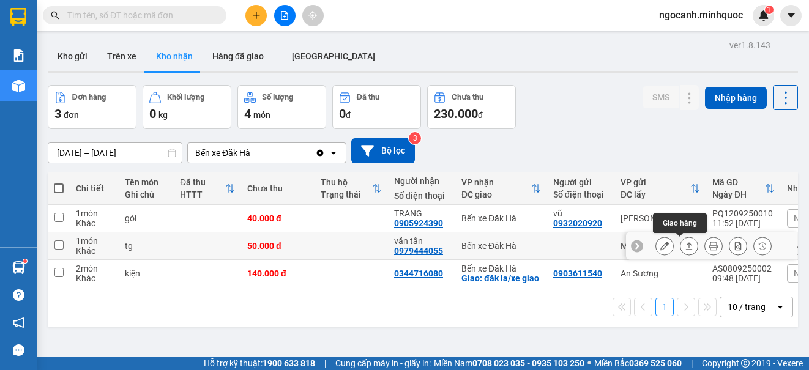
click at [680, 248] on button at bounding box center [688, 246] width 17 height 21
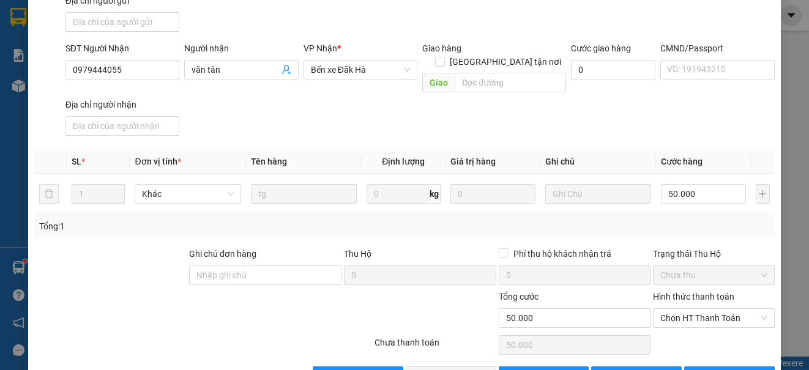
scroll to position [184, 0]
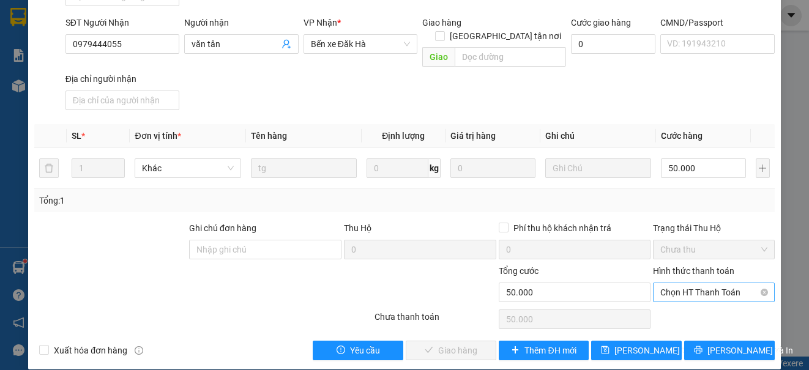
click at [675, 283] on span "Chọn HT Thanh Toán" at bounding box center [713, 292] width 106 height 18
click at [674, 301] on div "Tại văn phòng" at bounding box center [705, 303] width 105 height 13
click at [470, 344] on span "[PERSON_NAME] và Giao hàng" at bounding box center [487, 350] width 117 height 13
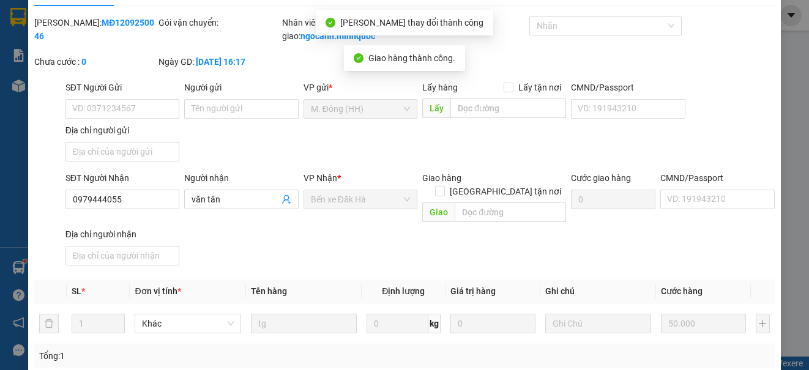
scroll to position [0, 0]
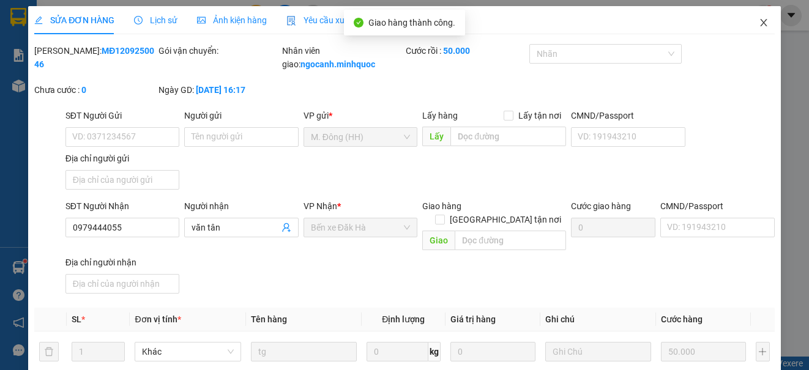
click at [759, 23] on icon "close" at bounding box center [764, 23] width 10 height 10
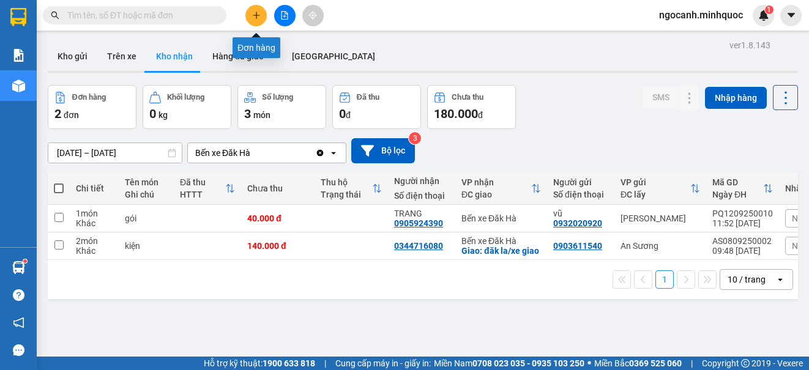
click at [253, 21] on button at bounding box center [255, 15] width 21 height 21
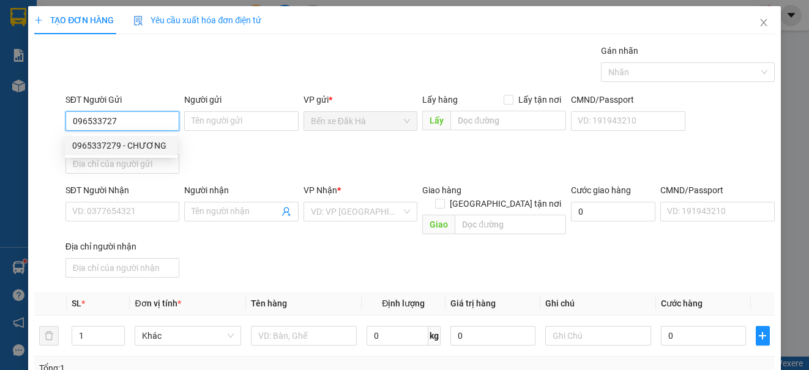
click at [94, 146] on div "0965337279 - CHƯƠNG" at bounding box center [121, 145] width 98 height 13
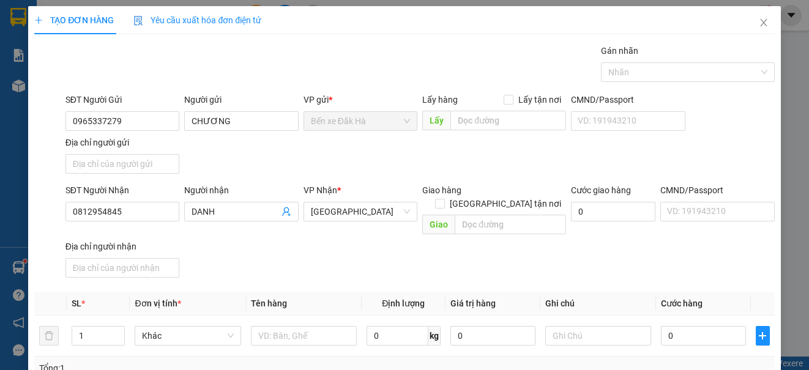
click at [312, 255] on div "SĐT Người Nhận 0812954845 Người nhận DANH VP Nhận * [GEOGRAPHIC_DATA] Giao hàng…" at bounding box center [420, 233] width 714 height 99
click at [251, 213] on input "DANH" at bounding box center [234, 211] width 87 height 13
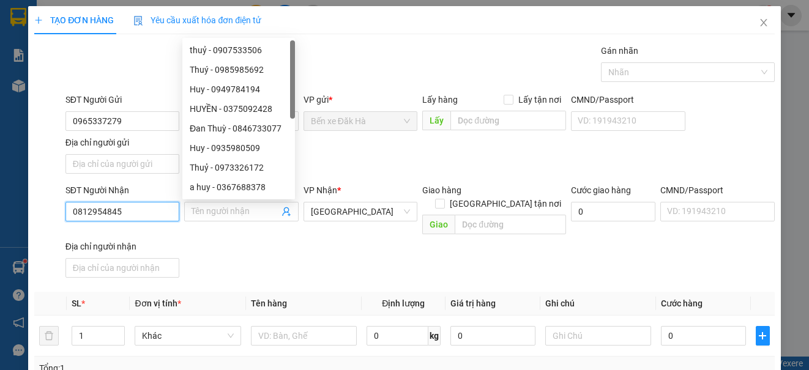
drag, startPoint x: 139, startPoint y: 212, endPoint x: -27, endPoint y: 204, distance: 166.0
click at [0, 204] on html "Kết quả tìm kiếm ( 0 ) Bộ lọc No Data ngocanh.minhquoc 1 Báo cáo Báo cáo dòng t…" at bounding box center [404, 185] width 809 height 370
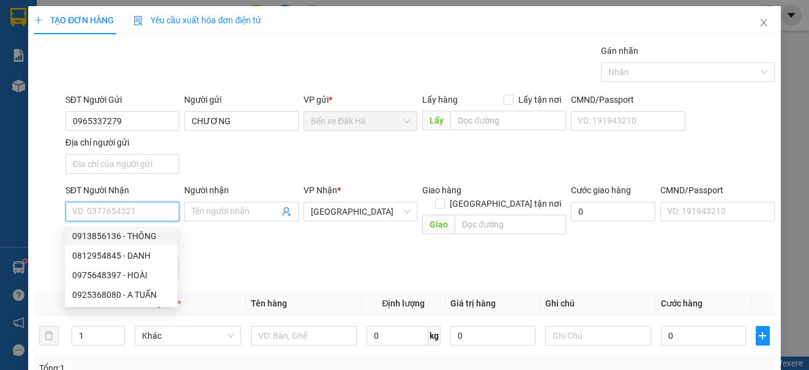
click at [122, 234] on div "0913856136 - THÔNG" at bounding box center [121, 235] width 98 height 13
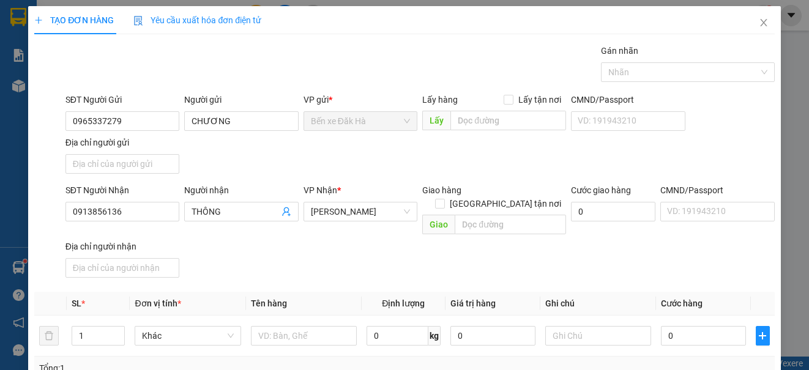
click at [361, 269] on div "SĐT Người Nhận 0913856136 Người nhận THÔNG VP Nhận * [PERSON_NAME] hàng [GEOGRA…" at bounding box center [420, 233] width 714 height 99
click at [313, 326] on input "text" at bounding box center [304, 336] width 106 height 20
click at [673, 326] on input "0" at bounding box center [703, 336] width 85 height 20
click at [126, 258] on input "Địa chỉ người nhận" at bounding box center [122, 268] width 114 height 20
click at [72, 258] on input "08071" at bounding box center [122, 268] width 114 height 20
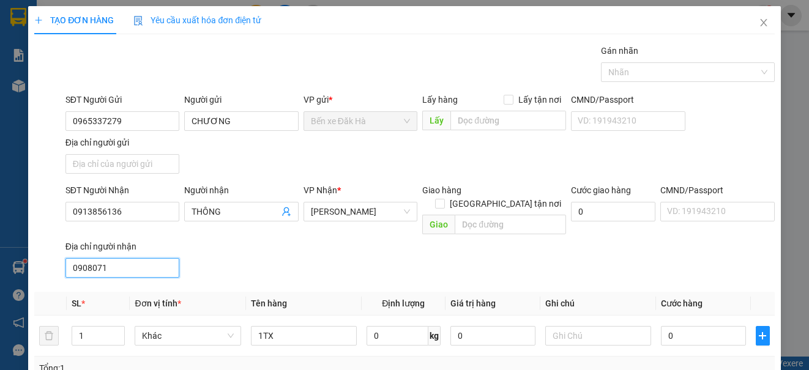
click at [122, 258] on input "0908071" at bounding box center [122, 268] width 114 height 20
click at [694, 326] on input "0" at bounding box center [703, 336] width 85 height 20
click at [587, 231] on div "SĐT Người Nhận 0913856136 Người nhận THÔNG VP Nhận * [PERSON_NAME] hàng Giao tậ…" at bounding box center [420, 233] width 714 height 99
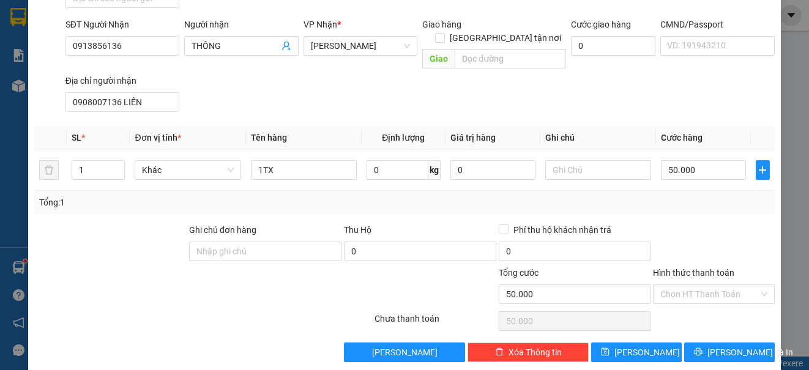
scroll to position [168, 0]
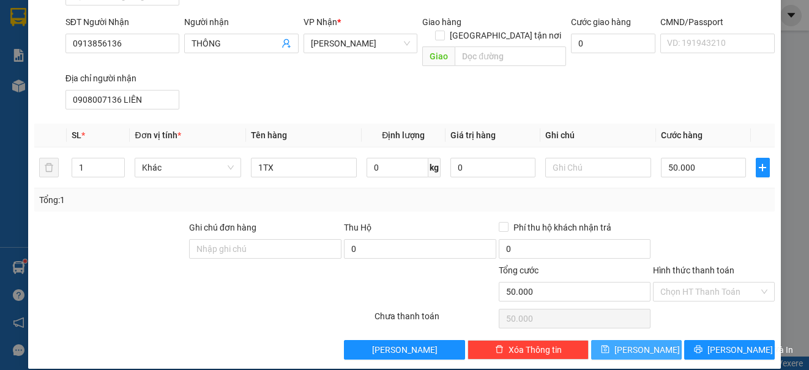
click at [637, 343] on span "[PERSON_NAME]" at bounding box center [646, 349] width 65 height 13
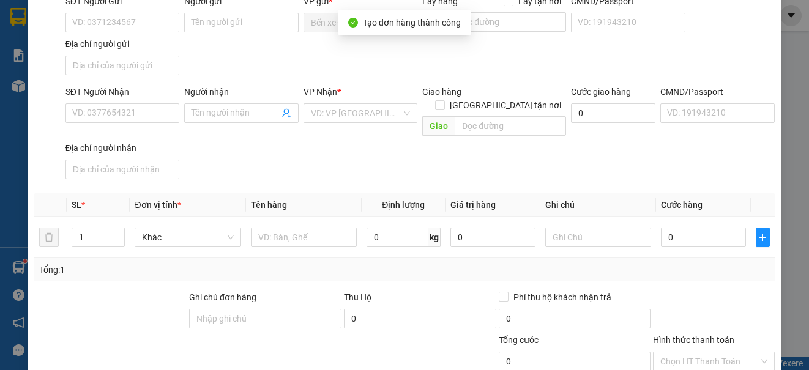
scroll to position [0, 0]
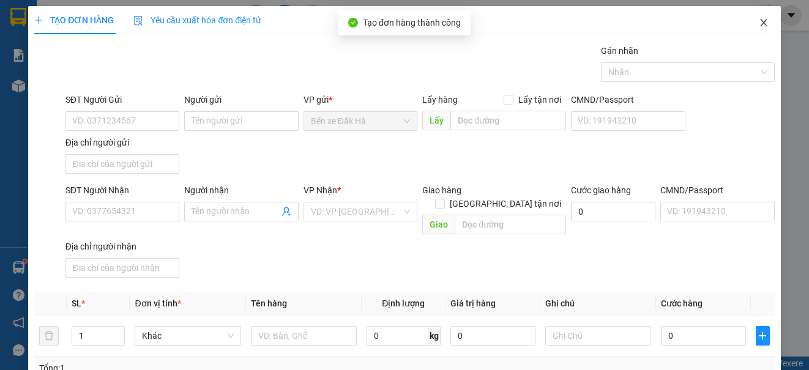
click at [759, 27] on icon "close" at bounding box center [764, 23] width 10 height 10
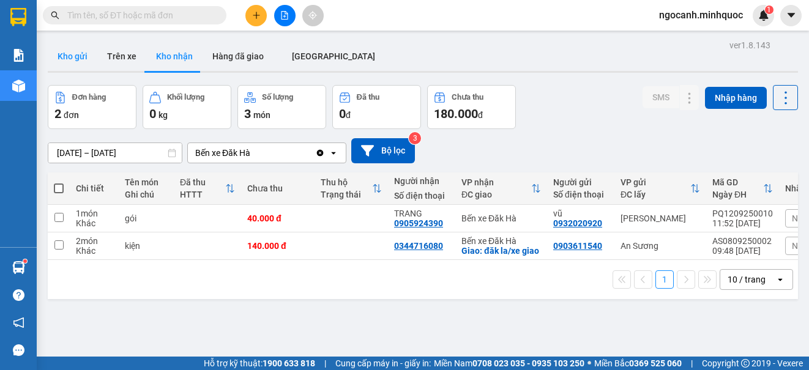
click at [69, 57] on button "Kho gửi" at bounding box center [73, 56] width 50 height 29
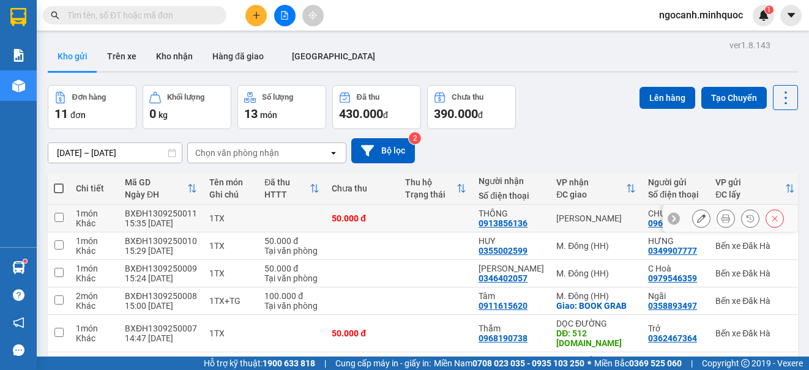
click at [697, 220] on icon at bounding box center [701, 218] width 9 height 9
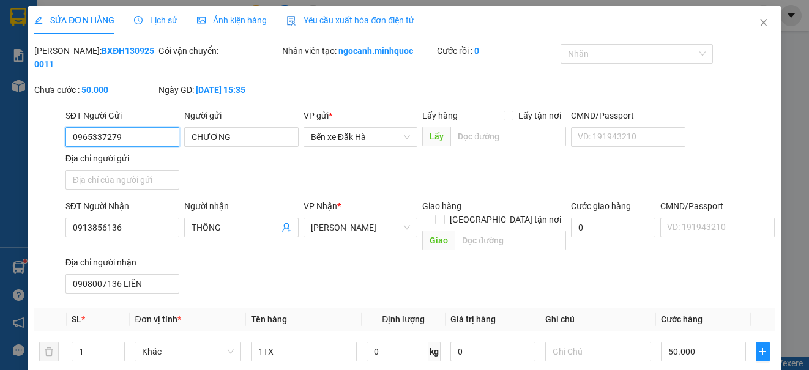
scroll to position [184, 0]
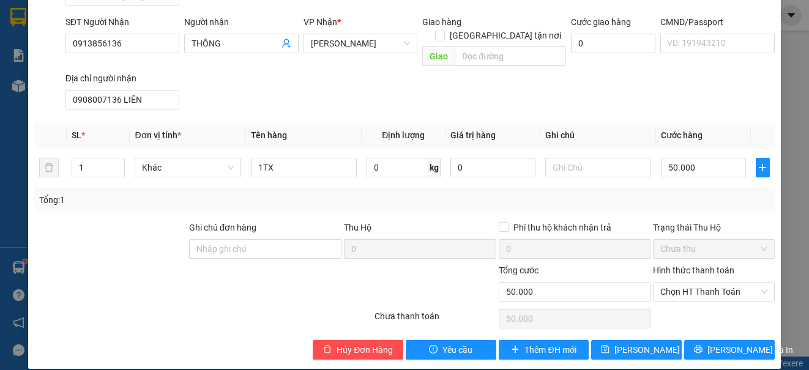
click at [686, 306] on div "Chọn HT Thanh Toán" at bounding box center [714, 318] width 124 height 24
click at [687, 283] on span "Chọn HT Thanh Toán" at bounding box center [713, 292] width 106 height 18
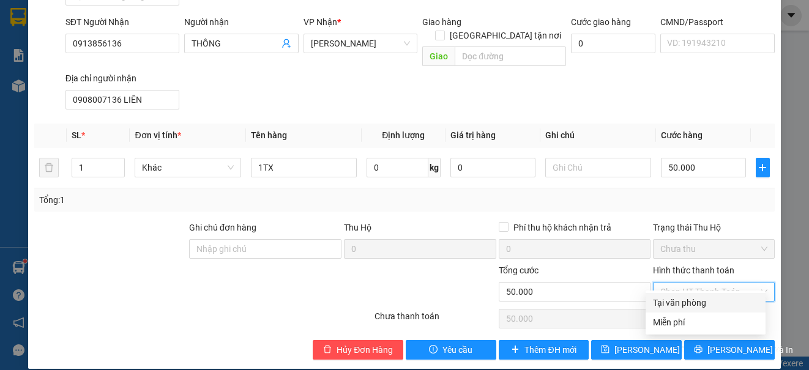
click at [683, 300] on div "Tại văn phòng" at bounding box center [705, 302] width 105 height 13
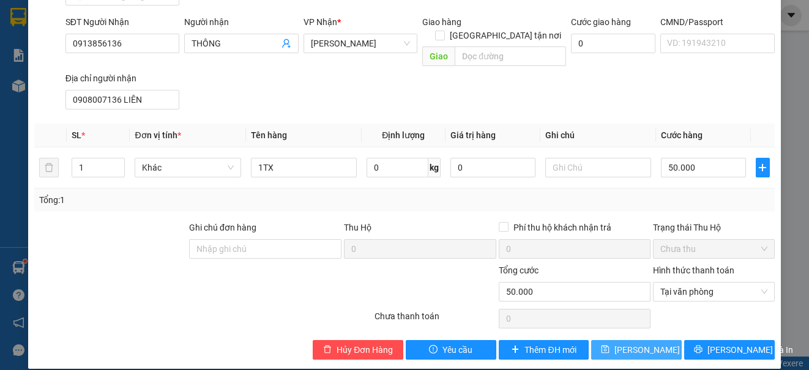
click at [634, 343] on span "[PERSON_NAME] thay đổi" at bounding box center [663, 349] width 98 height 13
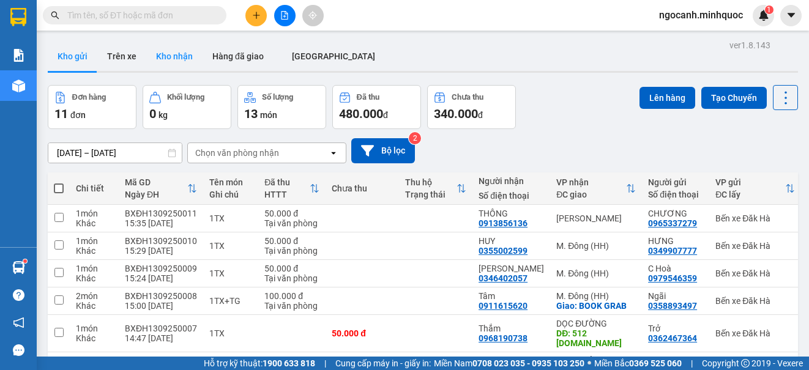
click at [191, 55] on button "Kho nhận" at bounding box center [174, 56] width 56 height 29
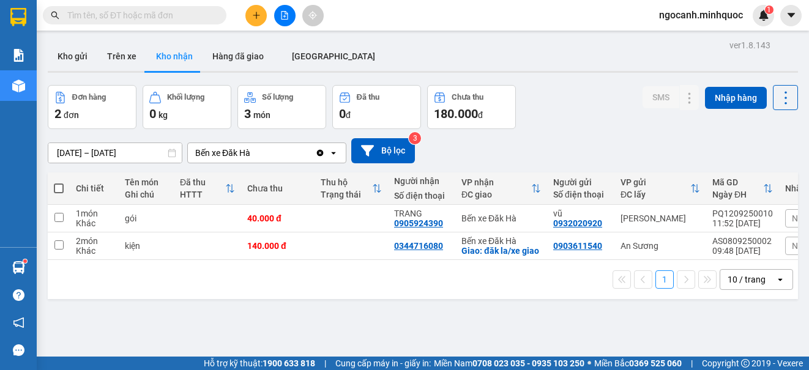
click at [566, 87] on div "Đơn hàng 2 đơn Khối lượng 0 kg Số lượng 3 món Đã thu 0 đ Chưa thu 180.000 đ SMS…" at bounding box center [423, 107] width 750 height 44
